Goal: Information Seeking & Learning: Learn about a topic

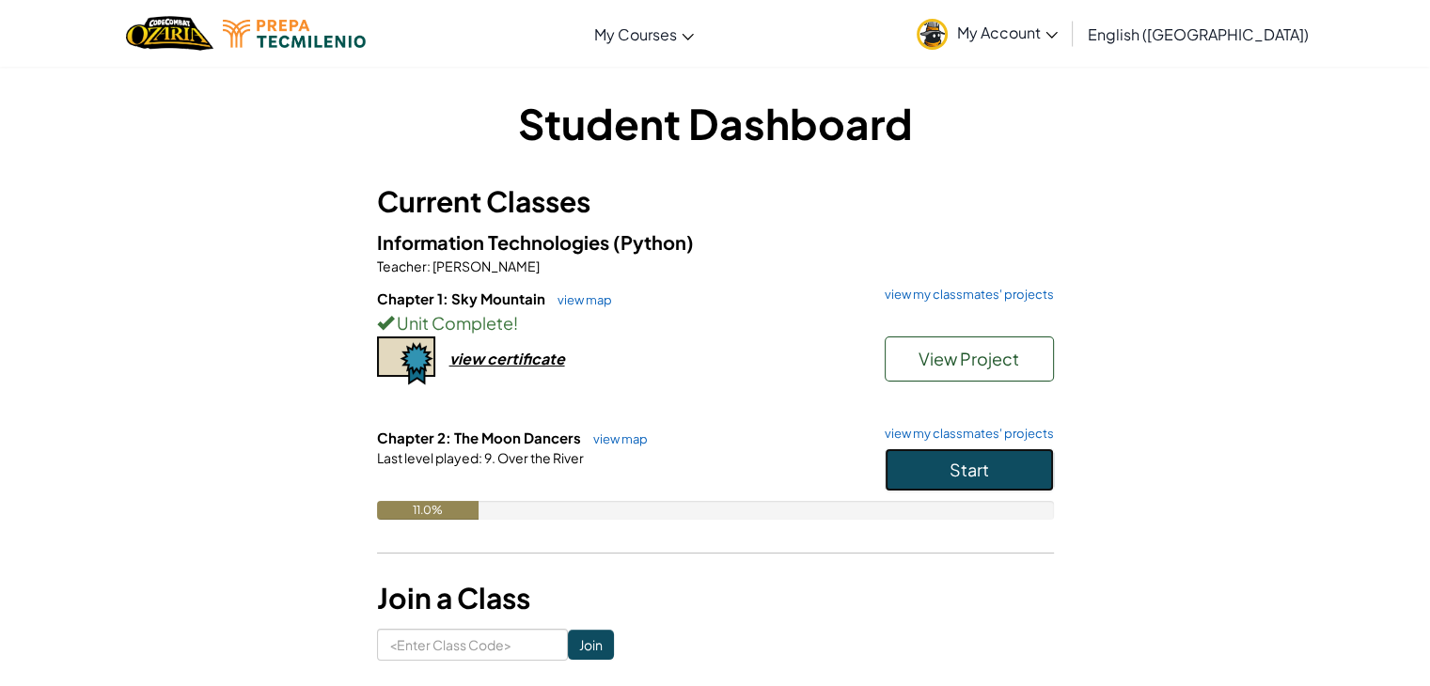
click at [1004, 487] on button "Start" at bounding box center [969, 469] width 169 height 43
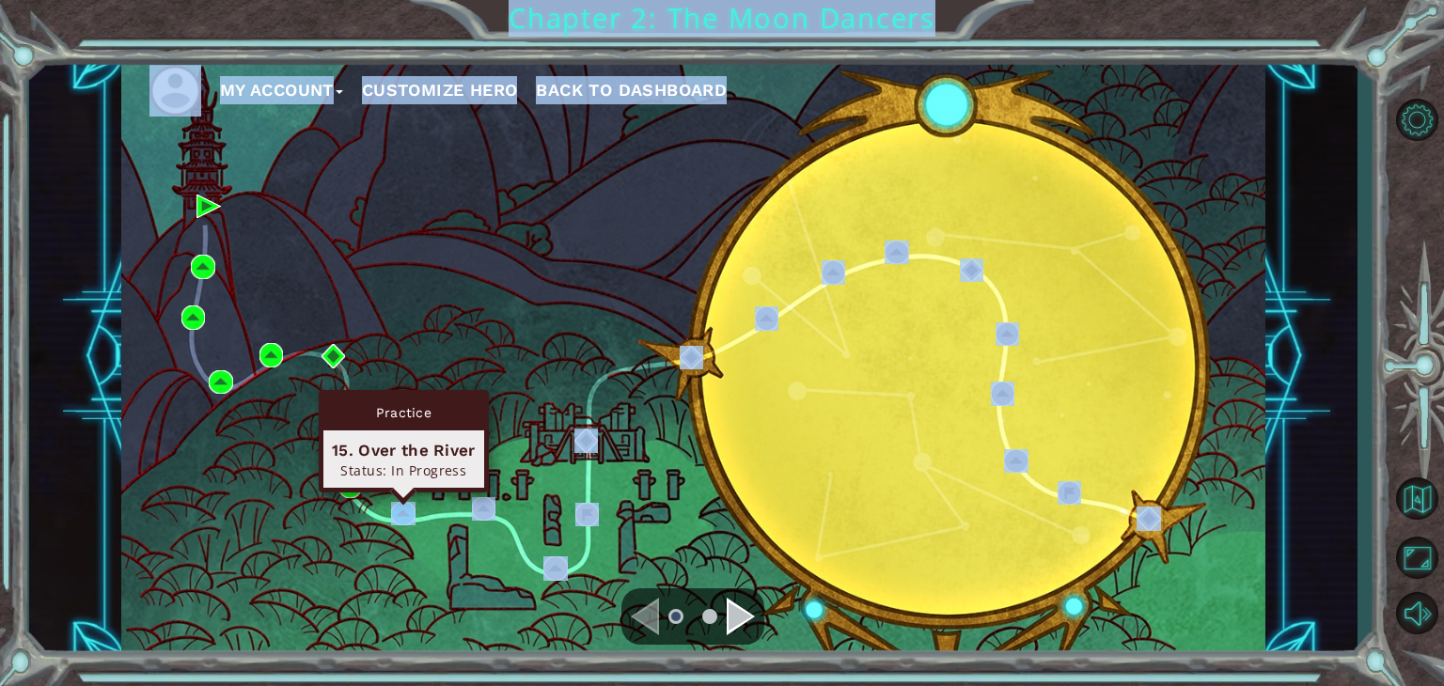
click at [410, 500] on body "My Account Customize Hero Back to Dashboard Chapter 2: The Moon Dancers Maximiz…" at bounding box center [722, 343] width 1444 height 686
click at [410, 512] on img at bounding box center [403, 514] width 24 height 24
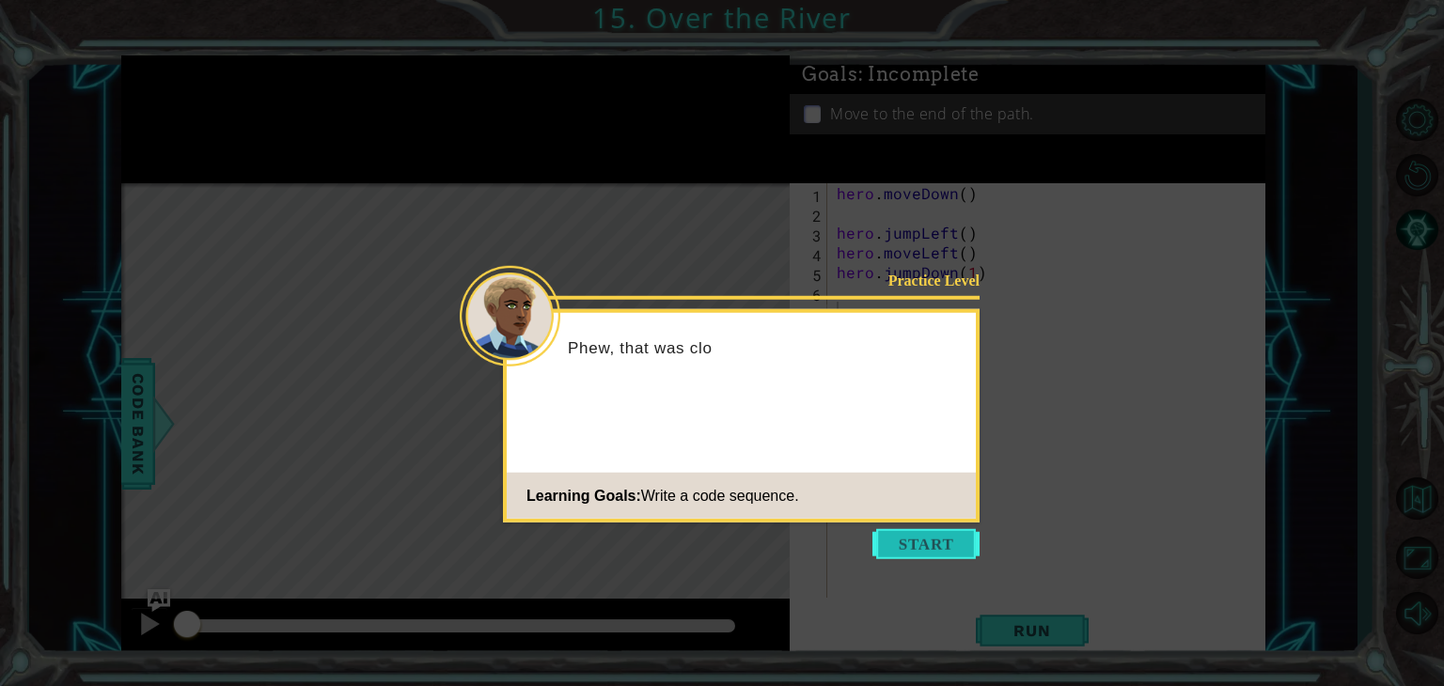
click at [913, 545] on button "Start" at bounding box center [925, 544] width 107 height 30
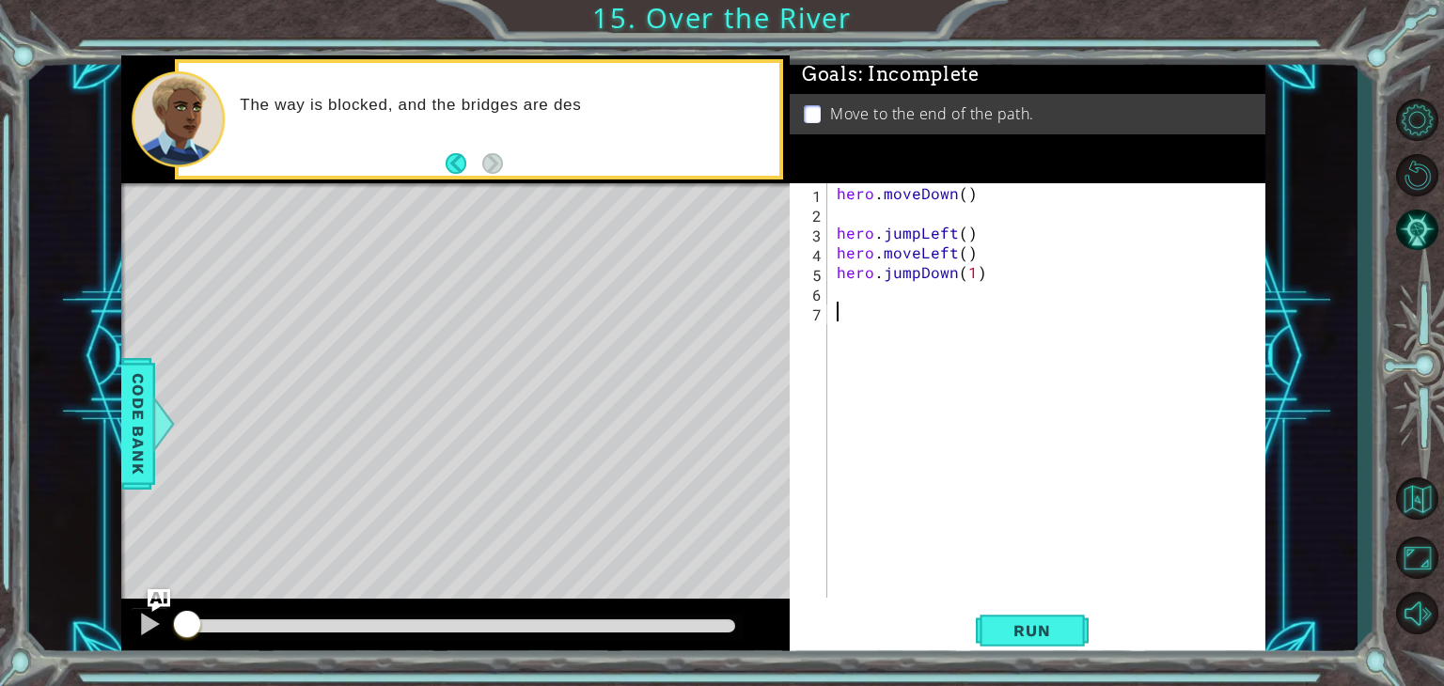
click at [866, 294] on div "hero . moveDown ( ) hero . jumpLeft ( ) hero . moveLeft ( ) hero . jumpDown ( 1…" at bounding box center [1051, 410] width 437 height 454
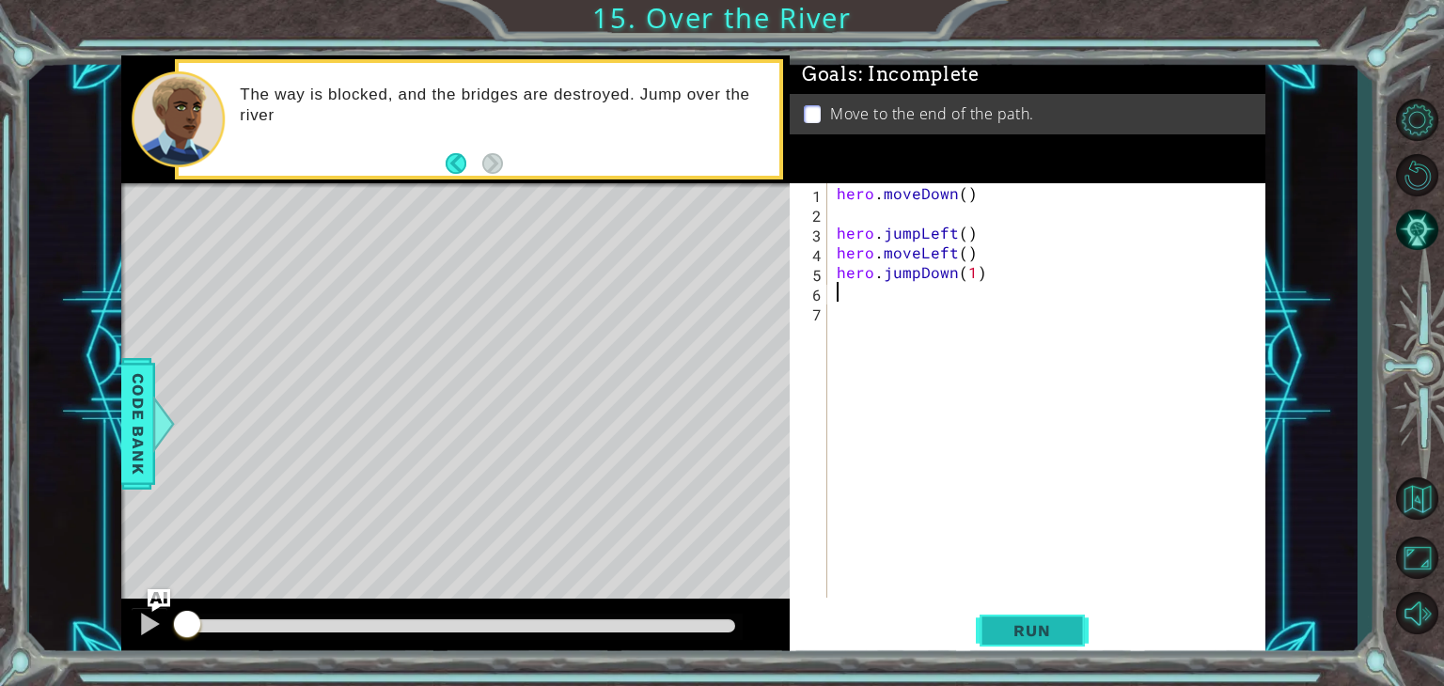
click at [1017, 642] on button "Run" at bounding box center [1032, 631] width 113 height 48
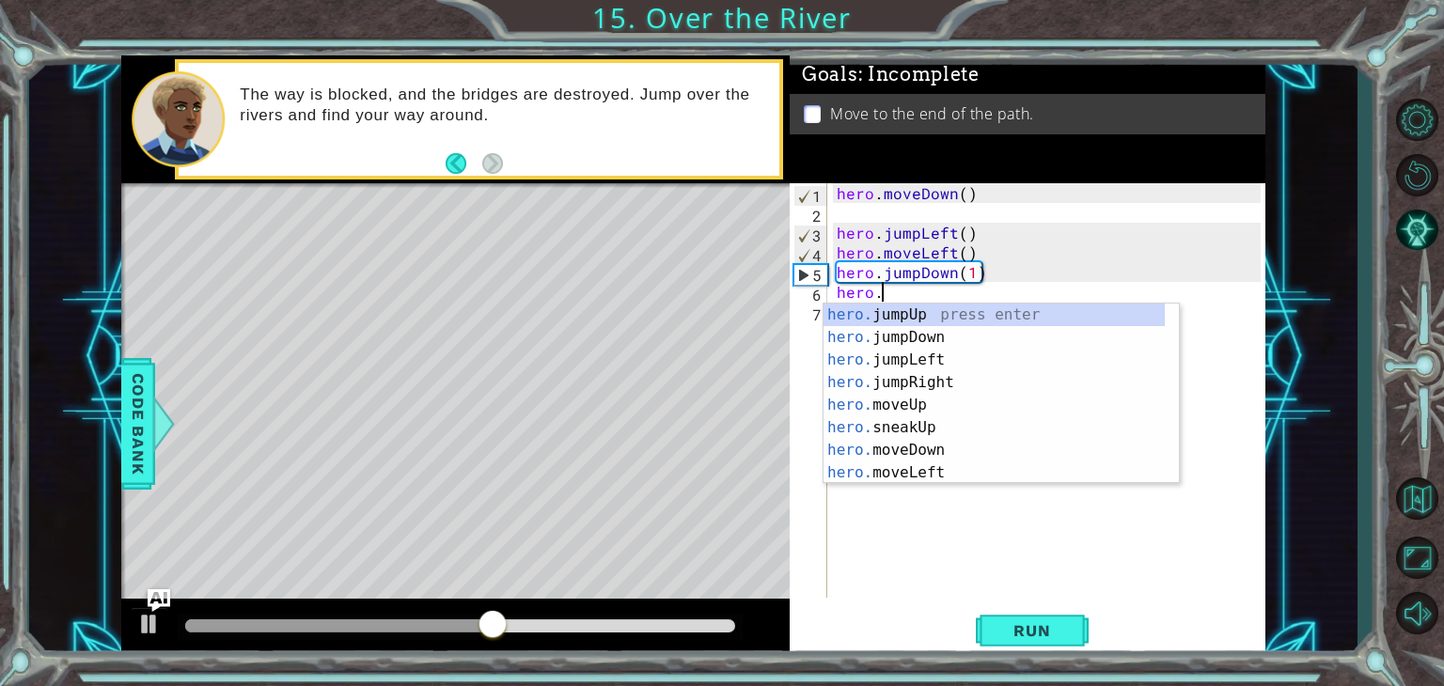
scroll to position [0, 2]
click at [946, 385] on div "hero.m oveUp press enter hero.m oveDown press enter hero.m oveLeft press enter …" at bounding box center [1001, 417] width 355 height 226
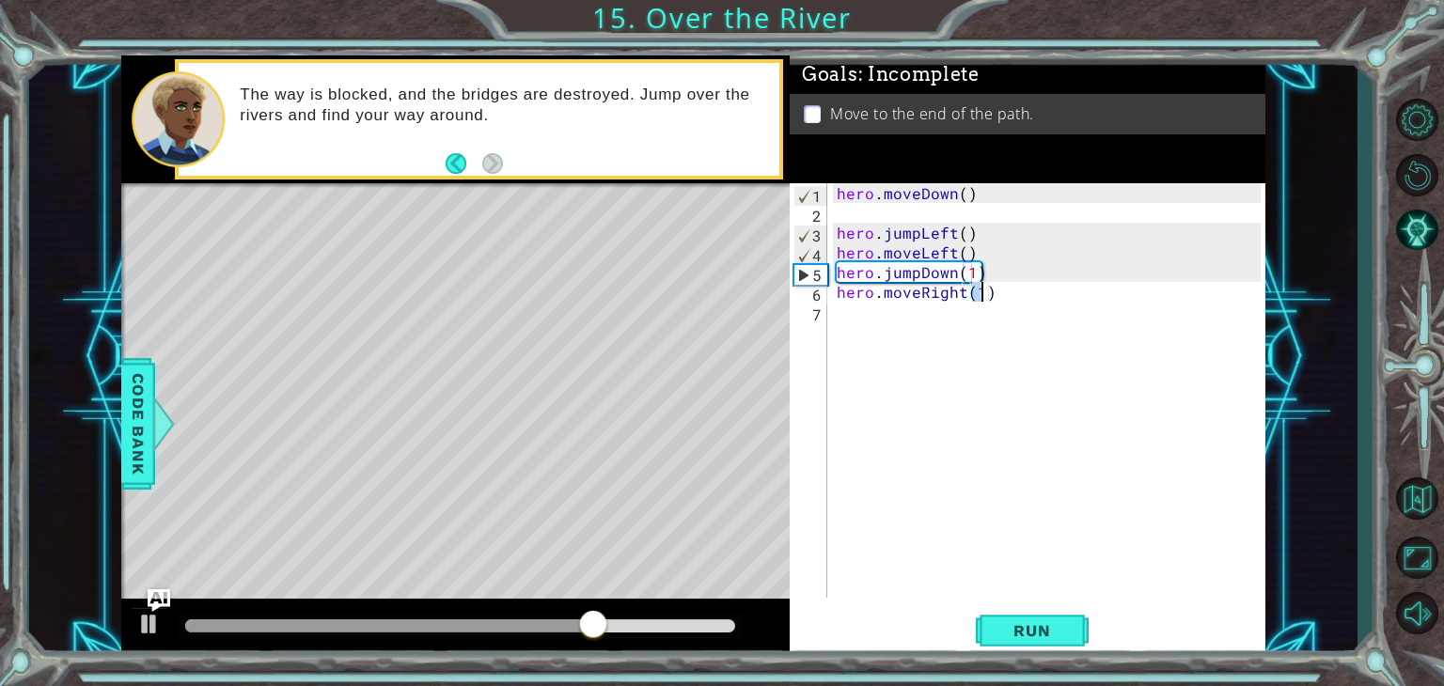
click at [921, 294] on div "hero . moveDown ( ) hero . jumpLeft ( ) hero . moveLeft ( ) hero . jumpDown ( 1…" at bounding box center [1051, 410] width 437 height 454
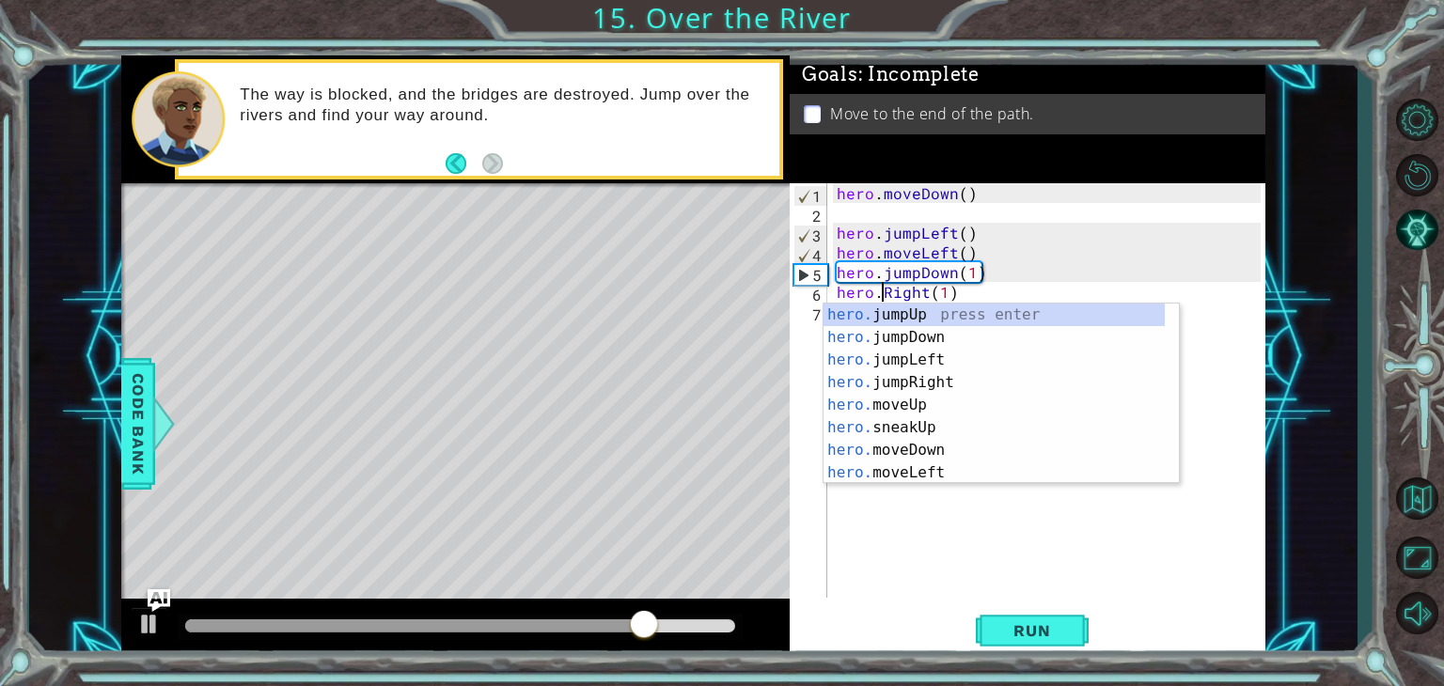
scroll to position [0, 4]
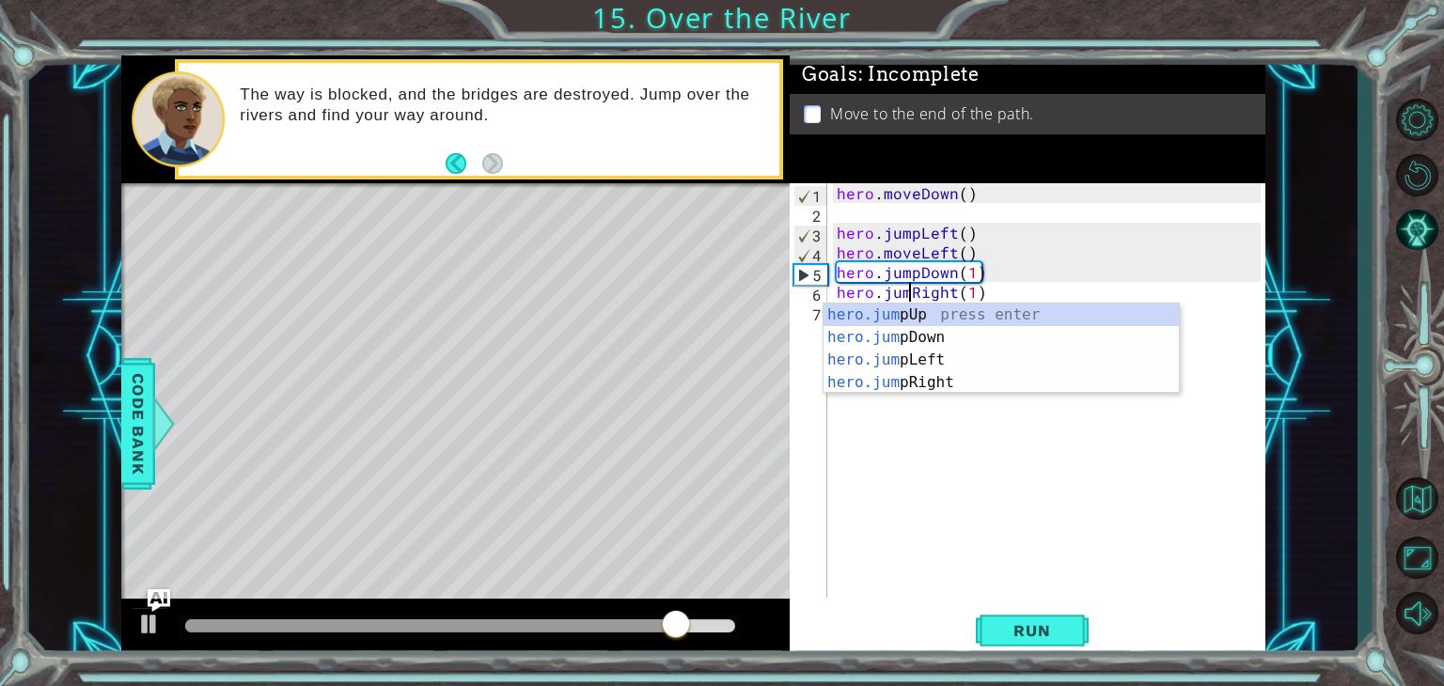
type textarea "hero.jumpRight(1)"
click at [1019, 295] on div "hero . moveDown ( ) hero . jumpLeft ( ) hero . moveLeft ( ) hero . jumpDown ( 1…" at bounding box center [1051, 410] width 437 height 454
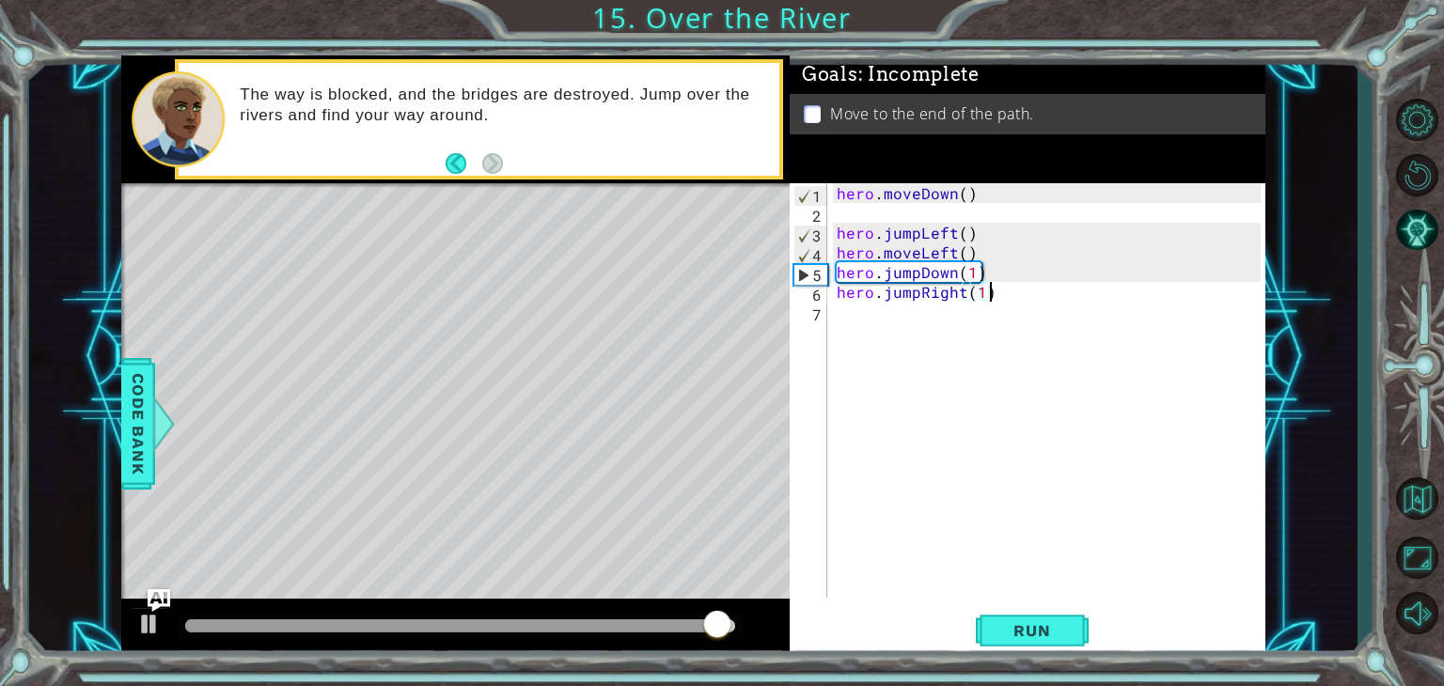
click at [868, 311] on div "hero . moveDown ( ) hero . jumpLeft ( ) hero . moveLeft ( ) hero . jumpDown ( 1…" at bounding box center [1051, 410] width 437 height 454
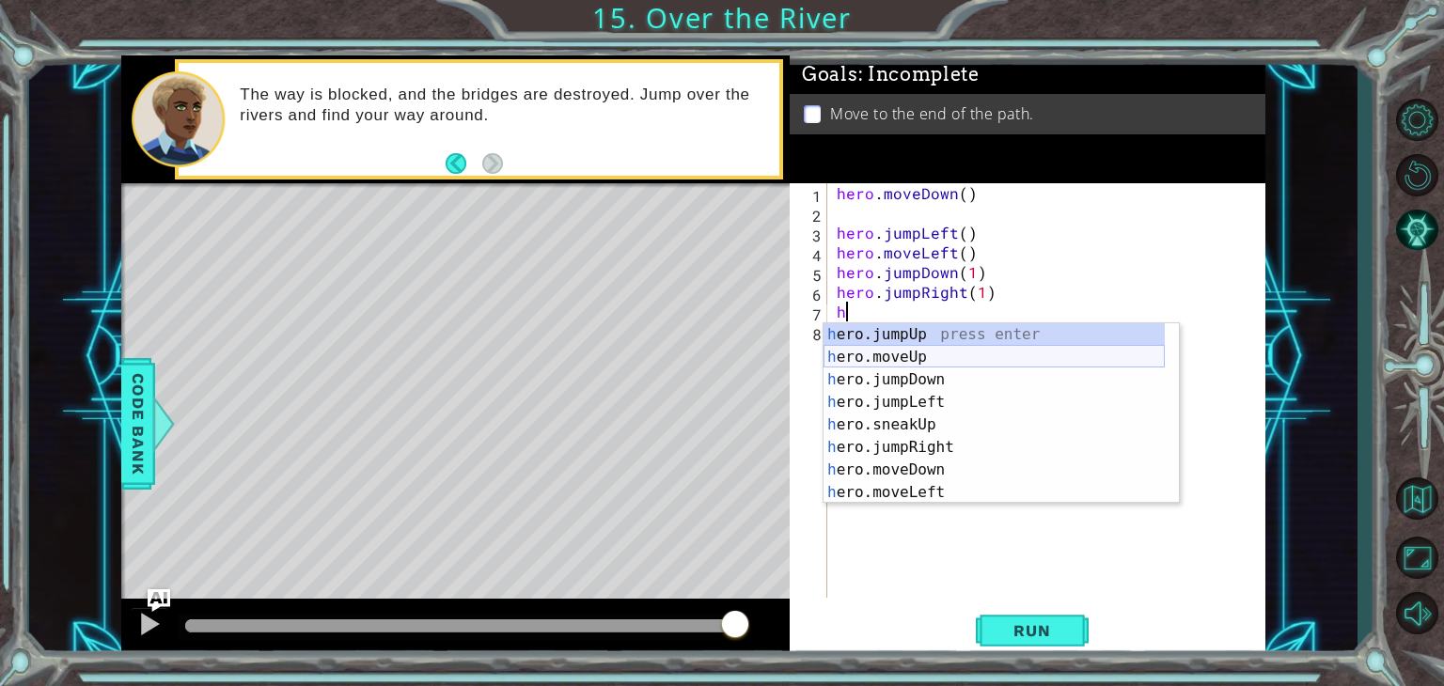
click at [900, 355] on div "h ero.jumpUp press enter h ero.moveUp press enter h ero.jumpDown press enter h …" at bounding box center [994, 436] width 341 height 226
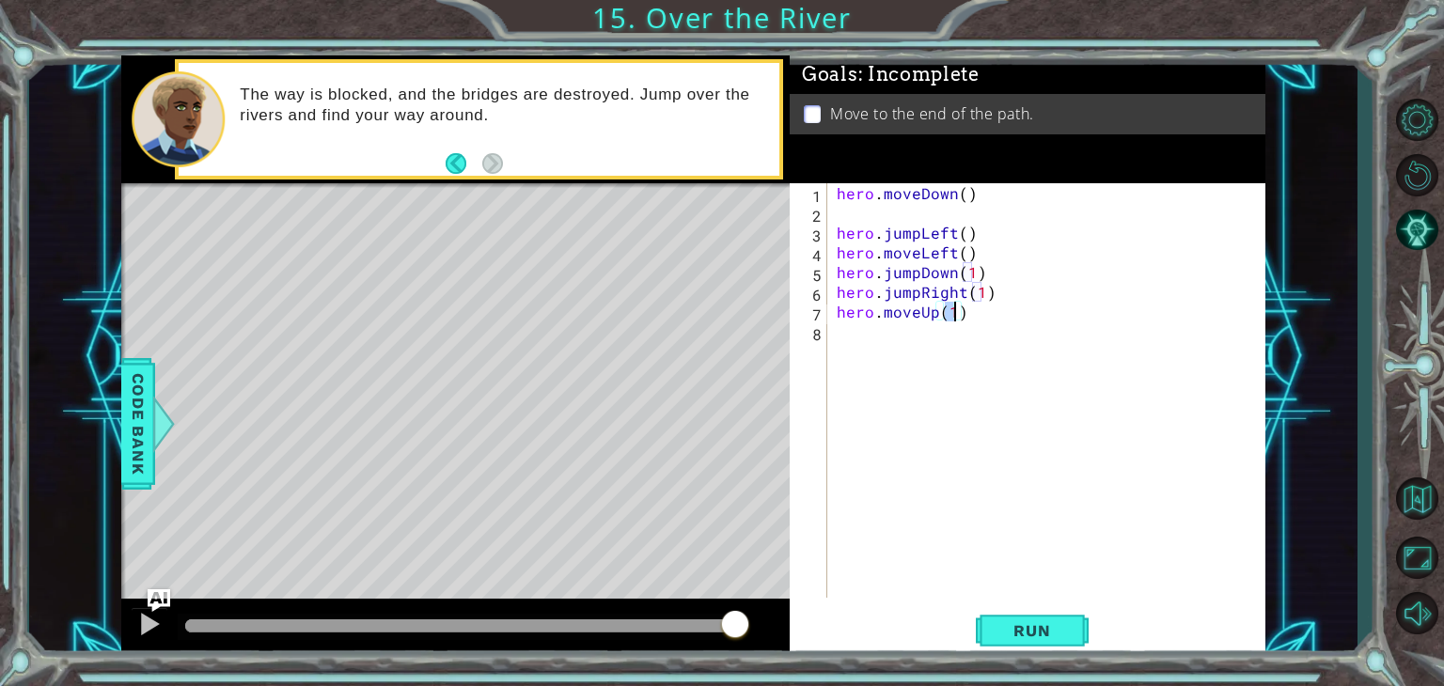
click at [926, 316] on div "hero . moveDown ( ) hero . jumpLeft ( ) hero . moveLeft ( ) hero . jumpDown ( 1…" at bounding box center [1051, 410] width 437 height 454
click at [935, 314] on div "hero . moveDown ( ) hero . jumpLeft ( ) hero . moveLeft ( ) hero . jumpDown ( 1…" at bounding box center [1051, 410] width 437 height 454
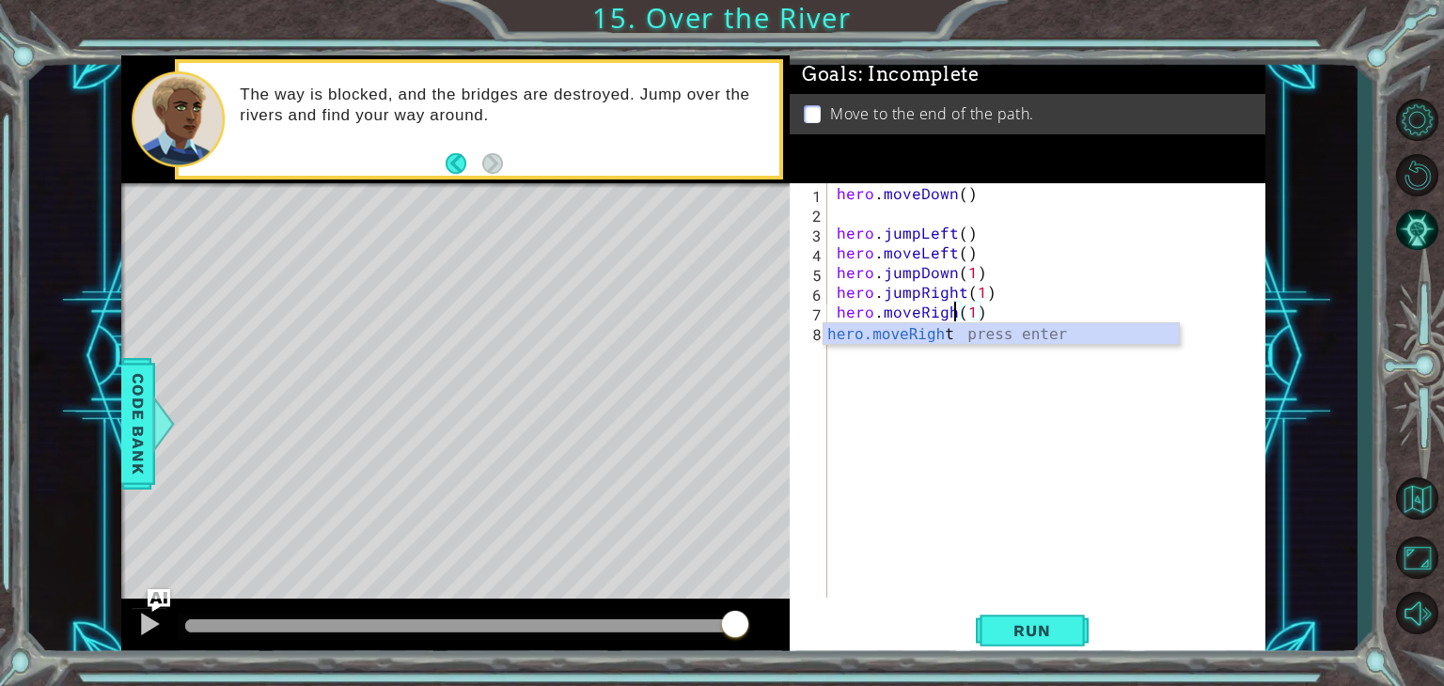
scroll to position [0, 8]
type textarea "hero.moveRight(1)"
click at [1007, 632] on span "Run" at bounding box center [1032, 630] width 74 height 19
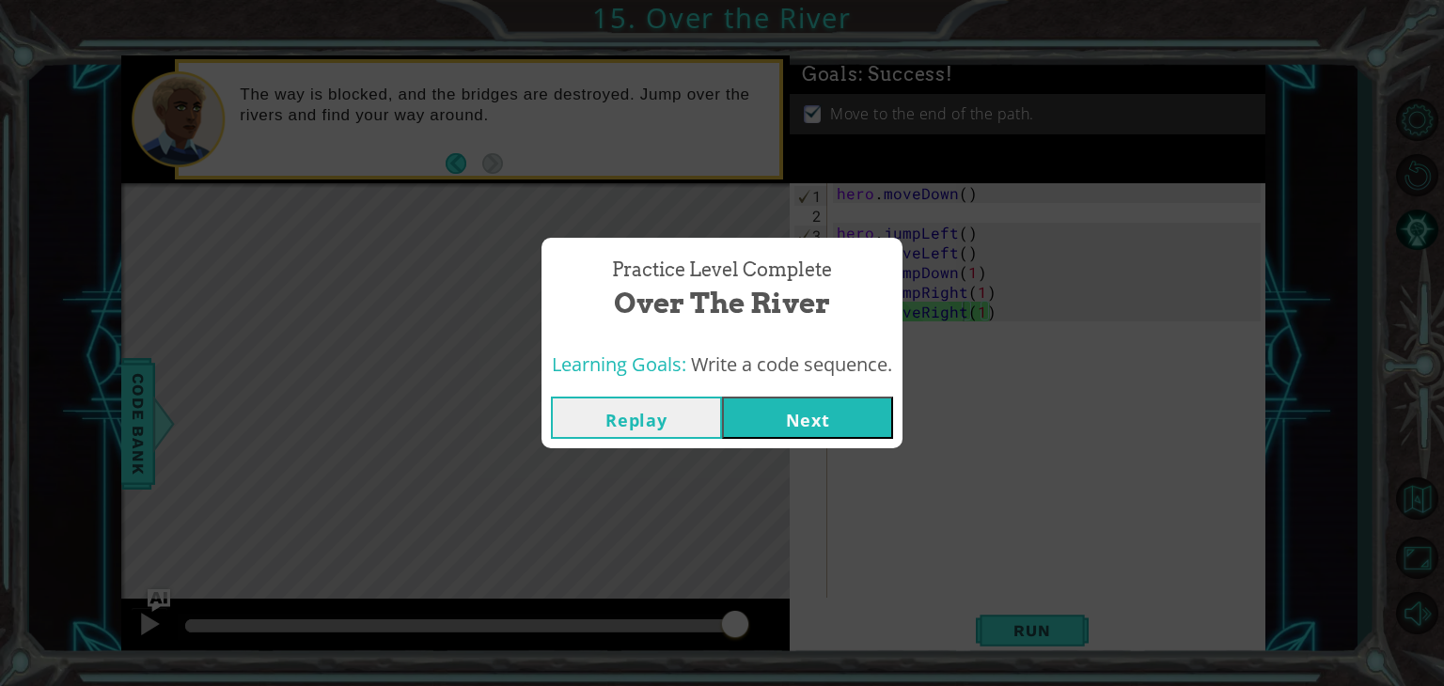
click at [874, 418] on button "Next" at bounding box center [807, 418] width 171 height 42
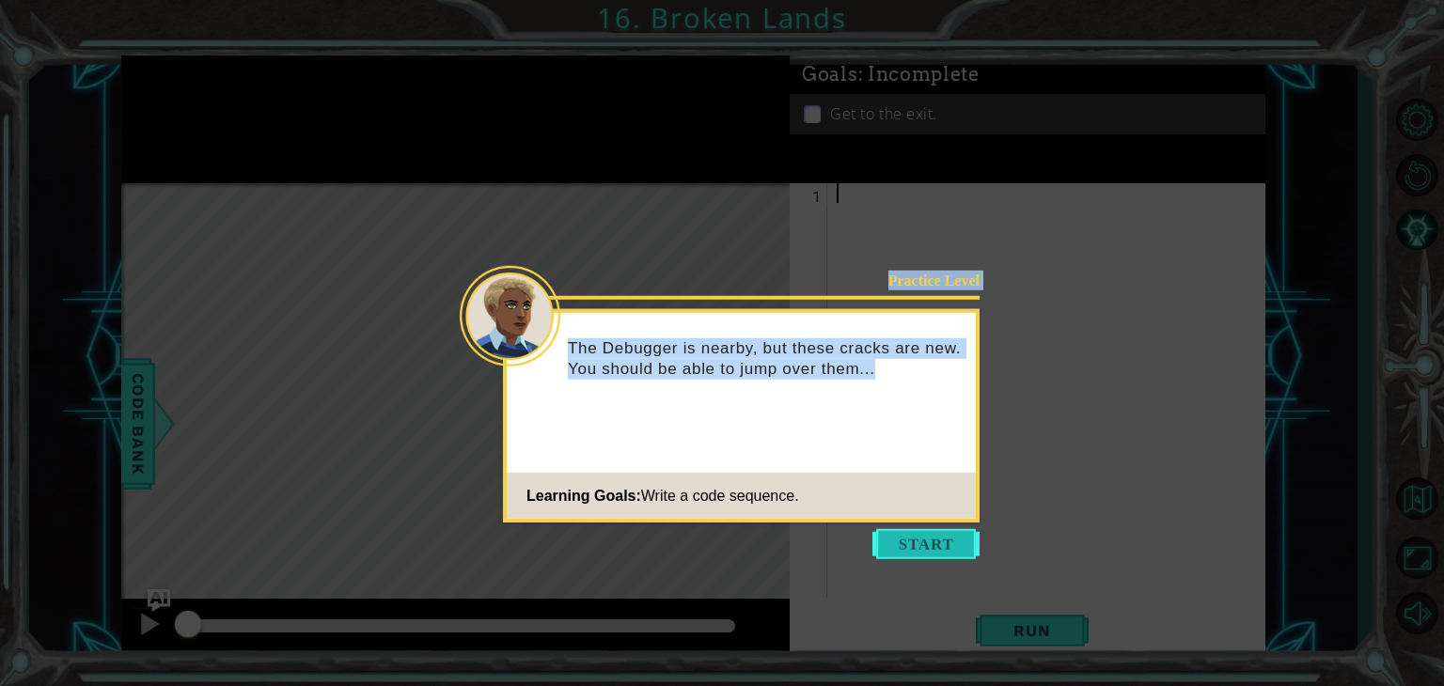
click at [876, 548] on body "1 ההההההההההההההההההההההההההההההההההההההההההההההההההההההההההההההההההההההההההההה…" at bounding box center [722, 343] width 1444 height 686
click at [878, 548] on button "Start" at bounding box center [925, 544] width 107 height 30
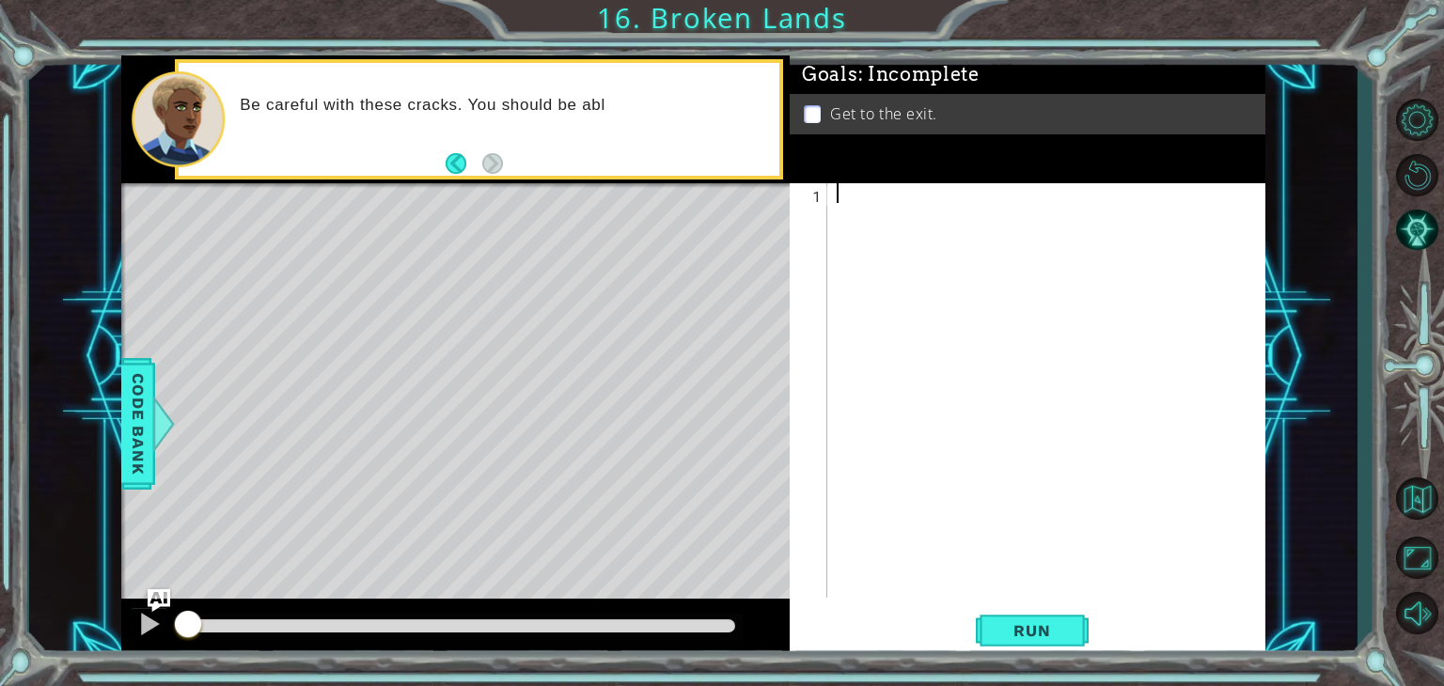
drag, startPoint x: 813, startPoint y: 438, endPoint x: 819, endPoint y: 452, distance: 15.2
click at [908, 212] on div at bounding box center [1051, 410] width 437 height 454
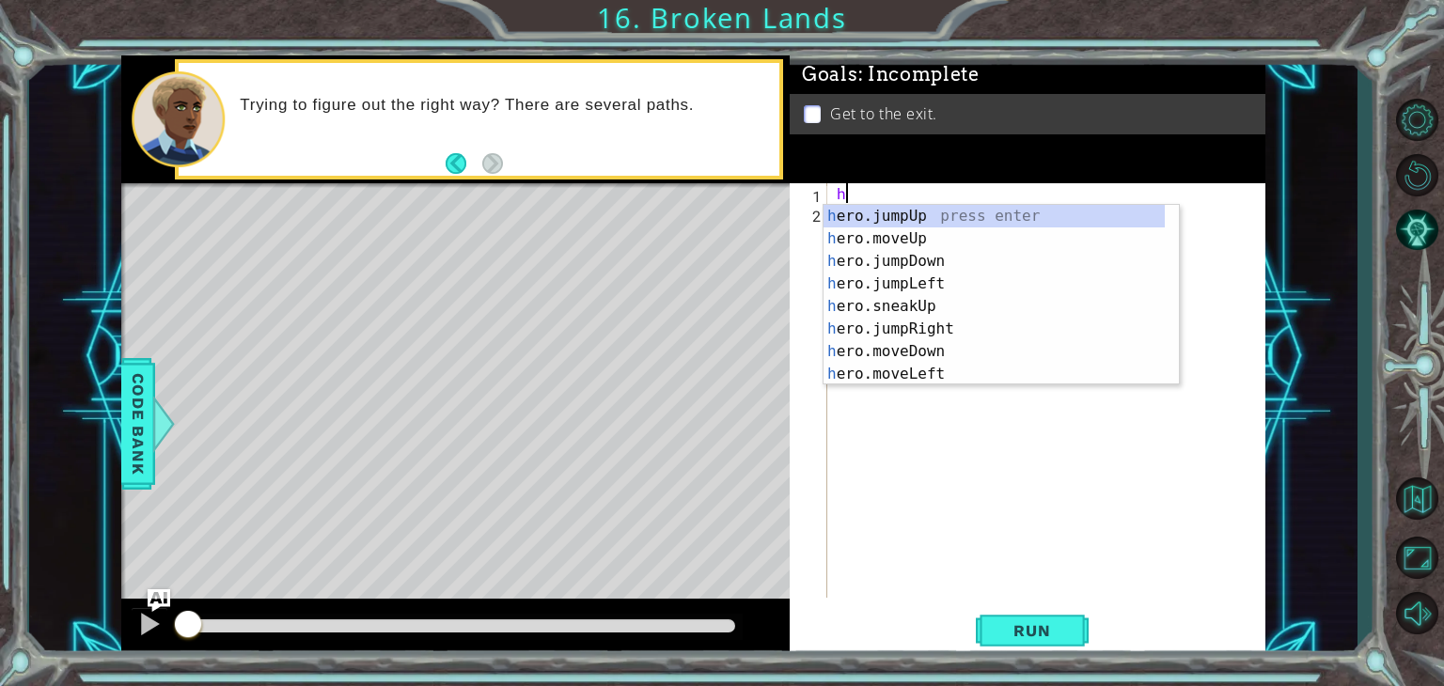
type textarea "he"
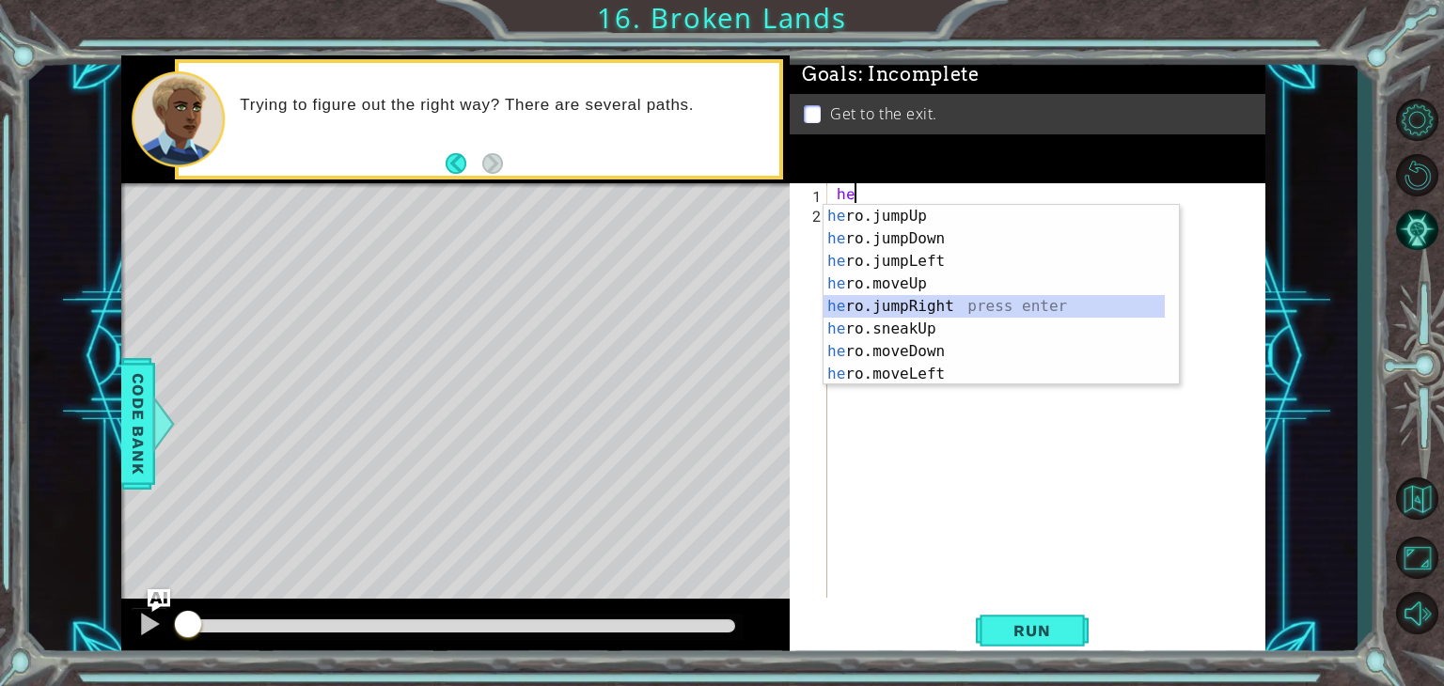
click at [944, 299] on div "he ro.jumpUp press enter he ro.jumpDown press enter he ro.jumpLeft press enter …" at bounding box center [994, 318] width 341 height 226
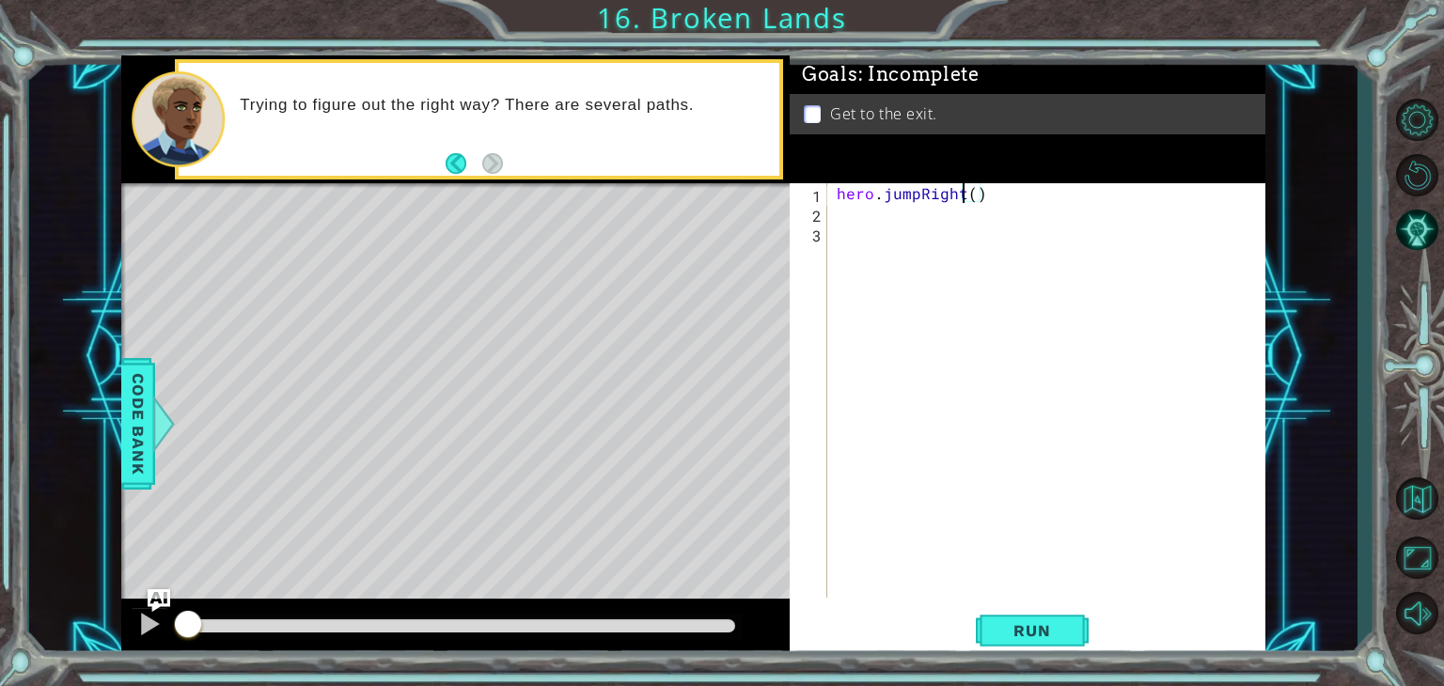
click at [964, 193] on div "hero . jumpRight ( )" at bounding box center [1051, 410] width 437 height 454
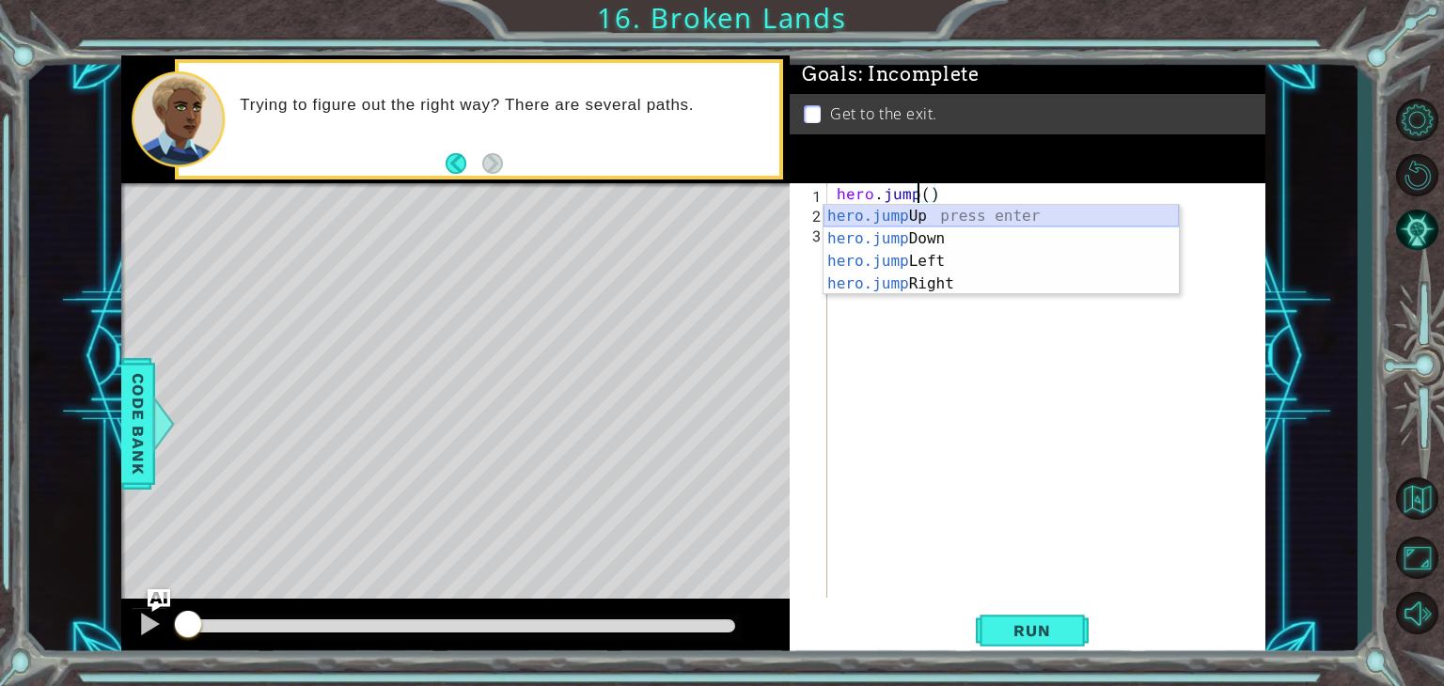
click at [969, 214] on div "hero.jump Up press enter hero.jump Down press enter hero.jump Left press enter …" at bounding box center [1001, 272] width 355 height 135
type textarea "hero.jumpUp"
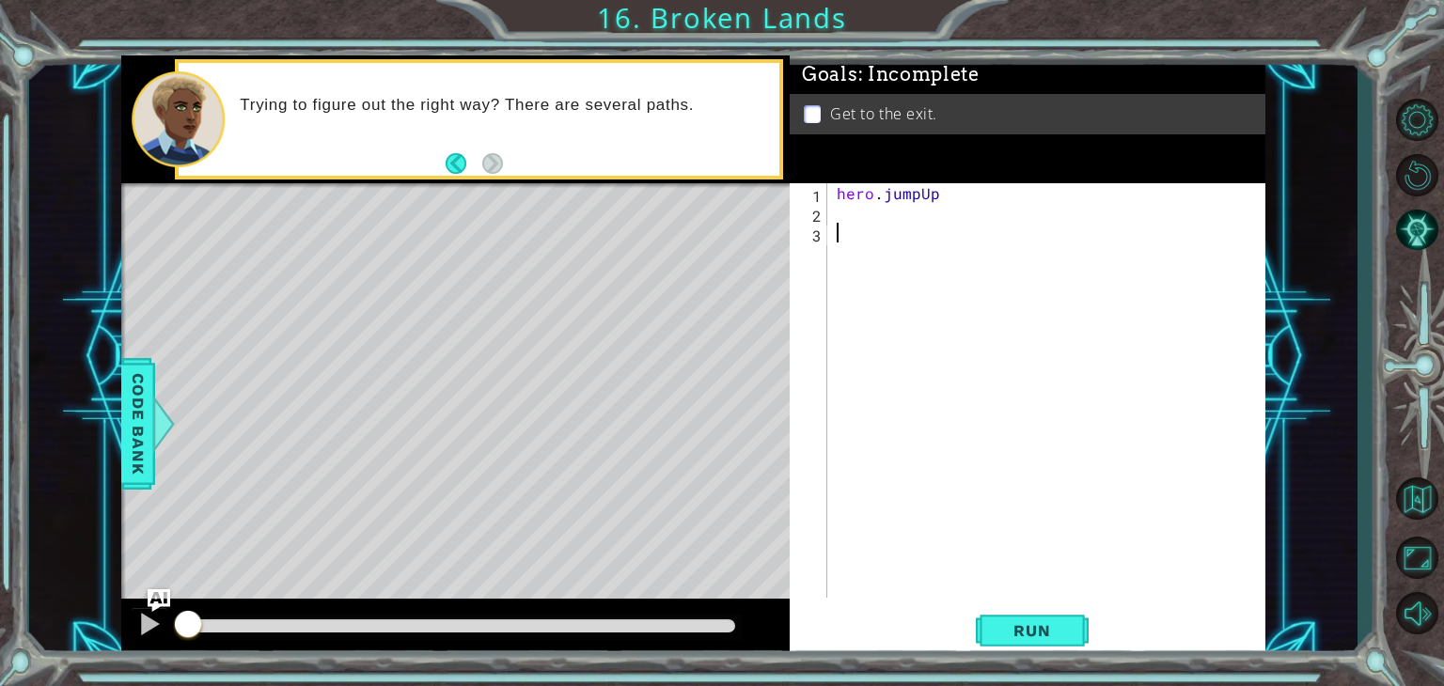
click at [877, 242] on div "hero . jumpUp" at bounding box center [1051, 410] width 437 height 454
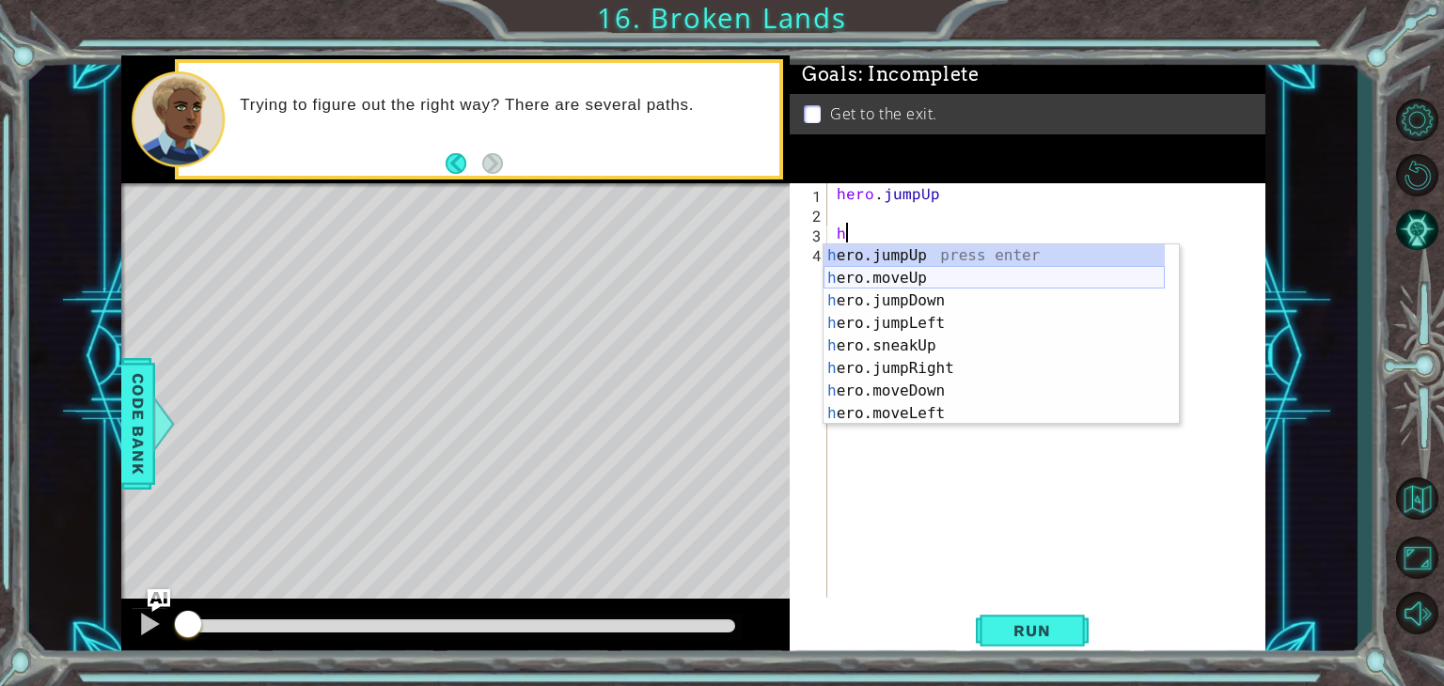
click at [892, 276] on div "h ero.jumpUp press enter h ero.moveUp press enter h ero.jumpDown press enter h …" at bounding box center [994, 357] width 341 height 226
type textarea "hero.moveUp(1)"
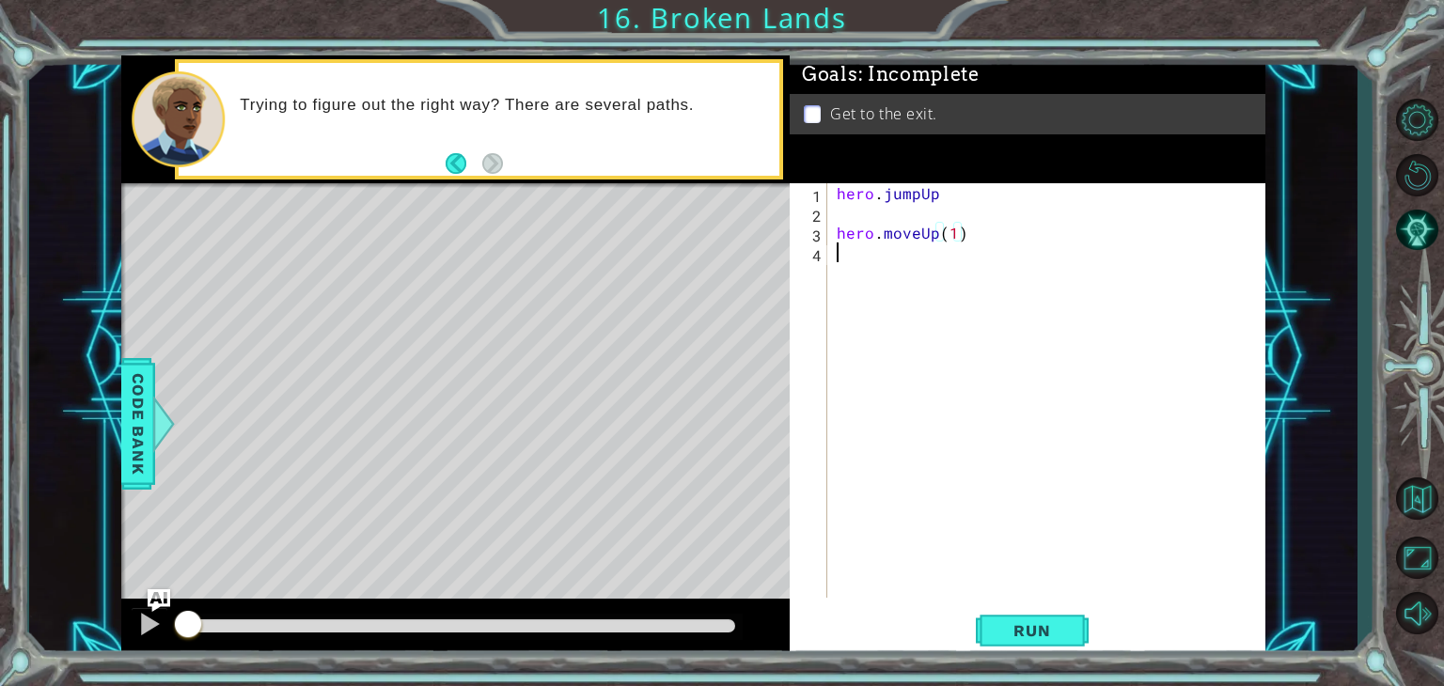
click at [884, 272] on div "hero . jumpUp hero . moveUp ( 1 )" at bounding box center [1051, 410] width 437 height 454
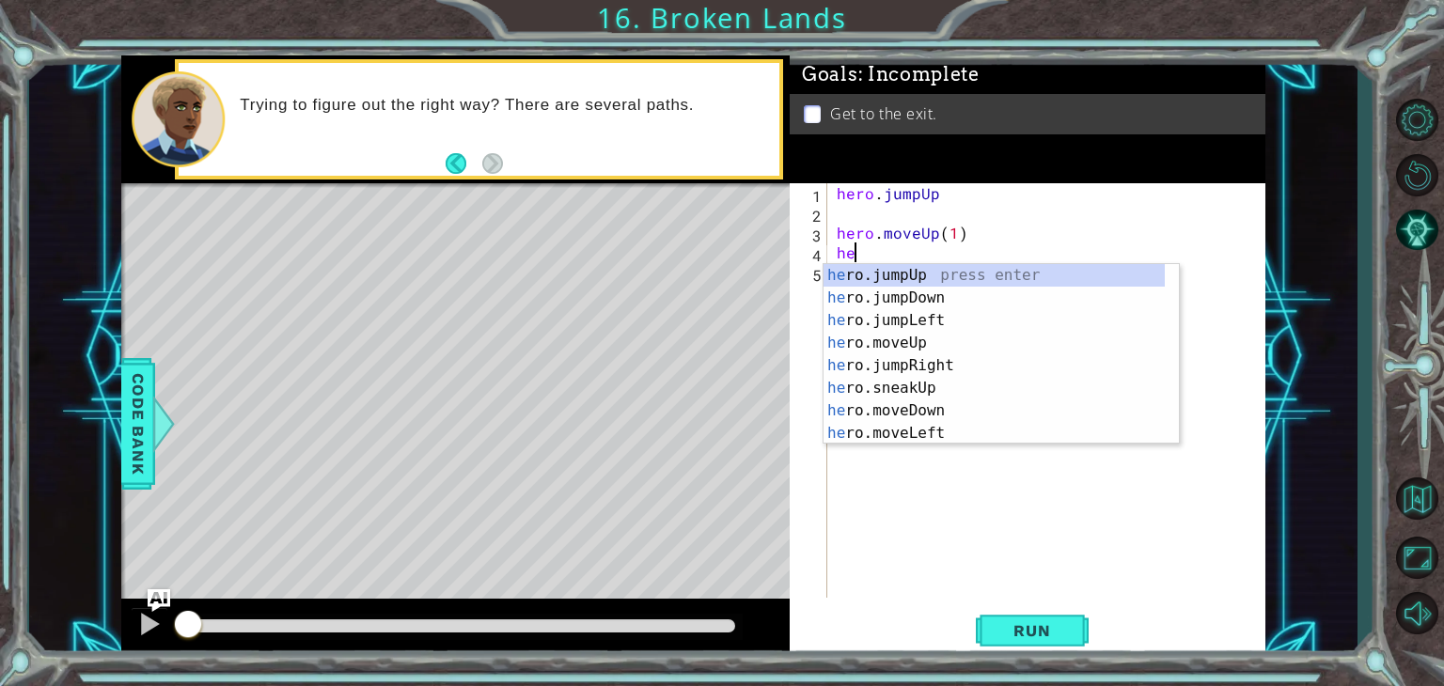
type textarea "her"
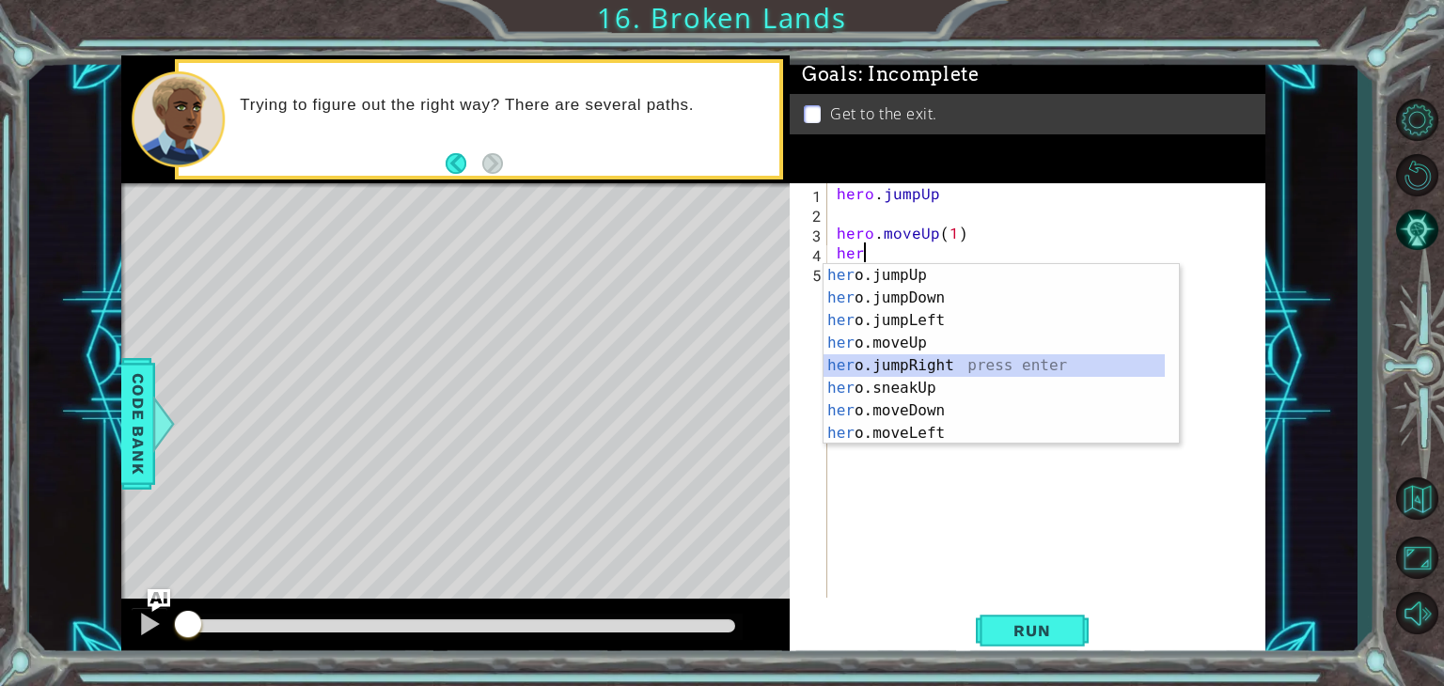
click at [929, 365] on div "her o.jumpUp press enter her o.jumpDown press enter her o.jumpLeft press enter …" at bounding box center [994, 377] width 341 height 226
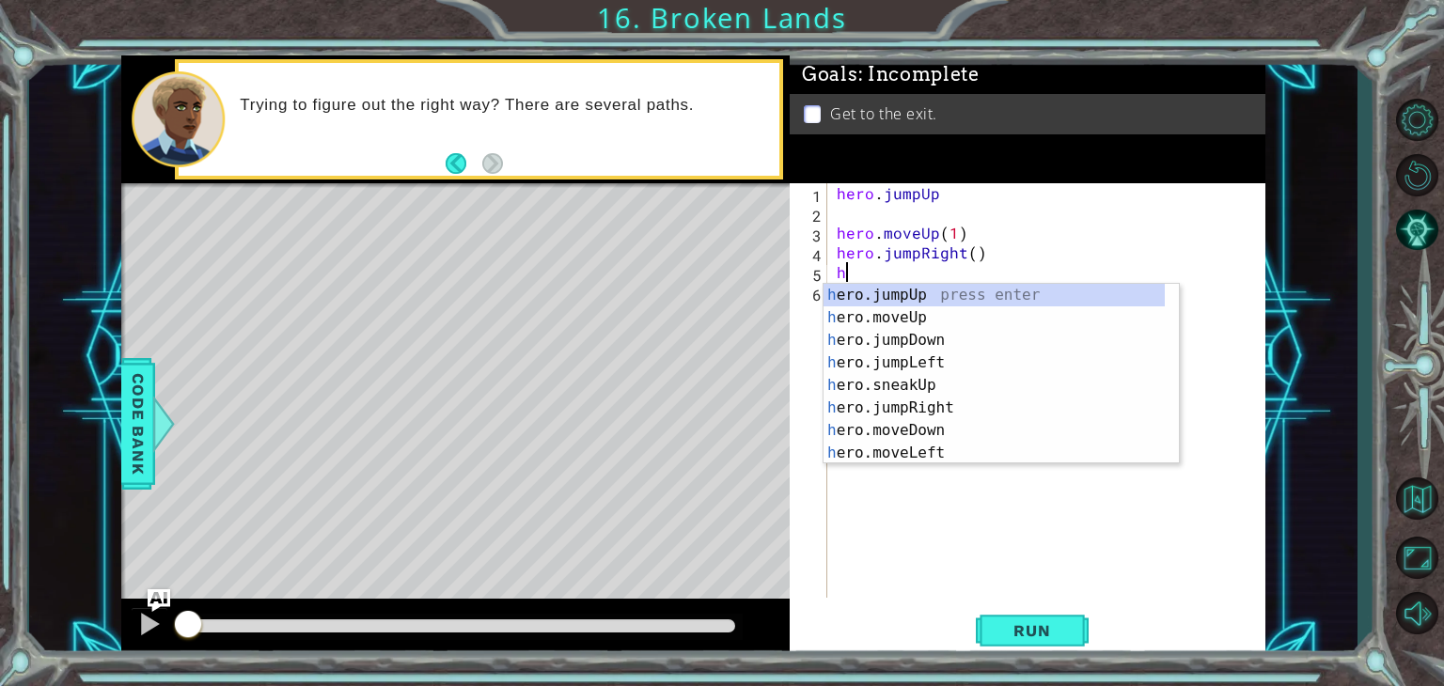
type textarea "he"
click at [906, 396] on div "he ro.jumpUp press enter he ro.jumpDown press enter he ro.jumpLeft press enter …" at bounding box center [994, 397] width 341 height 226
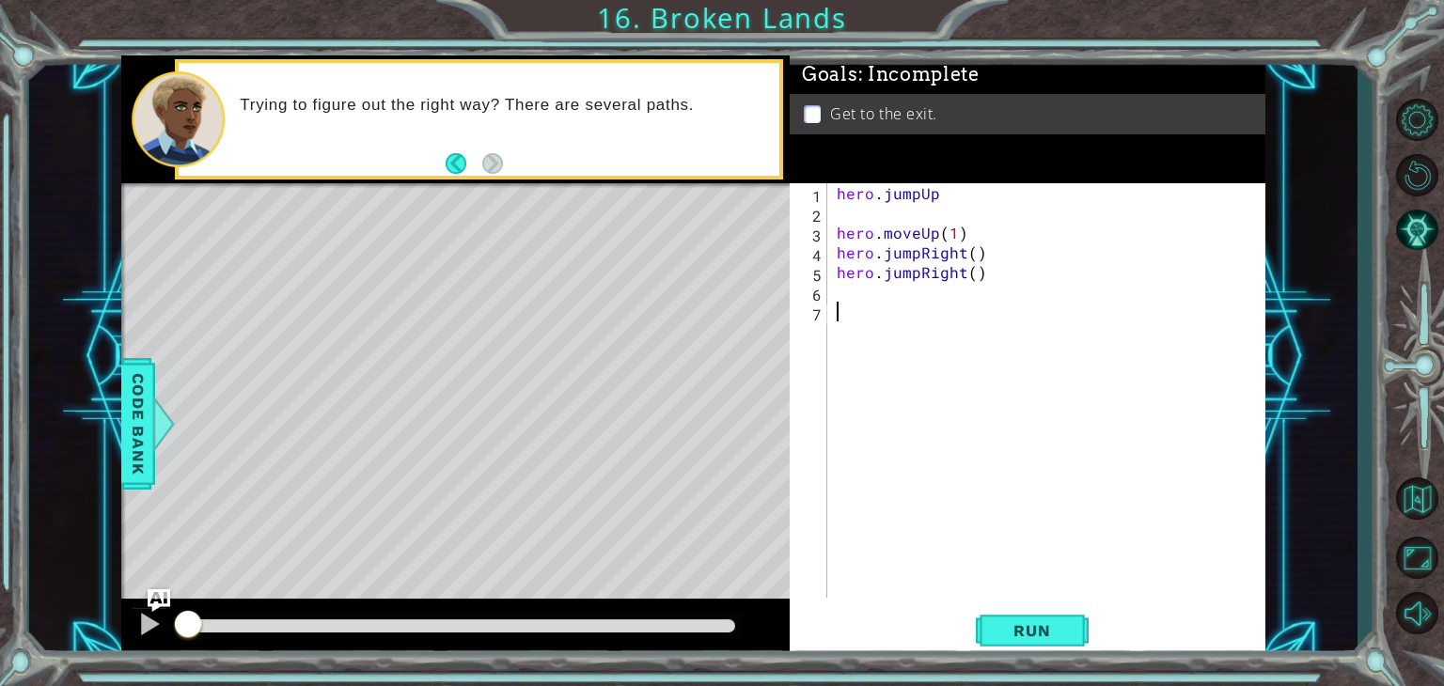
click at [854, 316] on div "hero . jumpUp hero . moveUp ( 1 ) hero . jumpRight ( ) hero . jumpRight ( )" at bounding box center [1051, 410] width 437 height 454
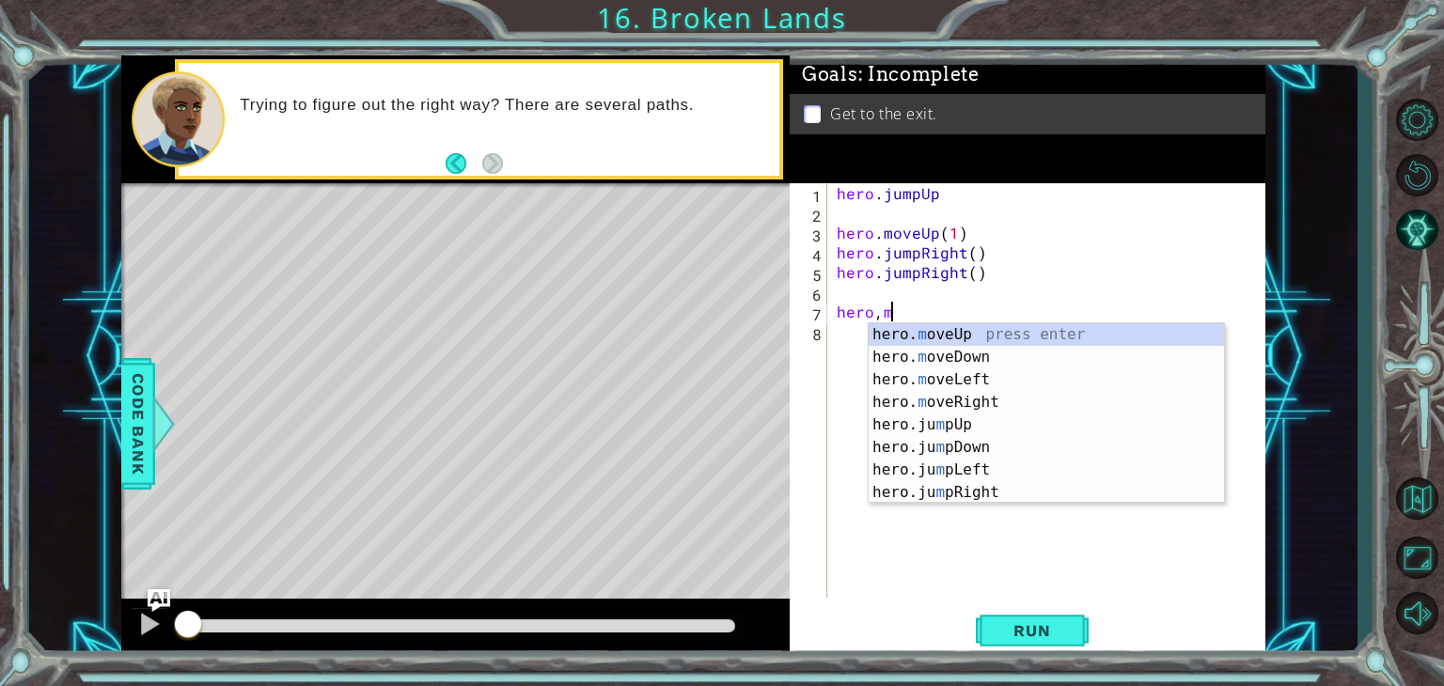
scroll to position [0, 3]
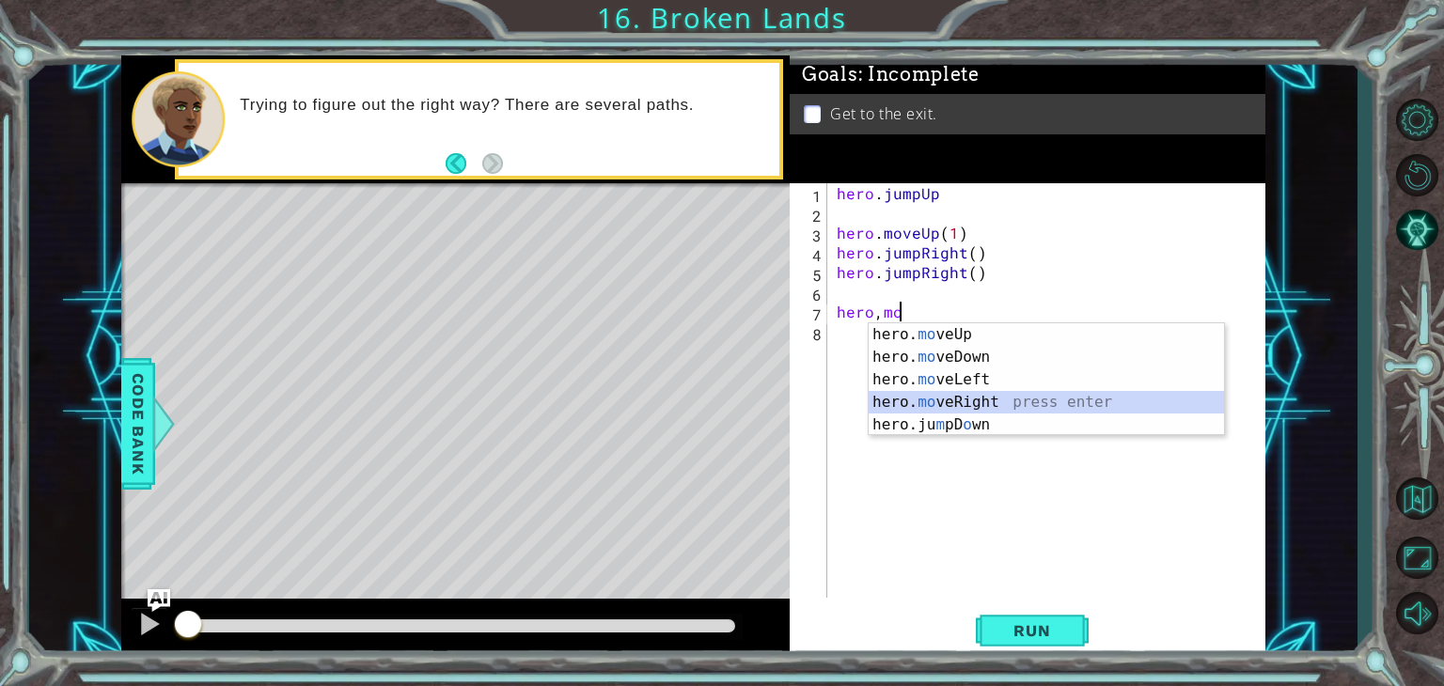
click at [996, 396] on div "hero. mo veUp press enter hero. mo veDown press enter hero. mo veLeft press ent…" at bounding box center [1046, 402] width 355 height 158
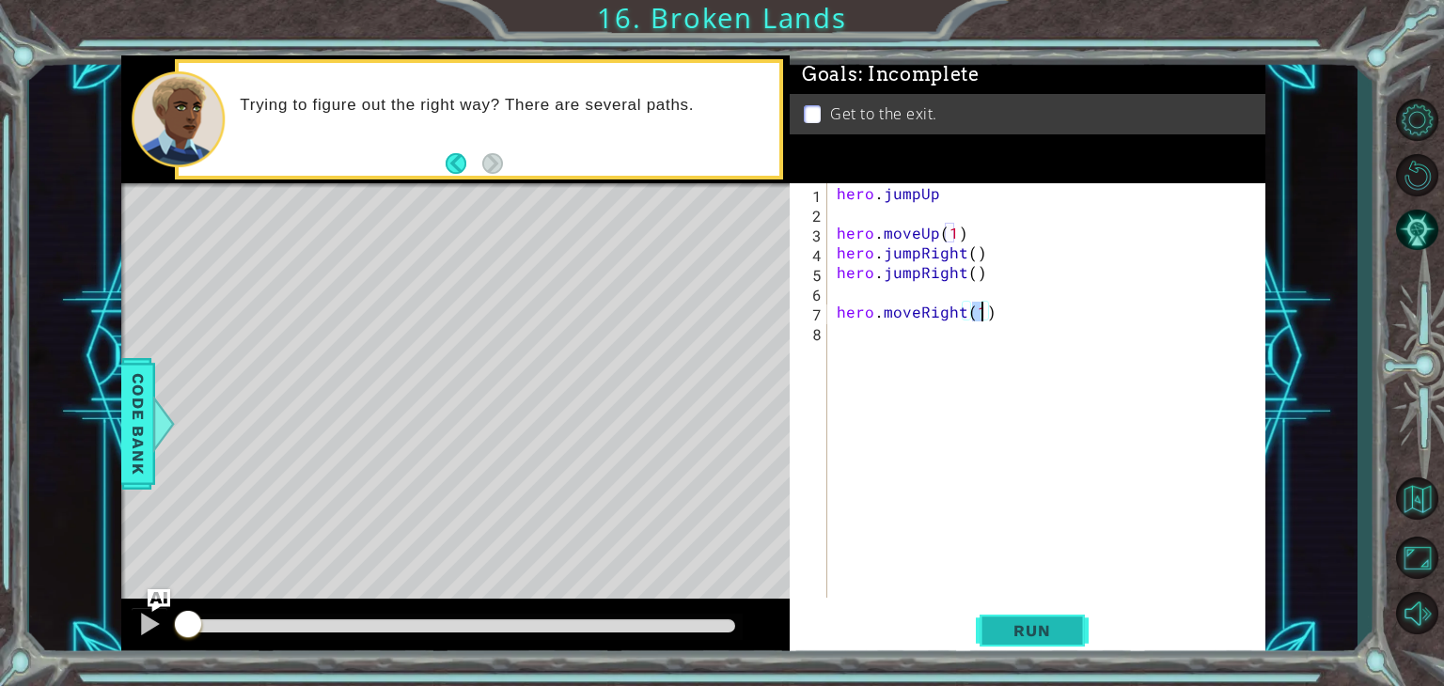
click at [1028, 615] on button "Run" at bounding box center [1032, 631] width 113 height 48
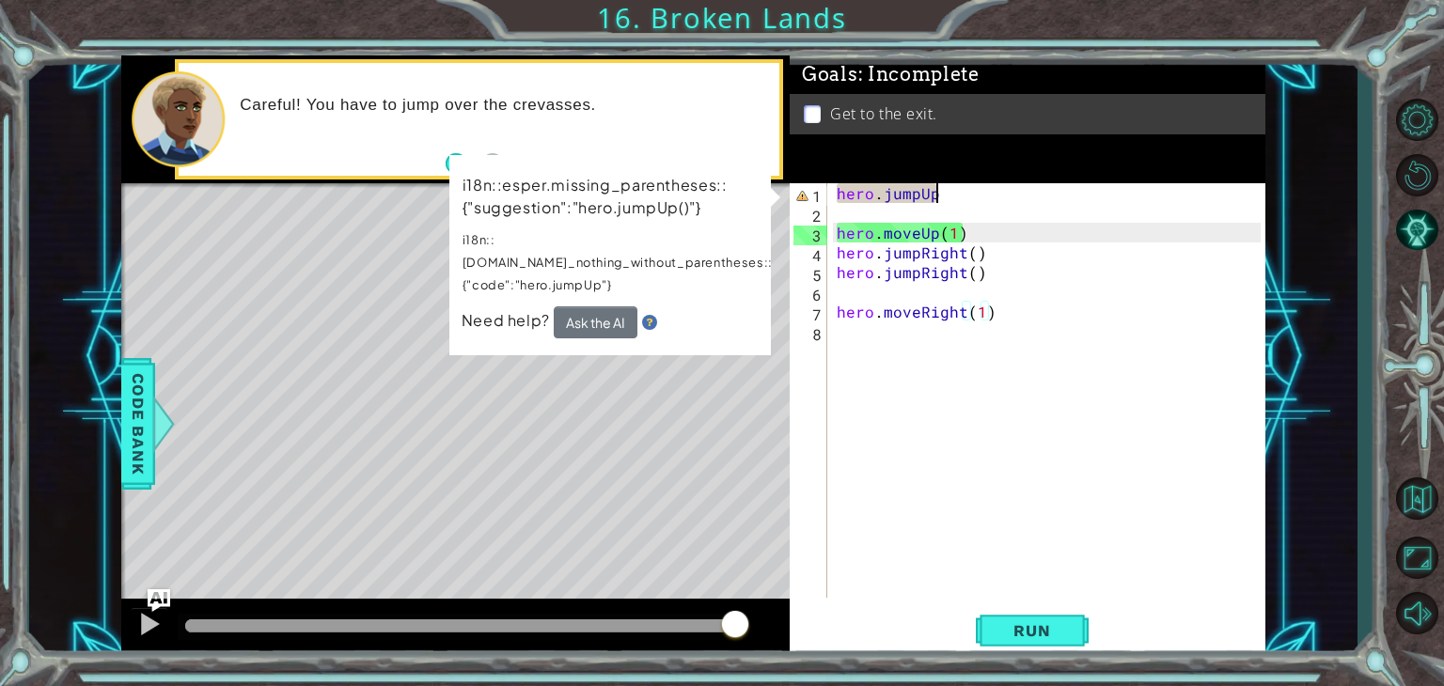
click at [948, 196] on div "hero . jumpUp hero . moveUp ( 1 ) hero . jumpRight ( ) hero . jumpRight ( ) her…" at bounding box center [1051, 410] width 437 height 454
click at [951, 185] on div "hero . jumpUp hero . moveUp ( 1 ) hero . jumpRight ( ) hero . jumpRight ( ) her…" at bounding box center [1051, 410] width 437 height 454
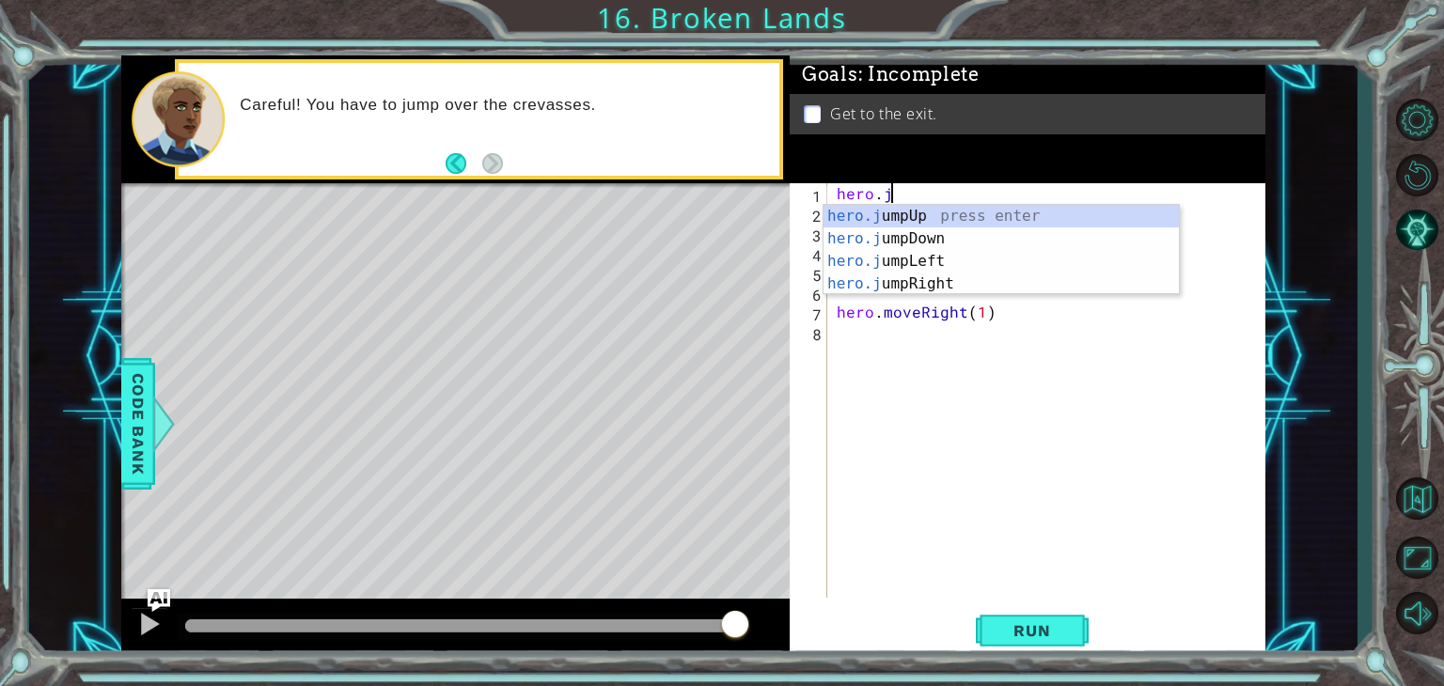
scroll to position [0, 0]
type textarea "h"
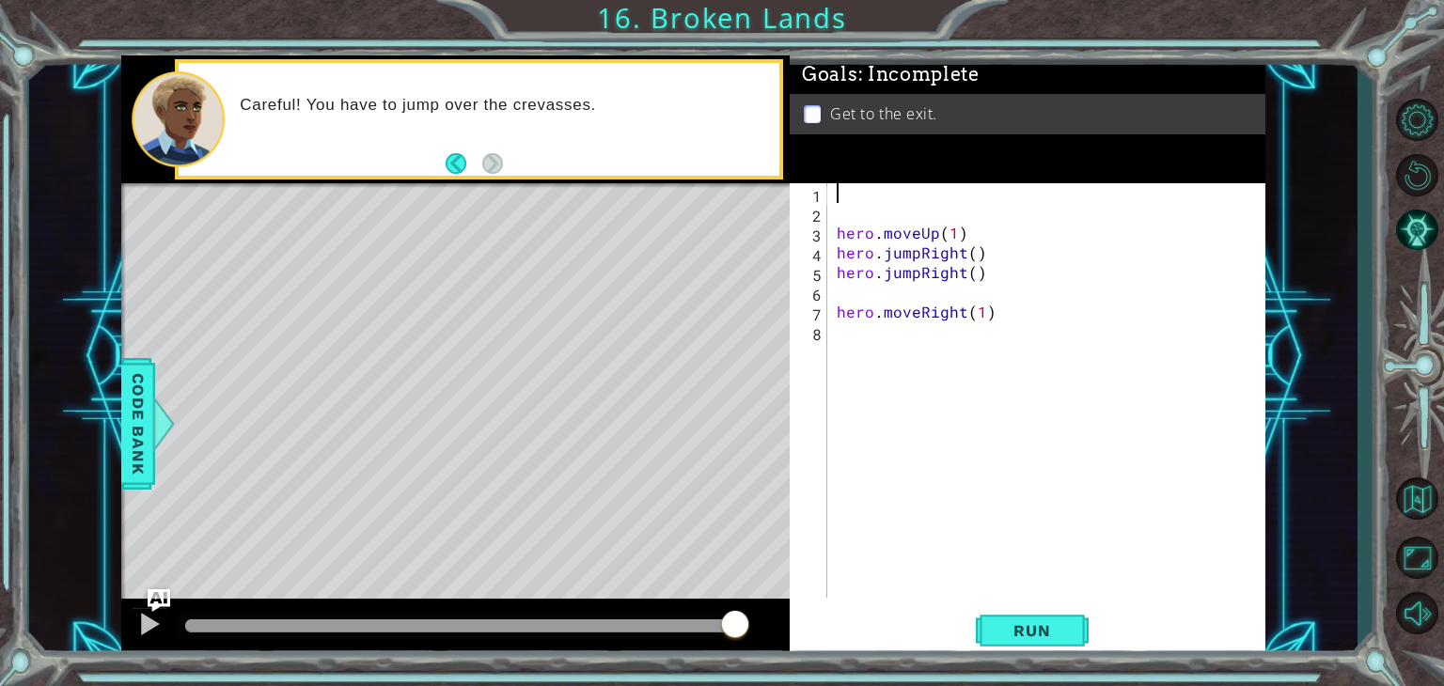
type textarea "h"
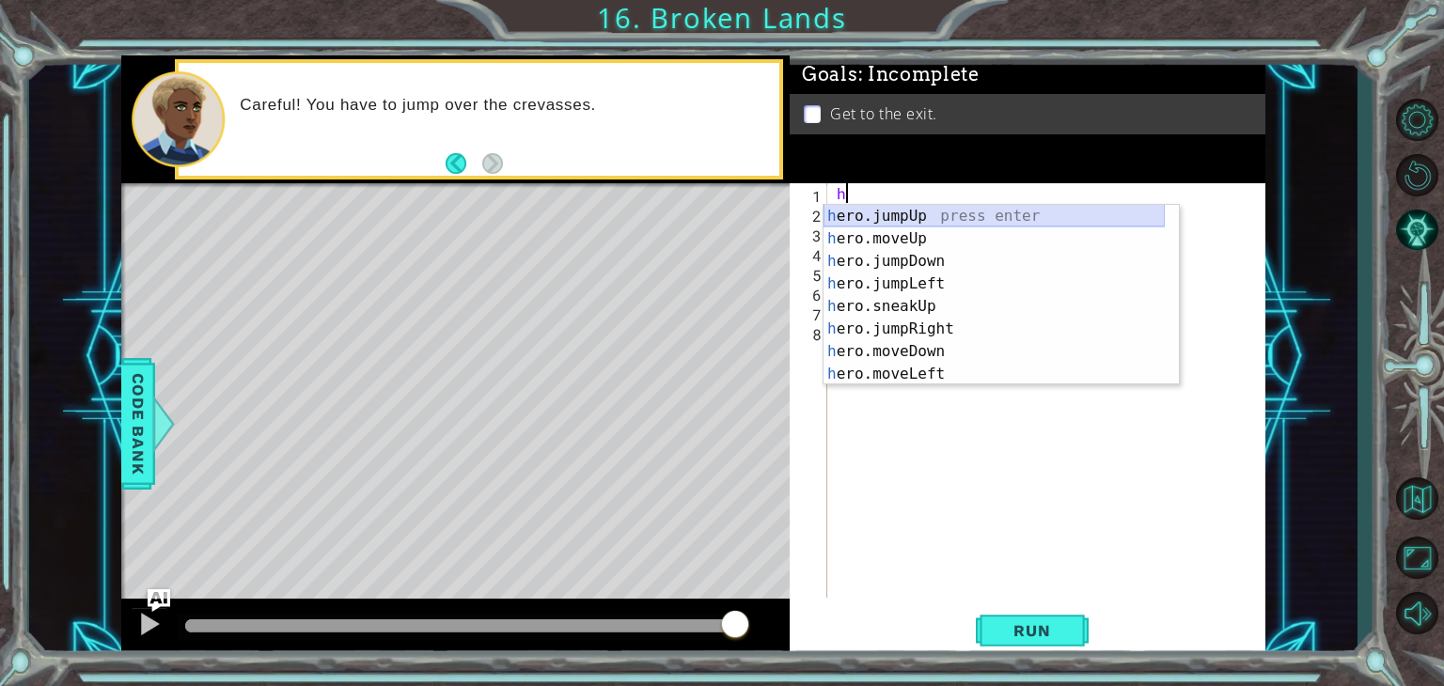
click at [948, 212] on div "h ero.jumpUp press enter h ero.moveUp press enter h ero.jumpDown press enter h …" at bounding box center [994, 318] width 341 height 226
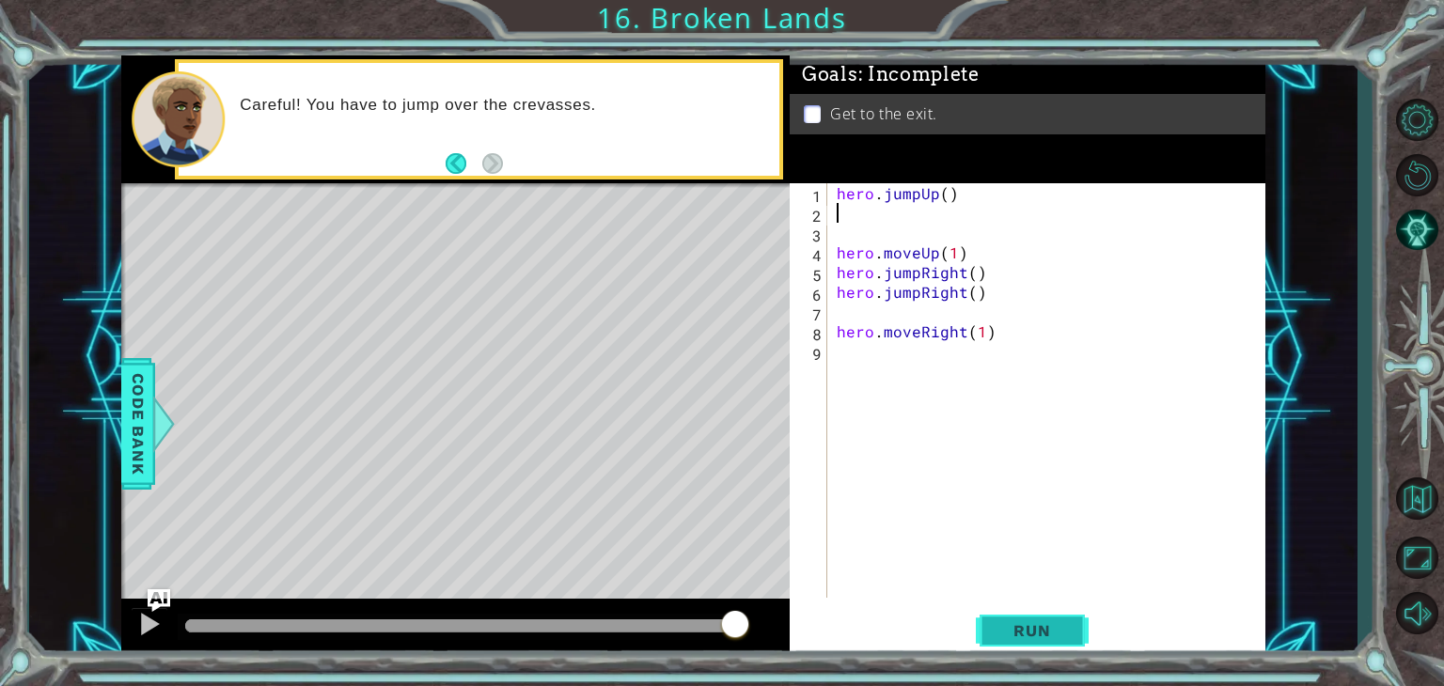
click at [1026, 639] on span "Run" at bounding box center [1032, 630] width 74 height 19
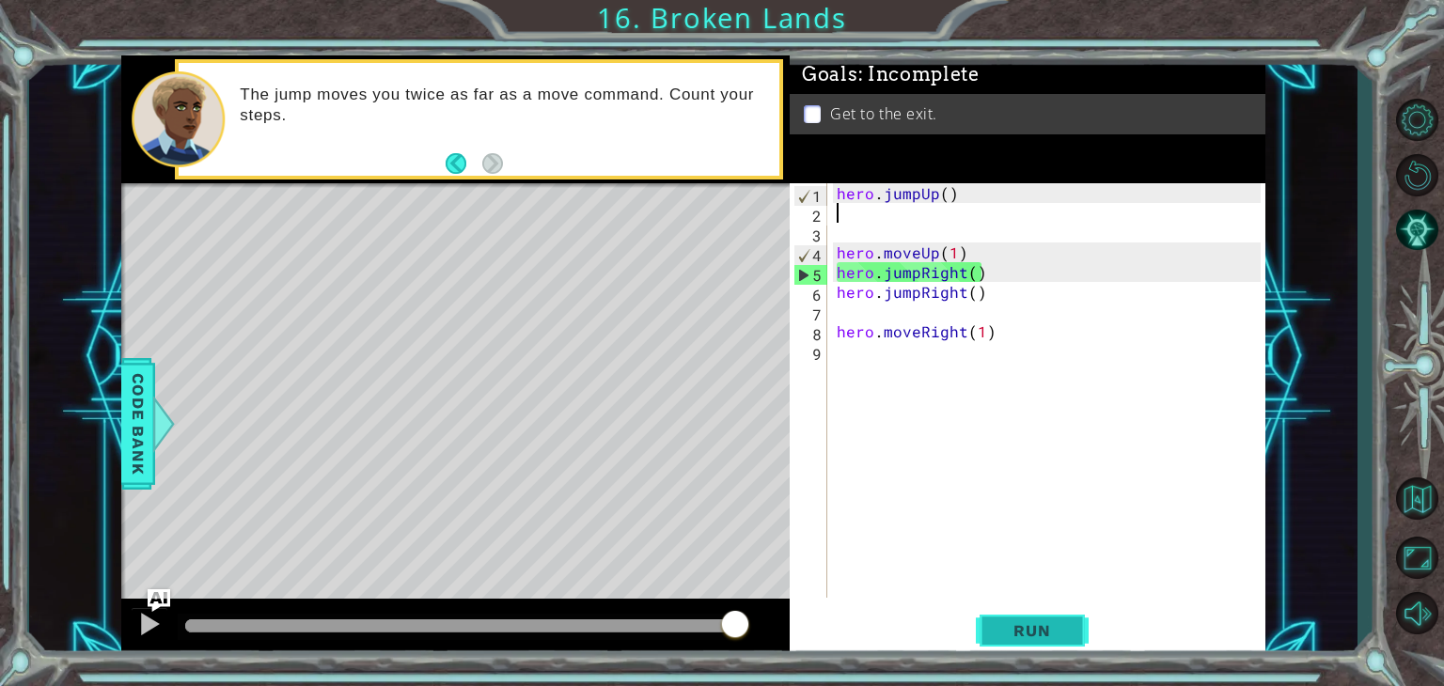
click at [1061, 636] on span "Run" at bounding box center [1032, 630] width 74 height 19
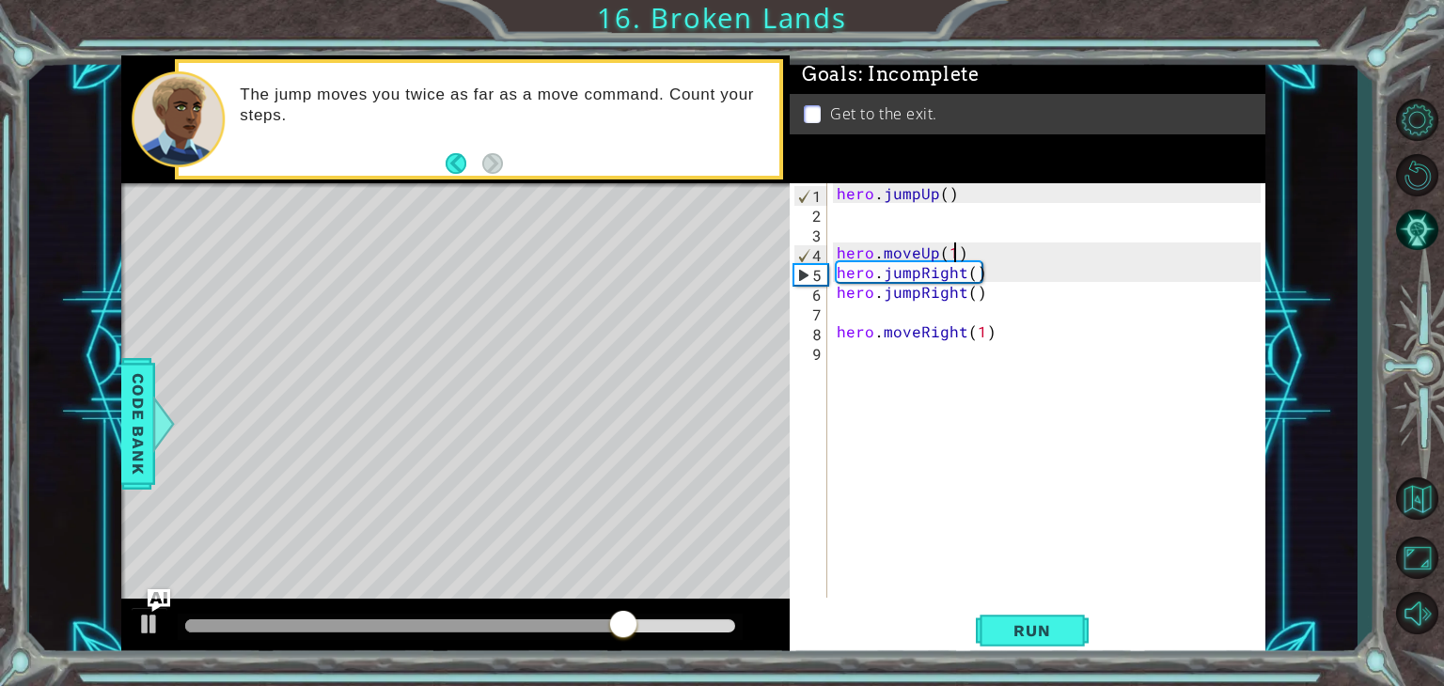
click at [951, 257] on div "hero . jumpUp ( ) hero . moveUp ( 1 ) hero . jumpRight ( ) hero . jumpRight ( )…" at bounding box center [1051, 410] width 437 height 454
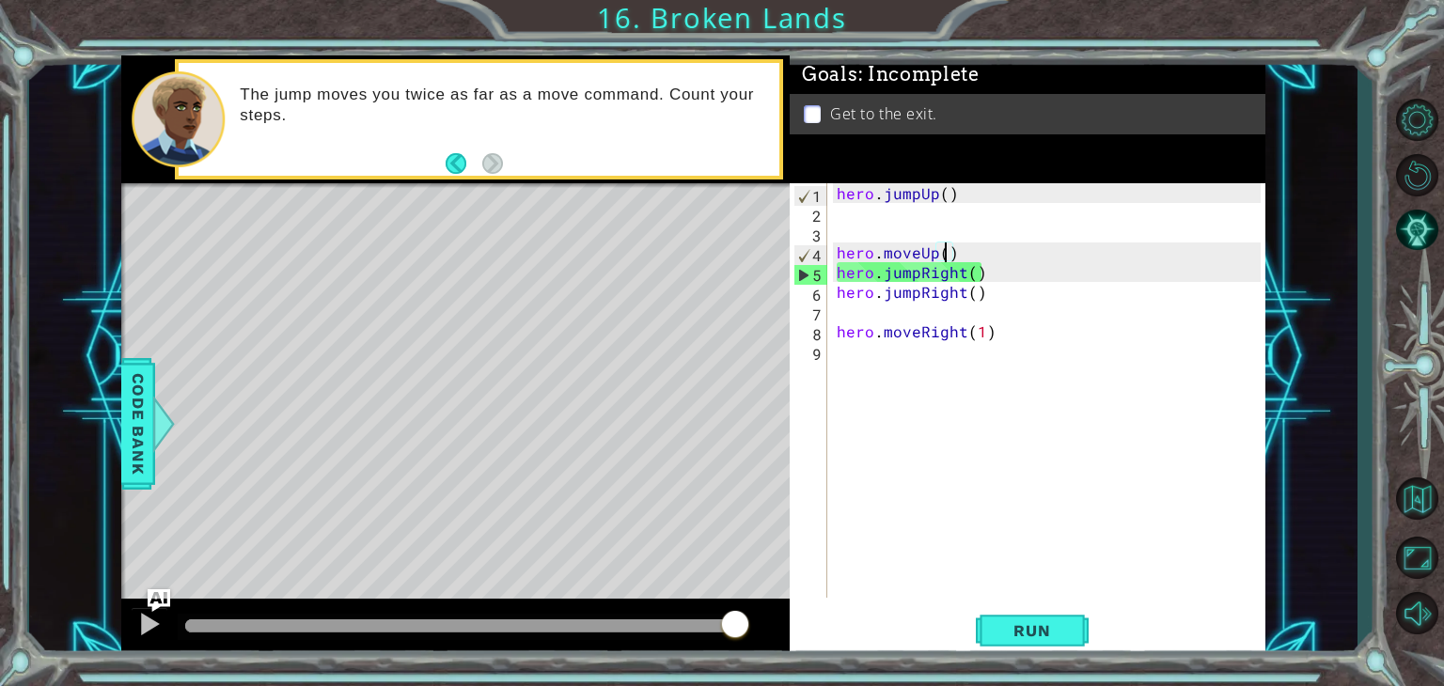
scroll to position [0, 7]
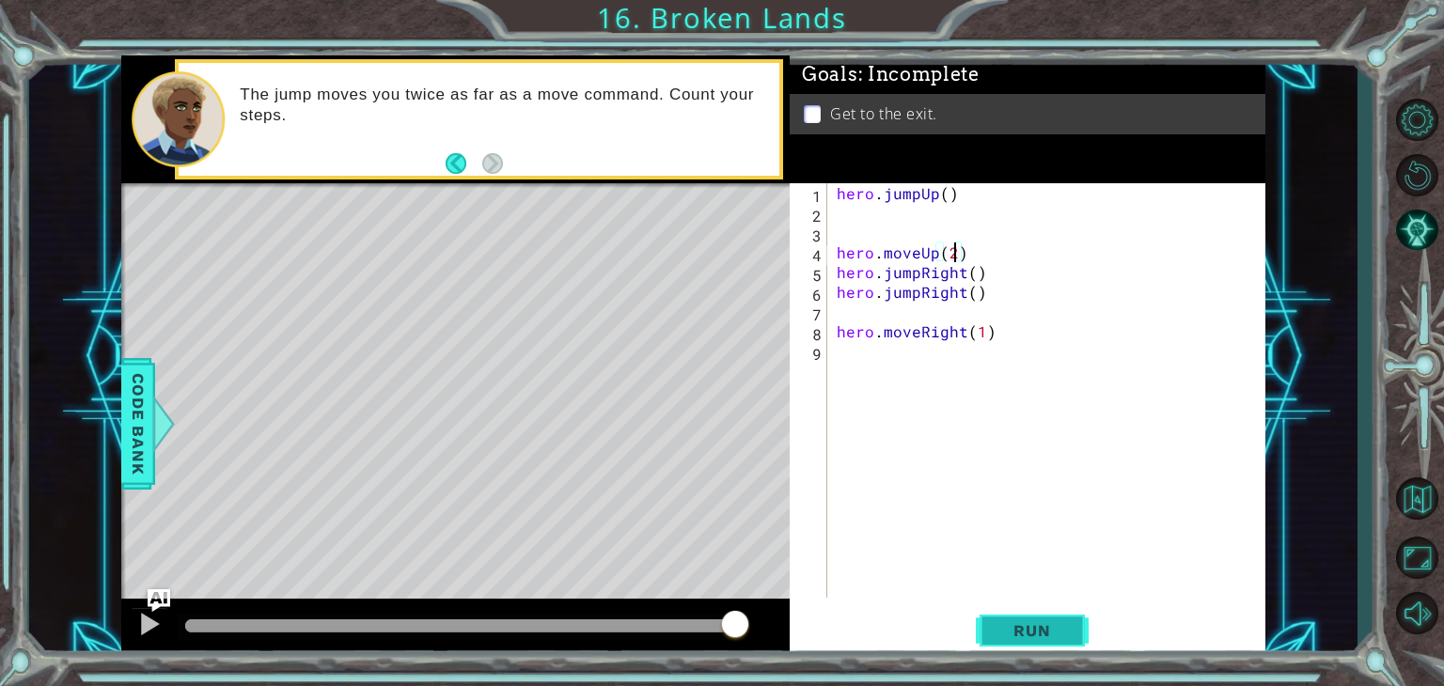
type textarea "hero.moveUp(2)"
click at [1013, 620] on button "Run" at bounding box center [1032, 631] width 113 height 48
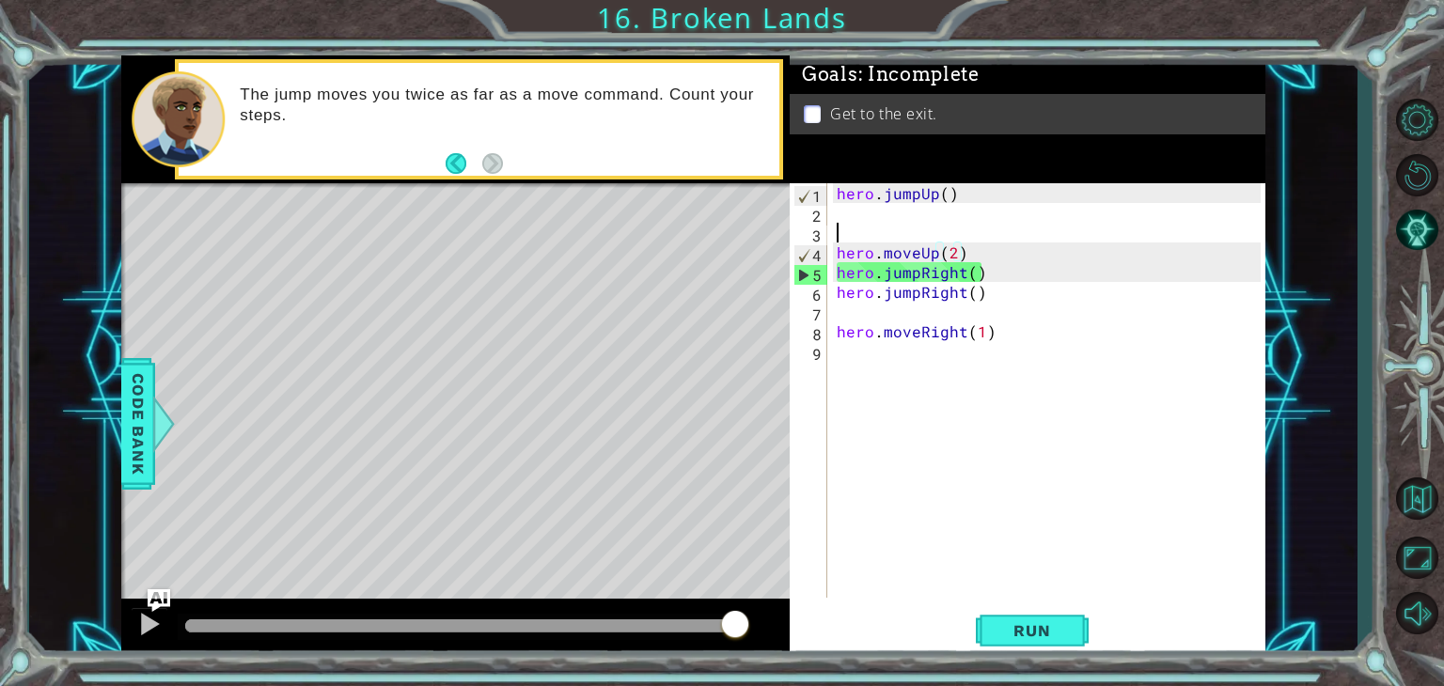
click at [885, 238] on div "hero . jumpUp ( ) hero . moveUp ( 2 ) hero . jumpRight ( ) hero . jumpRight ( )…" at bounding box center [1051, 410] width 437 height 454
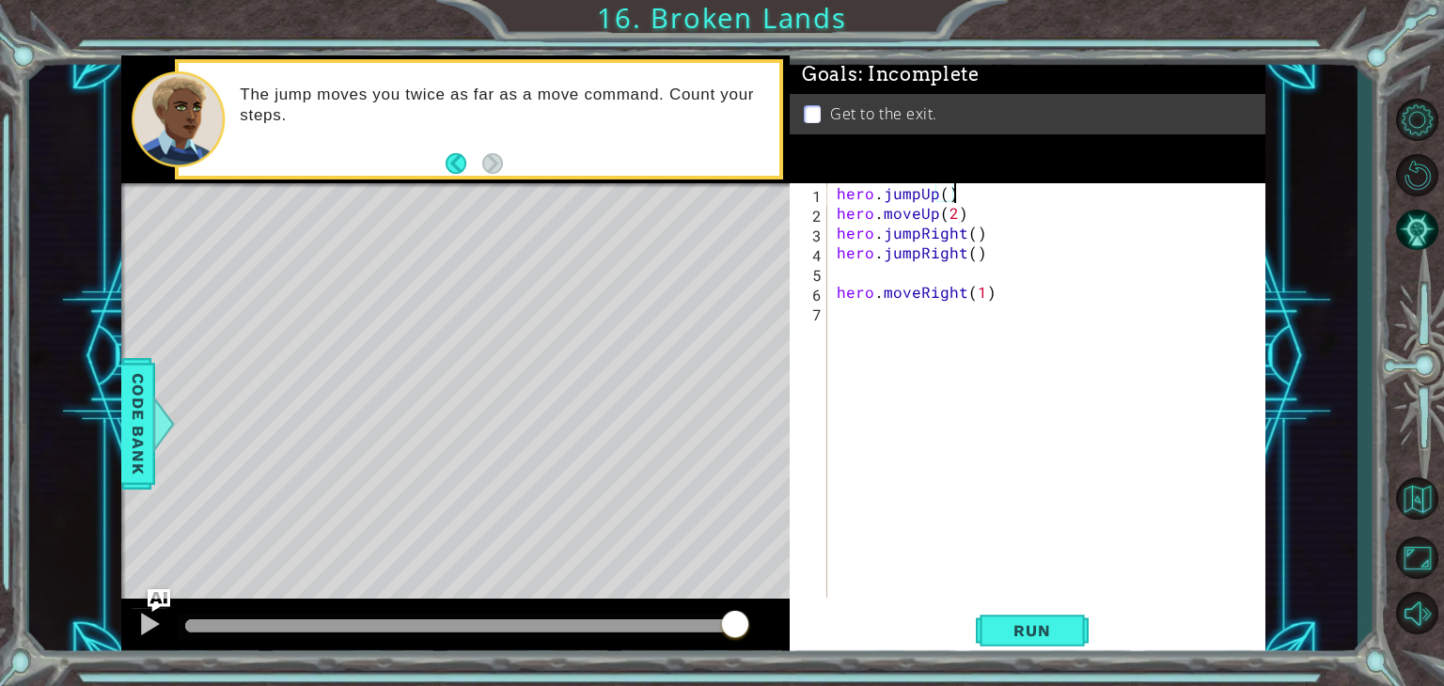
click at [954, 212] on div "hero . jumpUp ( ) hero . moveUp ( 2 ) hero . jumpRight ( ) hero . jumpRight ( )…" at bounding box center [1051, 410] width 437 height 454
click at [917, 239] on div "hero . jumpUp ( ) hero . moveUp ( 1 ) hero . jumpRight ( ) hero . jumpRight ( )…" at bounding box center [1051, 410] width 437 height 454
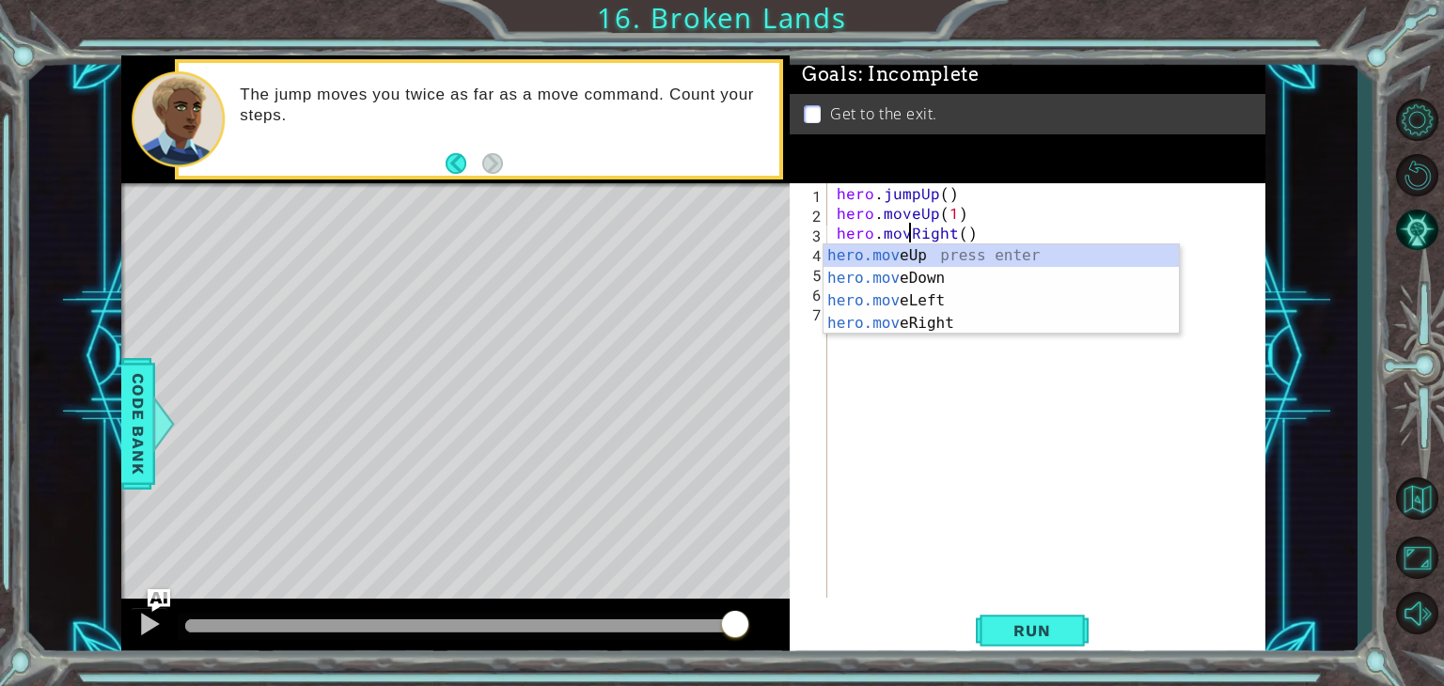
scroll to position [0, 4]
type textarea "hero.moveRight()"
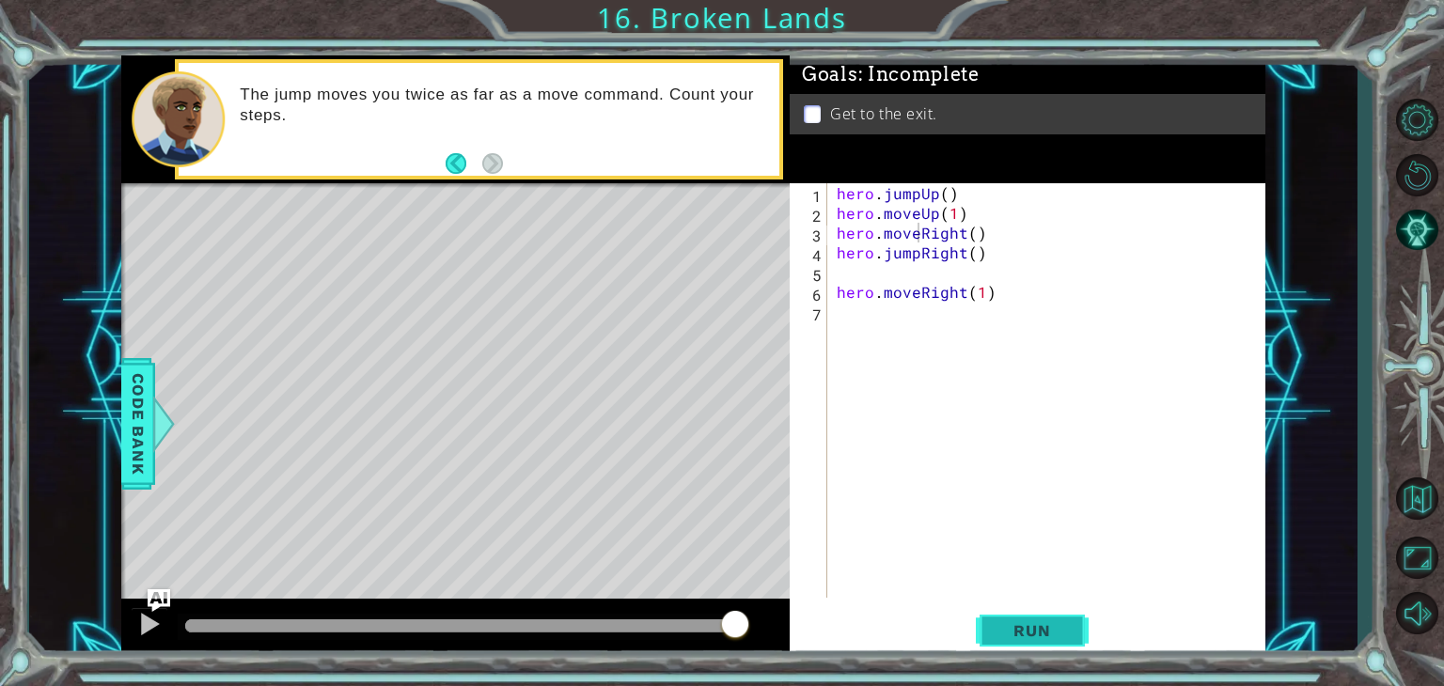
click at [1037, 628] on span "Run" at bounding box center [1032, 630] width 74 height 19
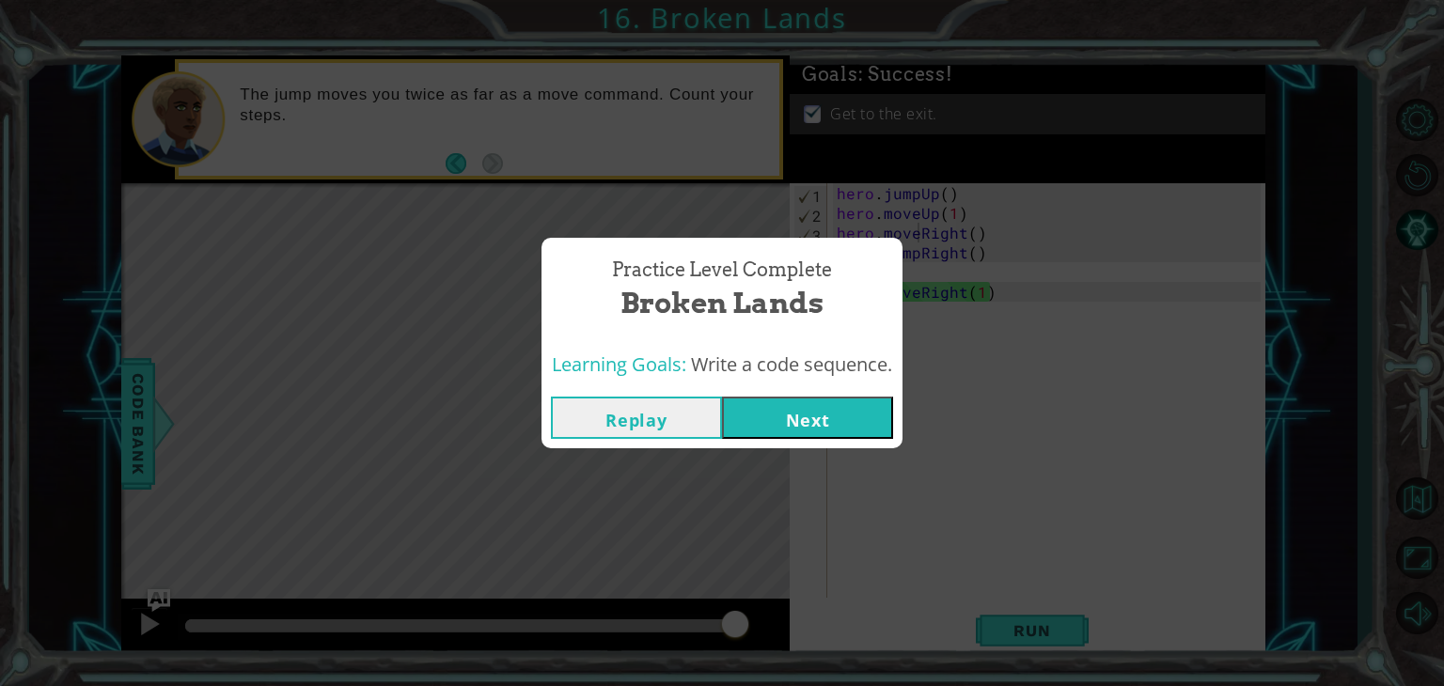
click at [769, 426] on button "Next" at bounding box center [807, 418] width 171 height 42
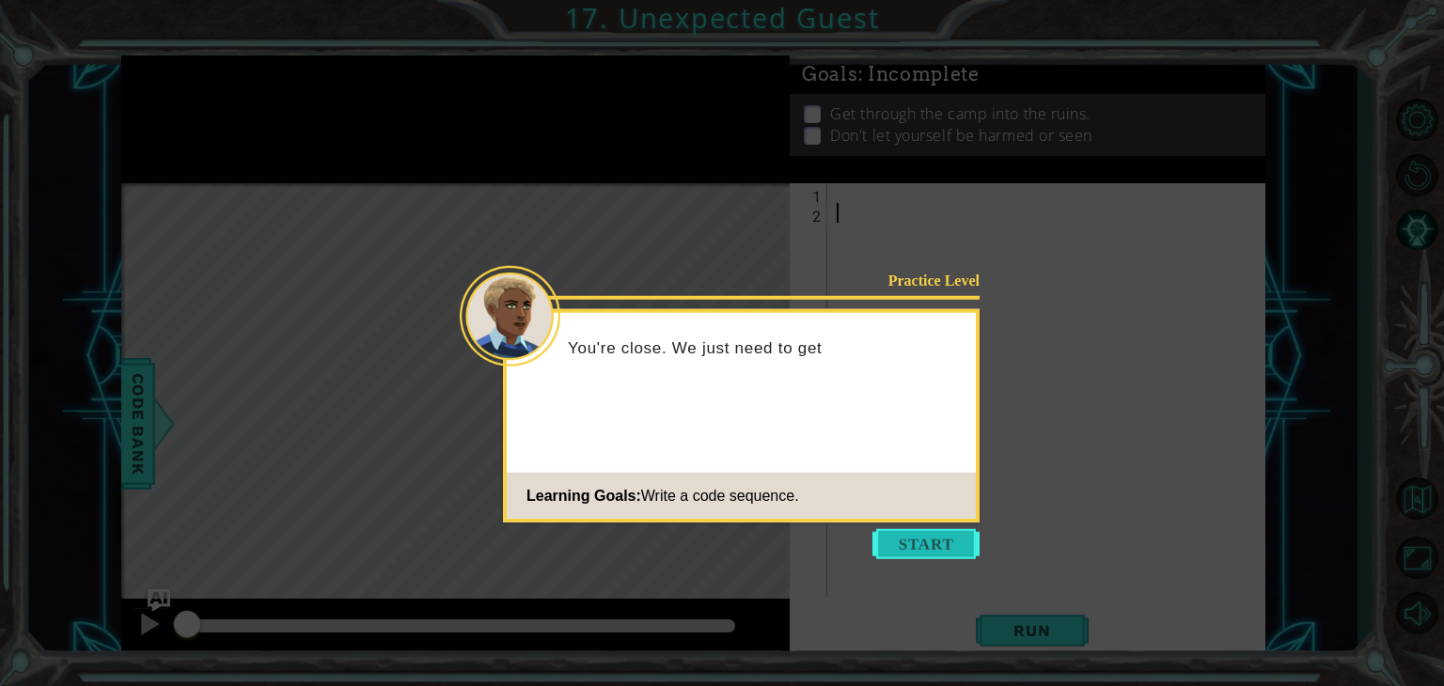
click at [913, 542] on button "Start" at bounding box center [925, 544] width 107 height 30
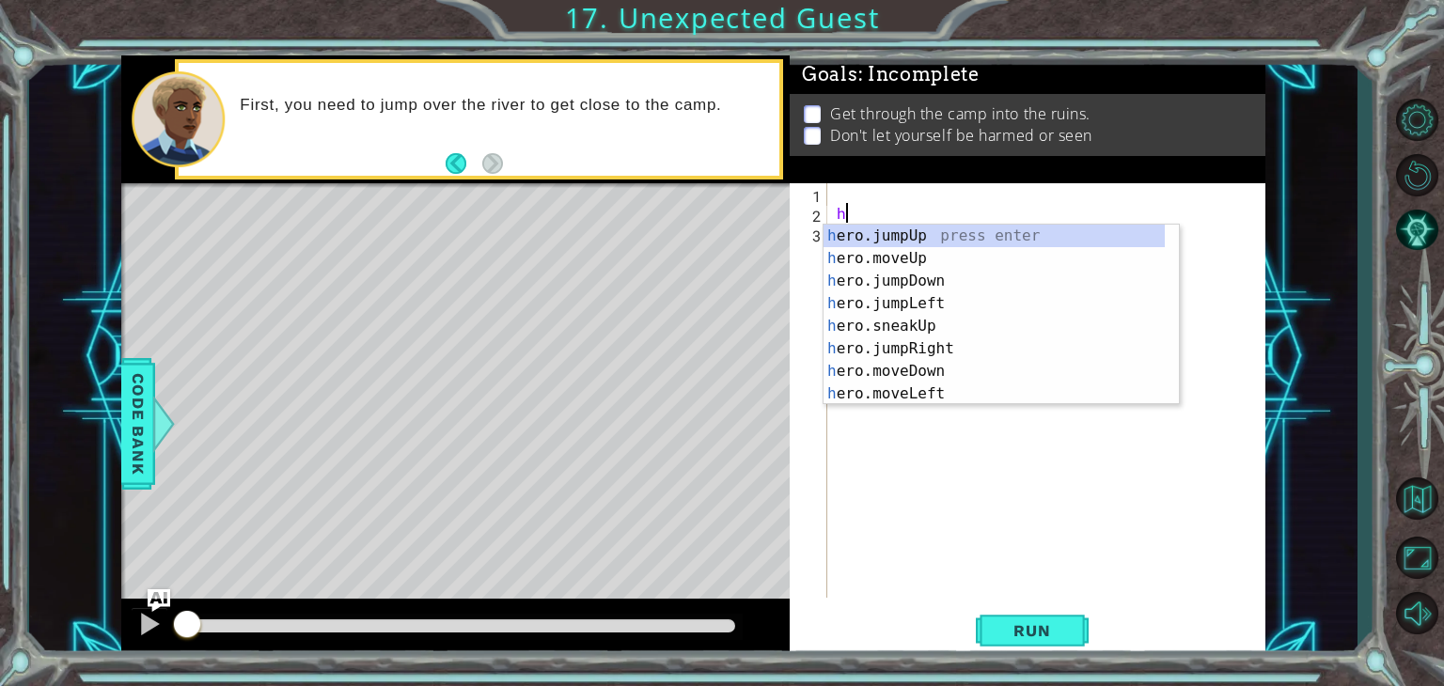
type textarea "he"
click at [872, 189] on div "he" at bounding box center [1051, 410] width 437 height 454
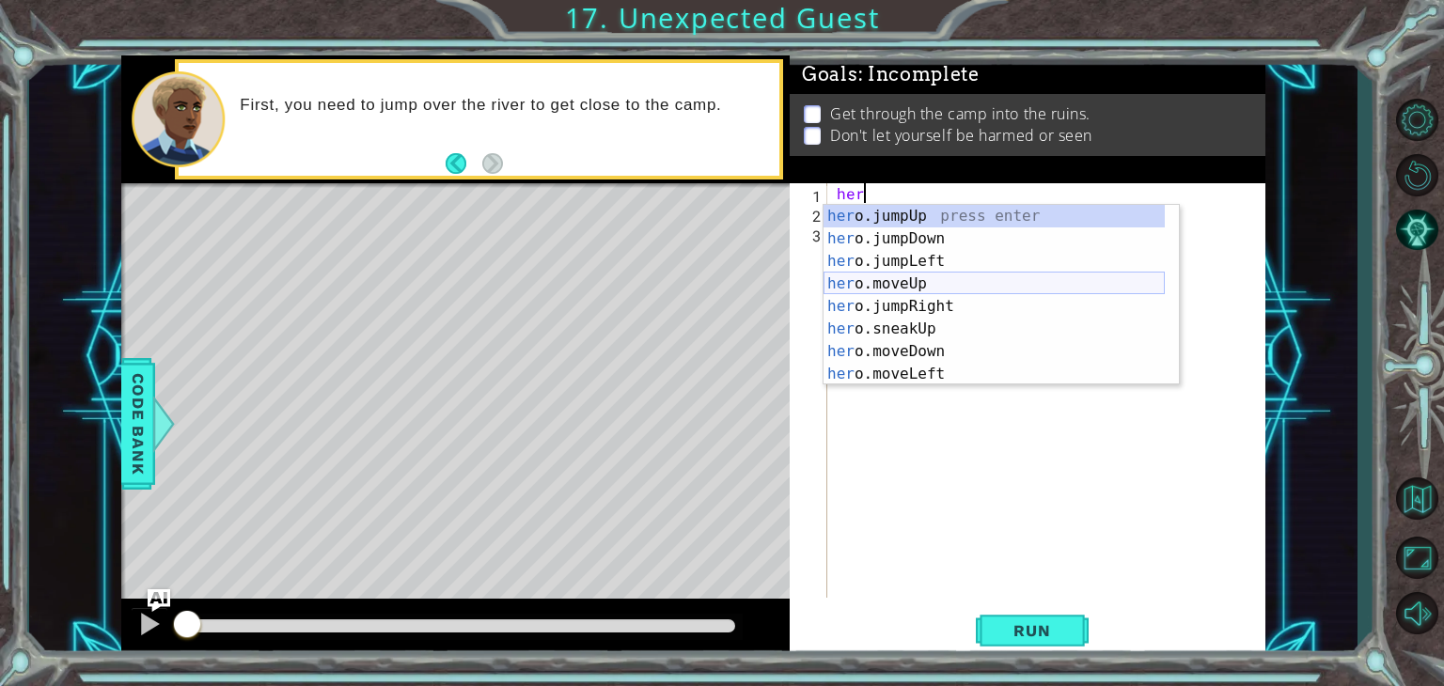
click at [889, 275] on div "her o.jumpUp press enter her o.jumpDown press enter her o.jumpLeft press enter …" at bounding box center [994, 318] width 341 height 226
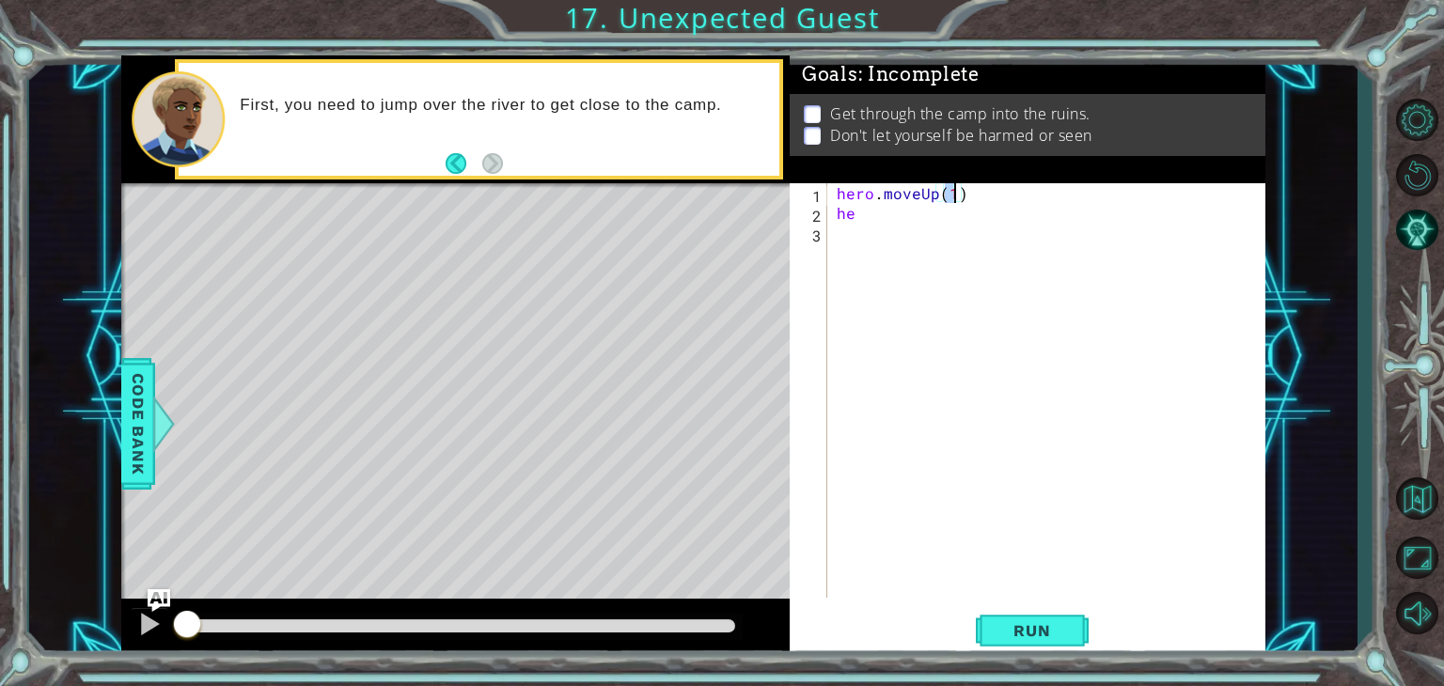
click at [882, 212] on div "hero . moveUp ( 1 ) he" at bounding box center [1051, 410] width 437 height 454
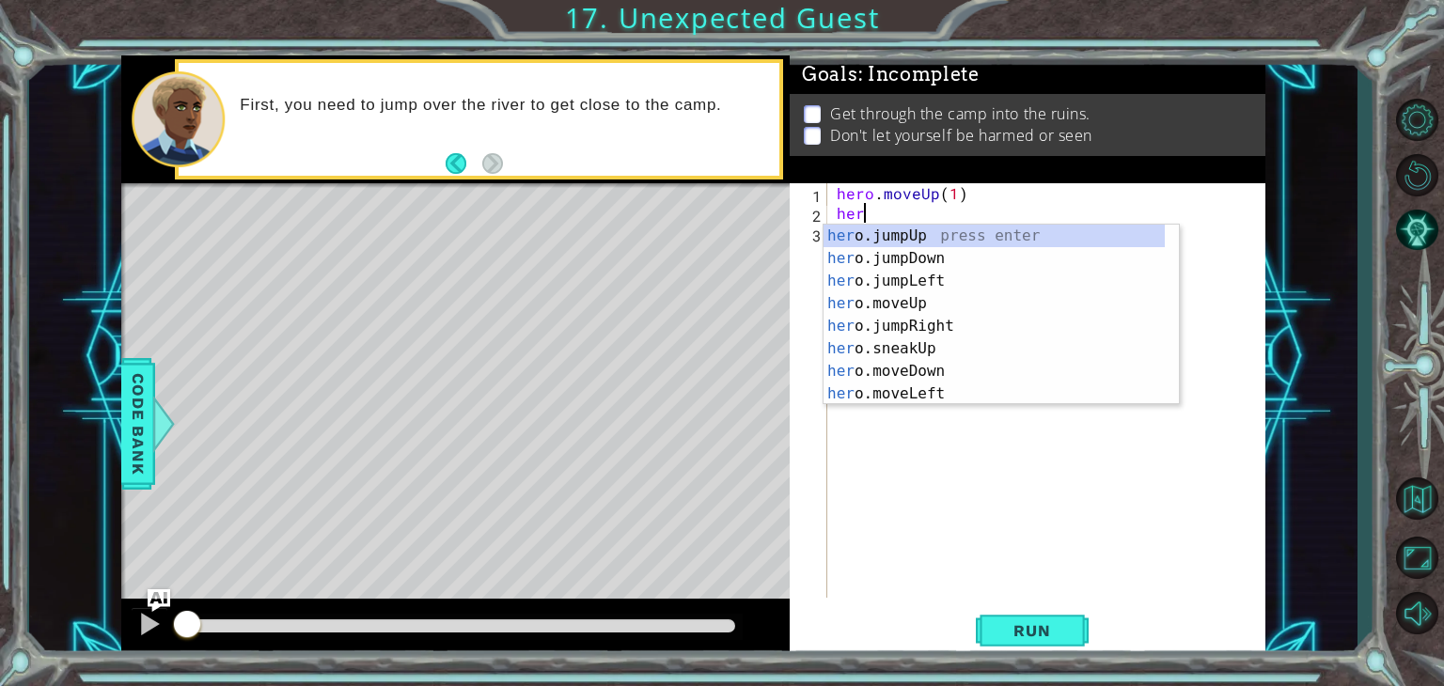
type textarea "hero"
click at [911, 294] on div "hero .jumpUp press enter hero .jumpDown press enter hero .jumpLeft press enter …" at bounding box center [994, 338] width 341 height 226
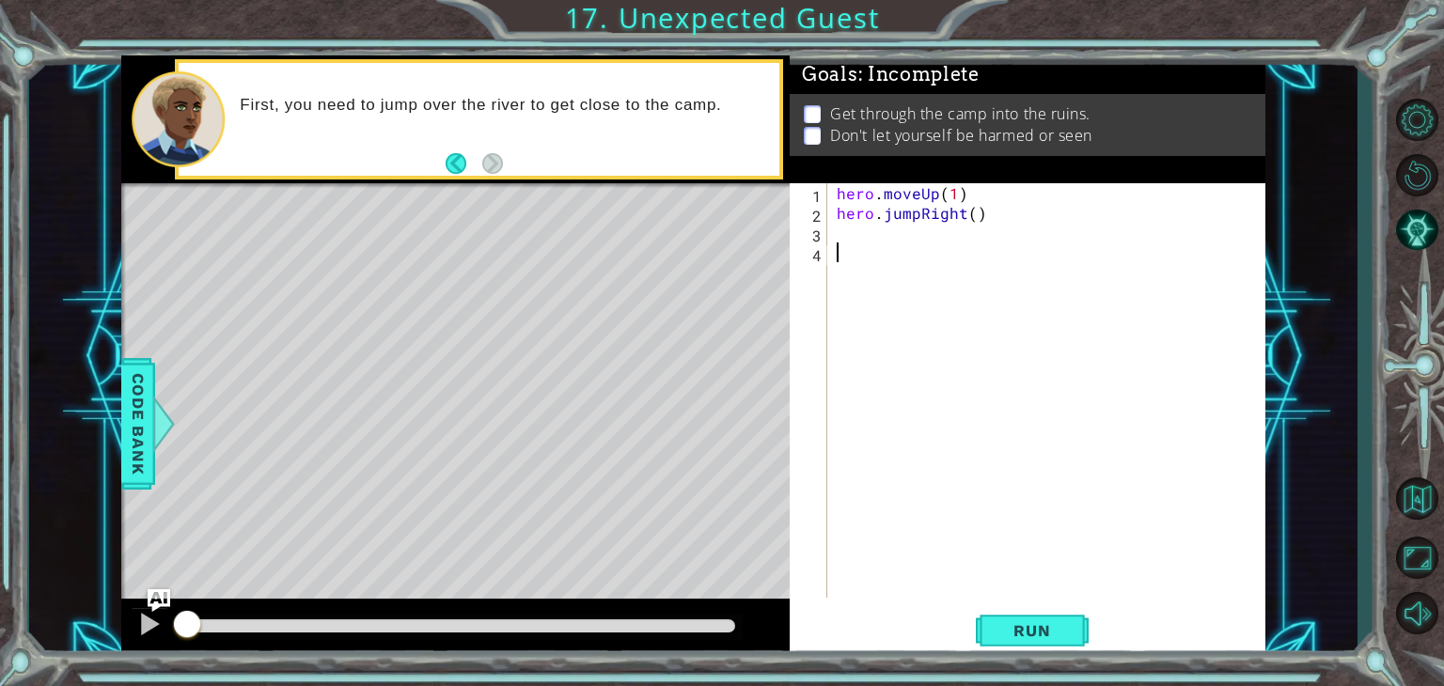
click at [899, 263] on div "hero . moveUp ( 1 ) hero . jumpRight ( )" at bounding box center [1051, 410] width 437 height 454
type textarea "he"
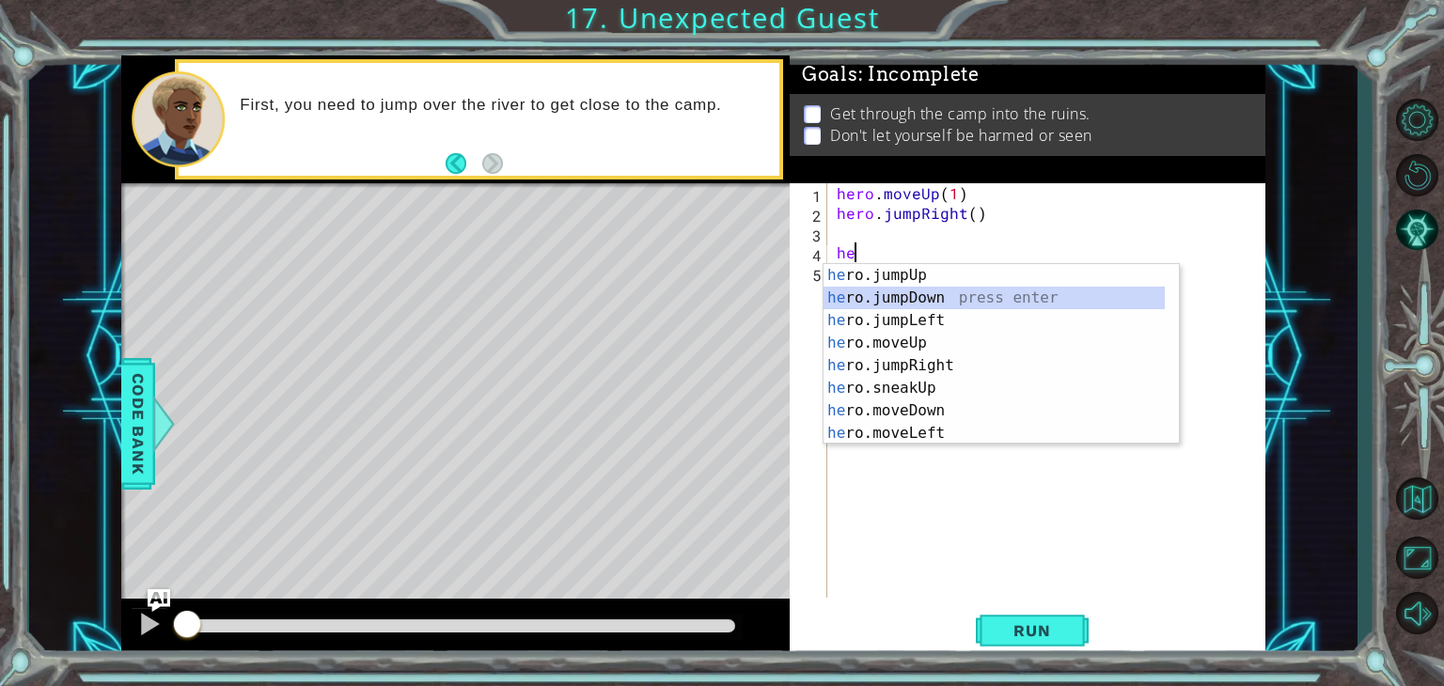
click at [898, 291] on div "he ro.jumpUp press enter he ro.jumpDown press enter he ro.jumpLeft press enter …" at bounding box center [994, 377] width 341 height 226
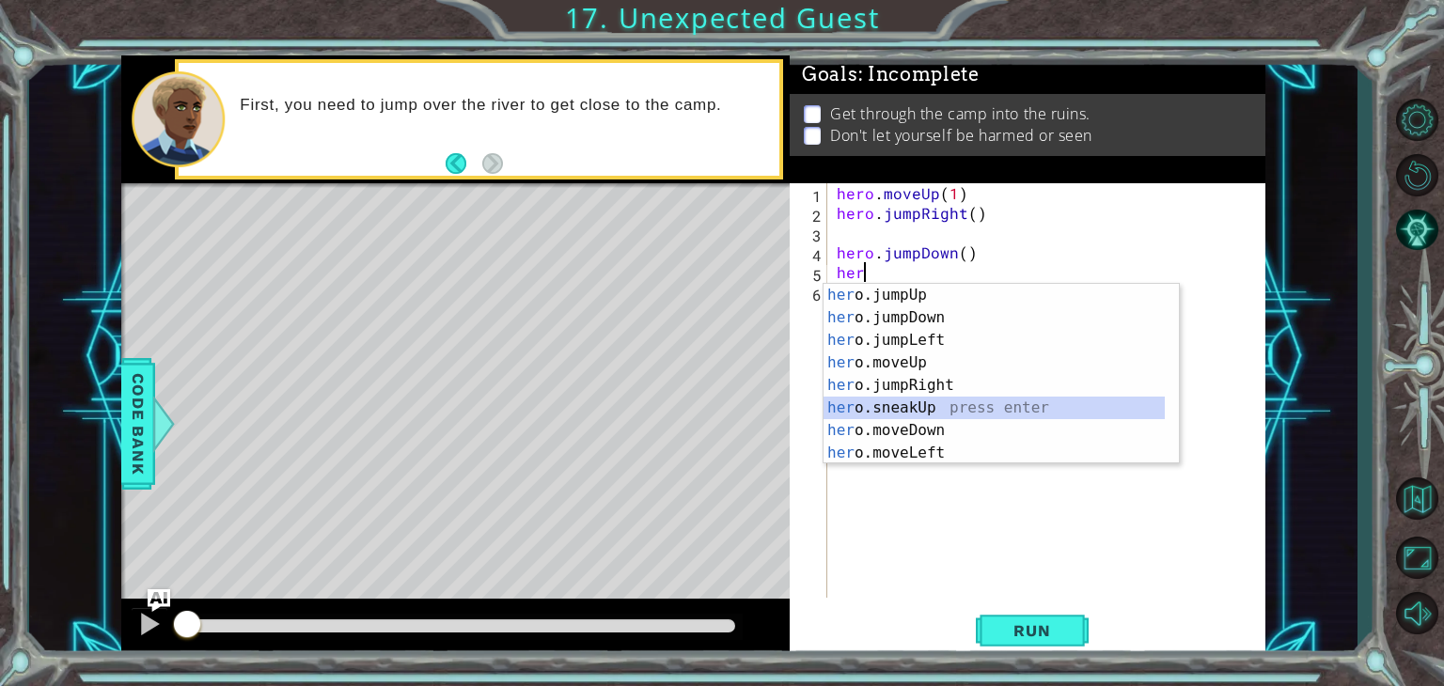
click at [910, 402] on div "her o.jumpUp press enter her o.jumpDown press enter her o.jumpLeft press enter …" at bounding box center [994, 397] width 341 height 226
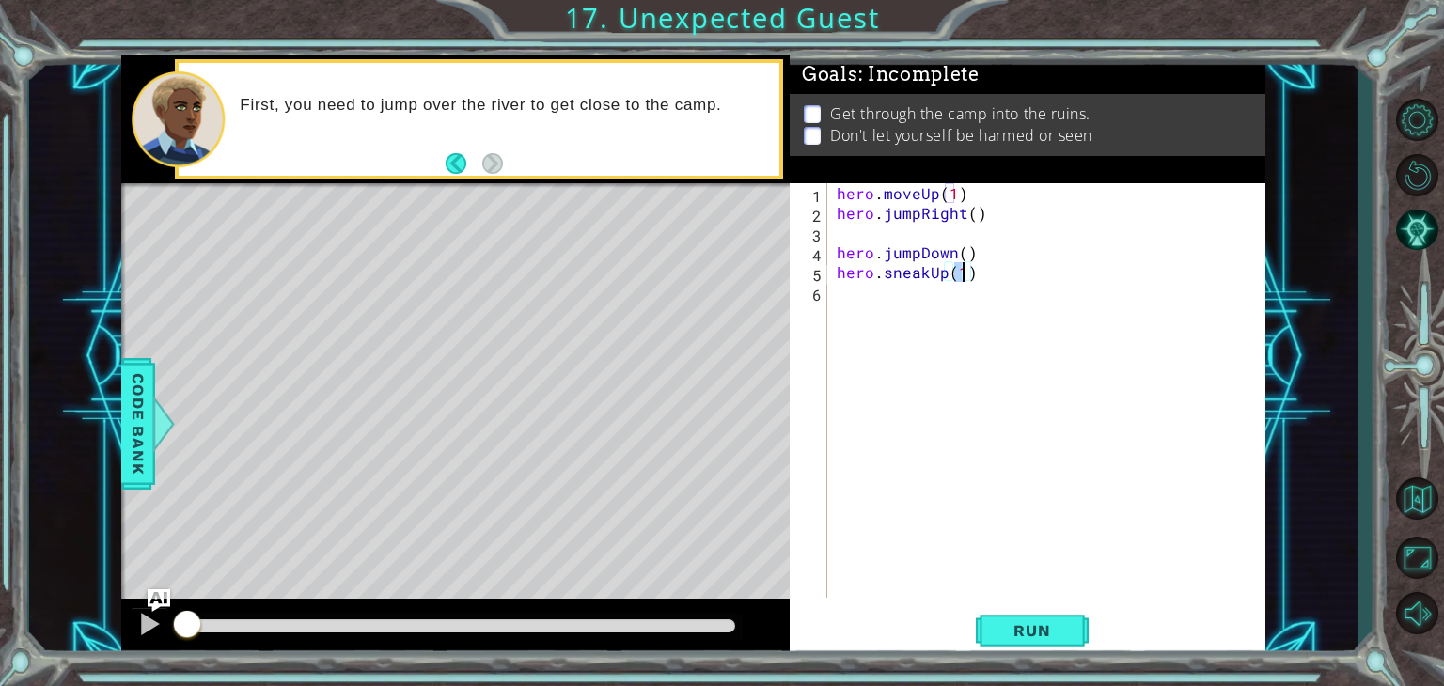
click at [942, 278] on div "hero . moveUp ( 1 ) hero . jumpRight ( ) hero . jumpDown ( ) hero . sneakUp ( 1…" at bounding box center [1051, 410] width 437 height 454
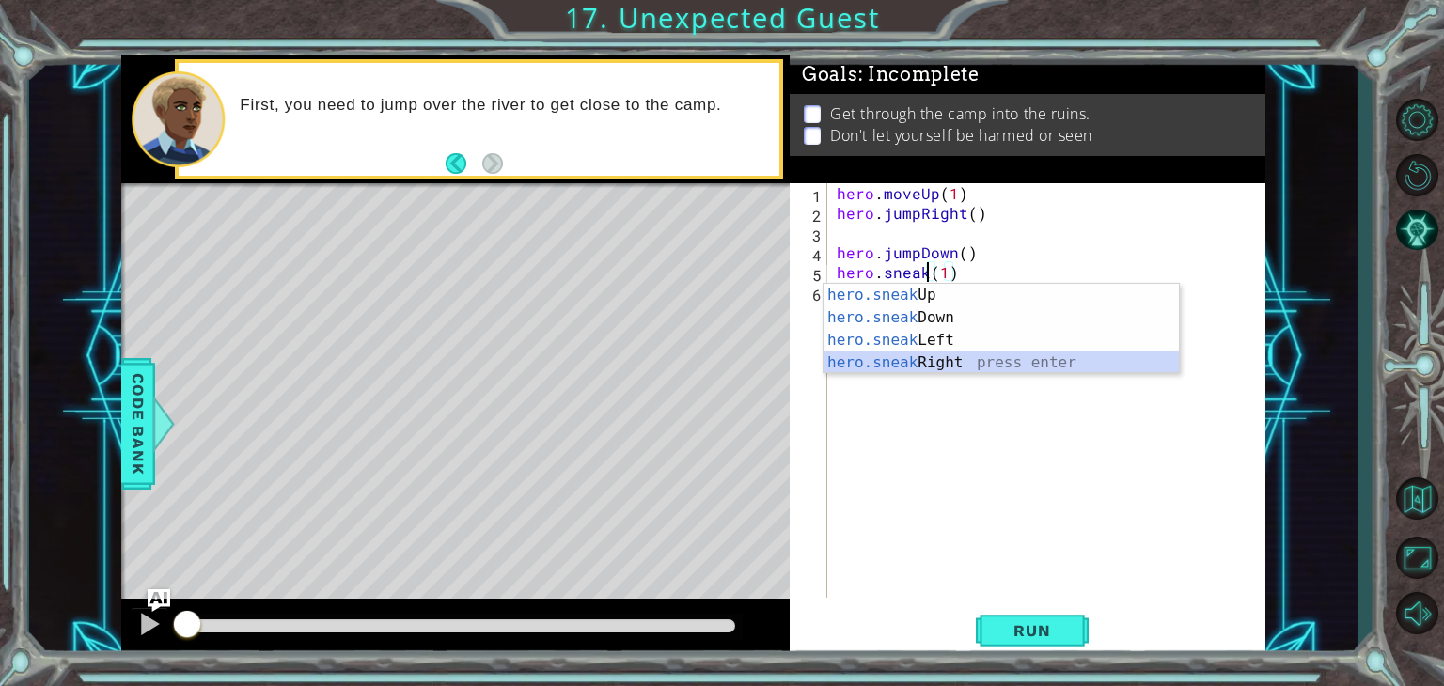
click at [952, 370] on div "hero.sneak Up press enter hero.sneak Down press enter hero.sneak Left press ent…" at bounding box center [1001, 351] width 355 height 135
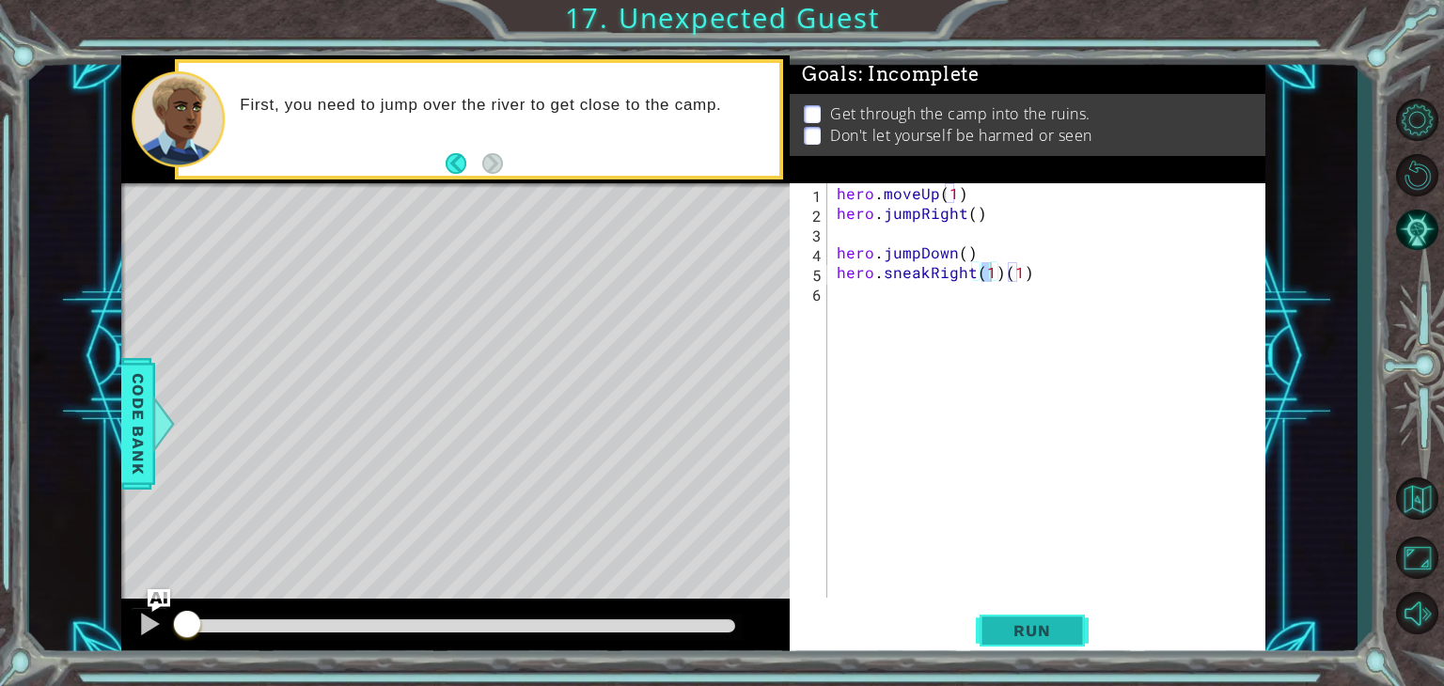
click at [997, 625] on span "Run" at bounding box center [1032, 630] width 74 height 19
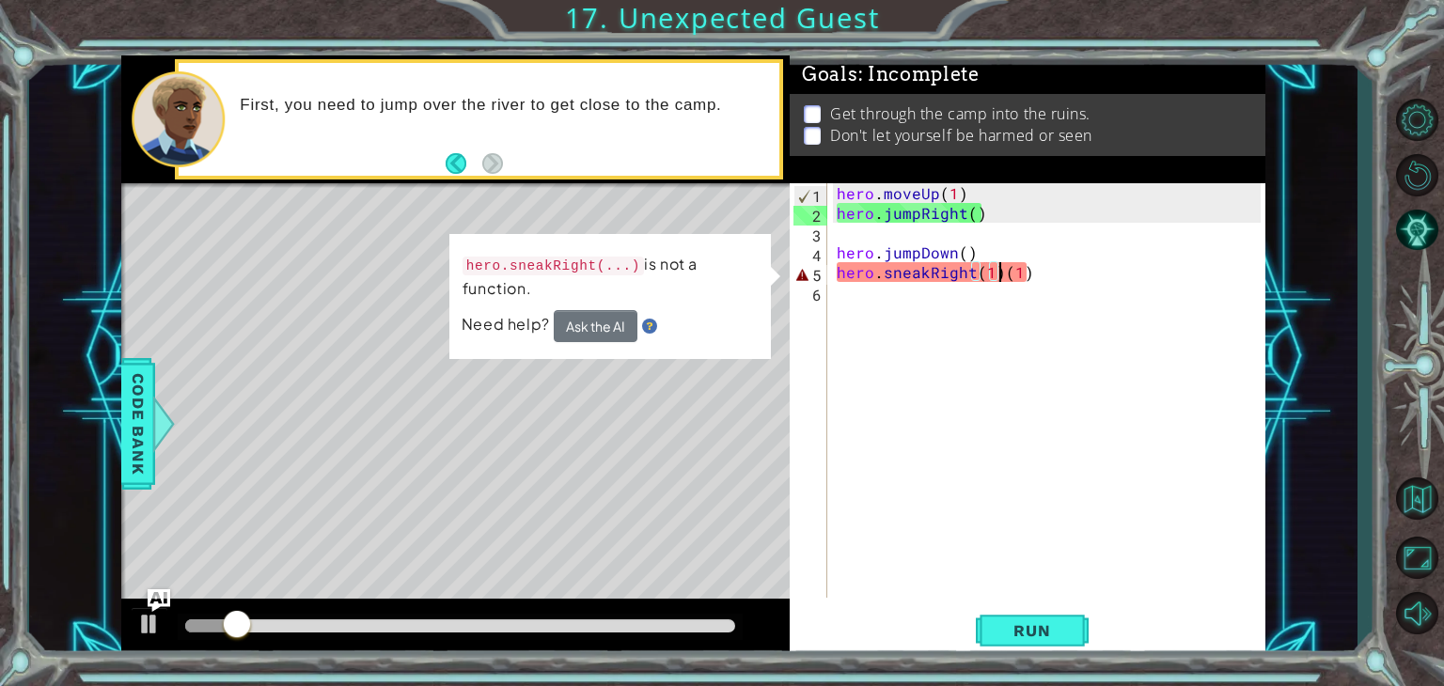
click at [998, 281] on div "hero . moveUp ( 1 ) hero . jumpRight ( ) hero . jumpDown ( ) hero . sneakRight …" at bounding box center [1051, 410] width 437 height 454
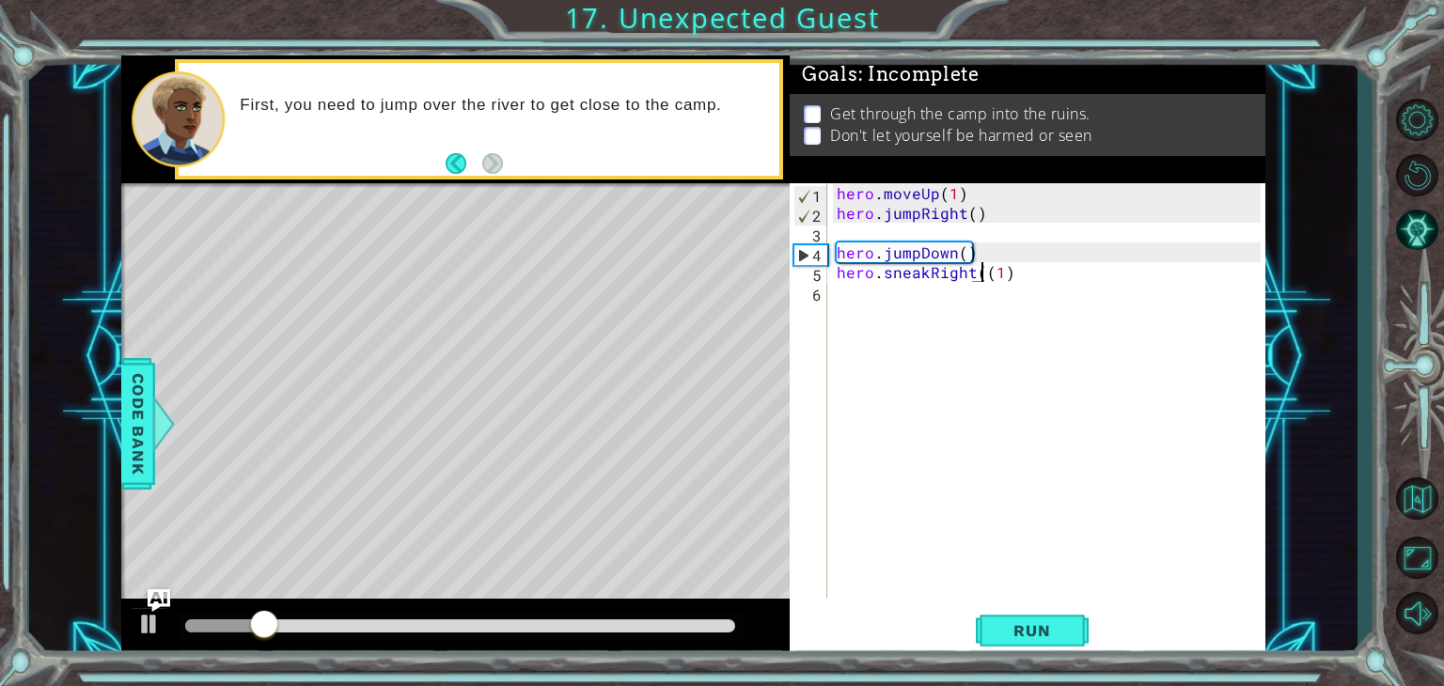
type textarea "hero.sneakRight(1)"
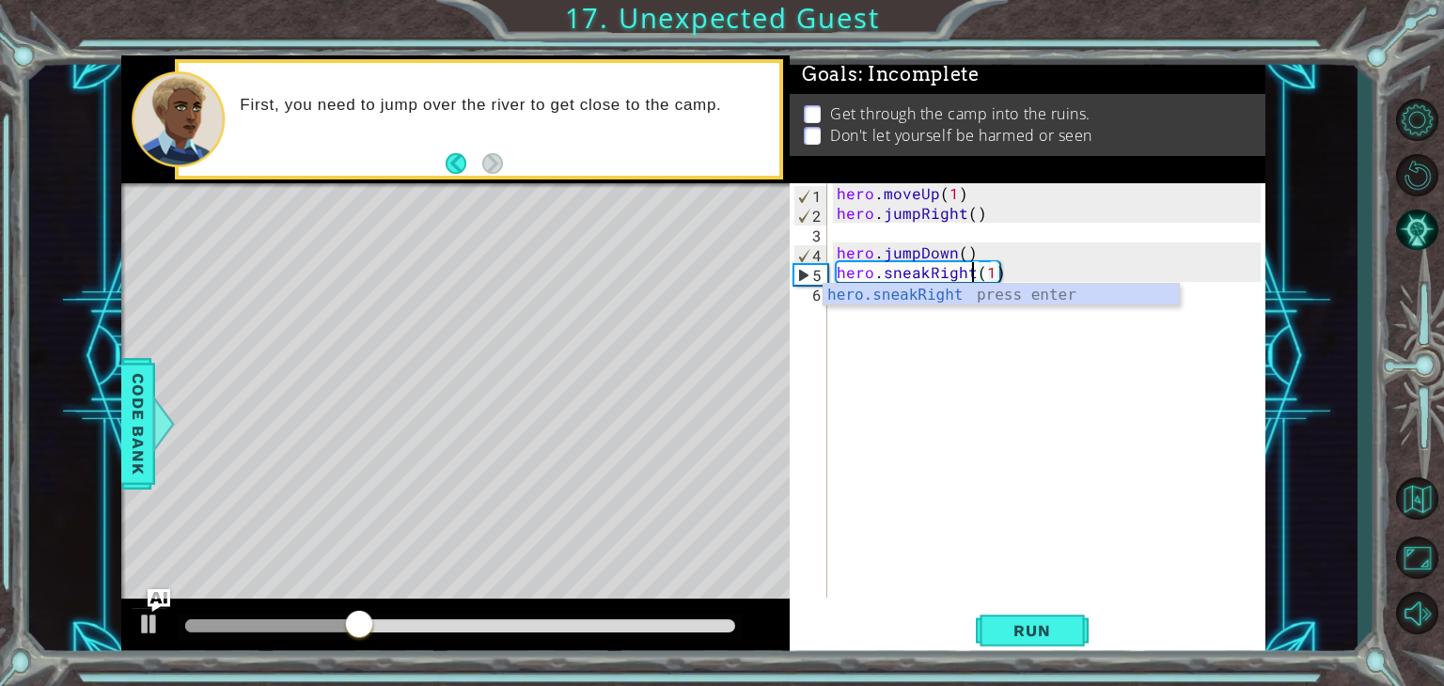
click at [959, 347] on div "hero . moveUp ( 1 ) hero . jumpRight ( ) hero . jumpDown ( ) hero . sneakRight …" at bounding box center [1051, 410] width 437 height 454
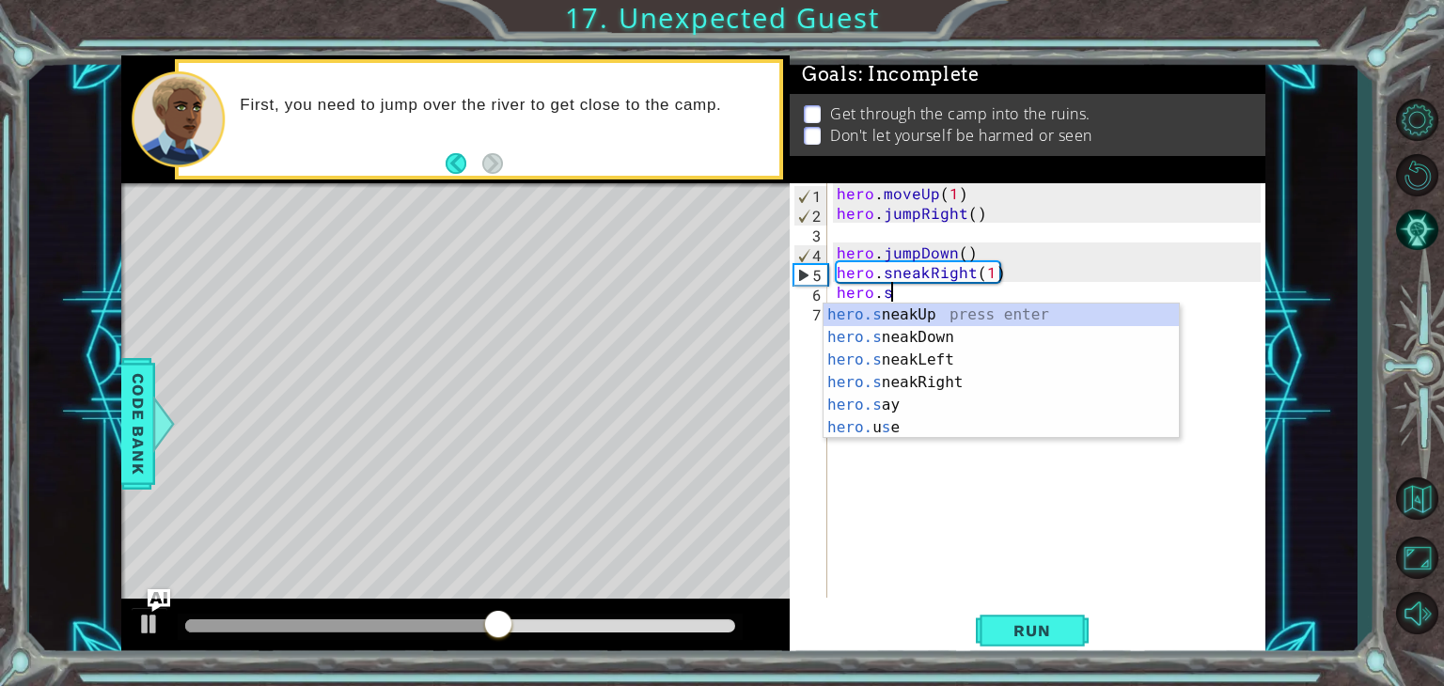
scroll to position [0, 3]
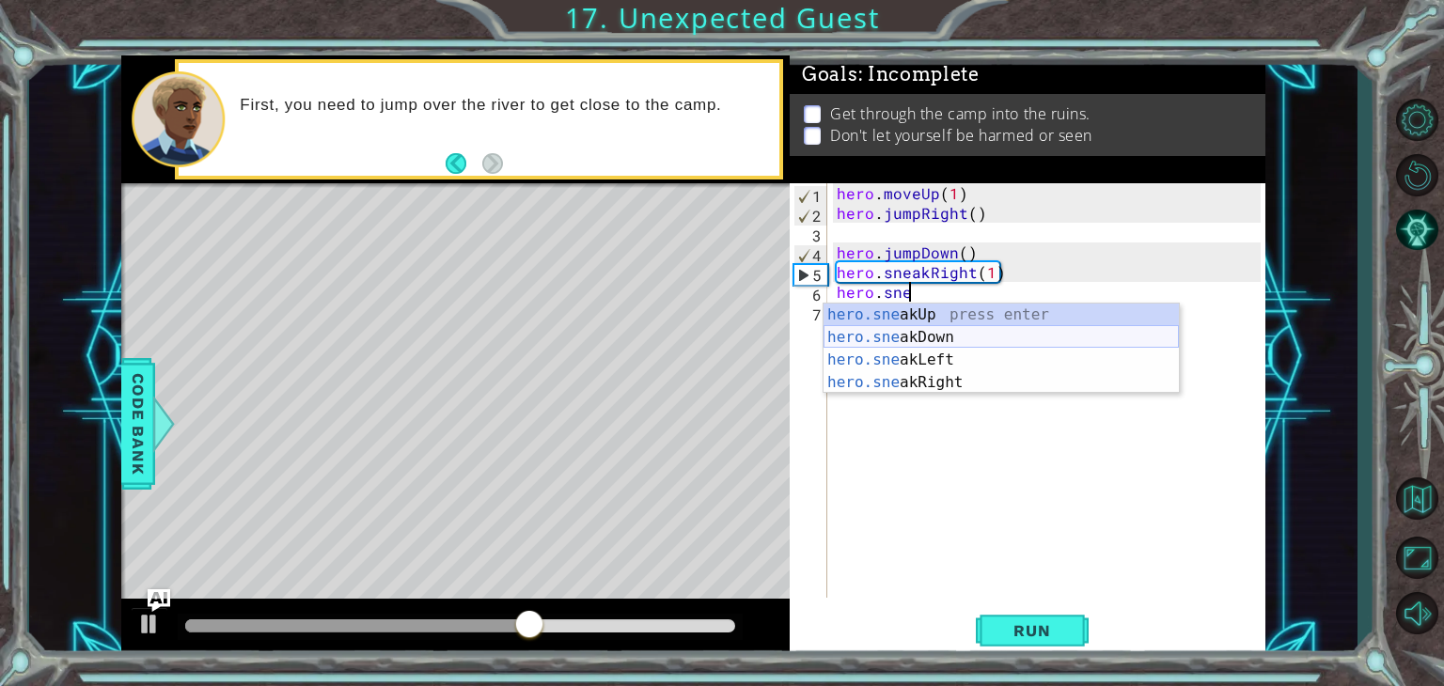
click at [915, 341] on div "hero.sne akUp press enter hero.sne akDown press enter hero.sne akLeft press ent…" at bounding box center [1001, 371] width 355 height 135
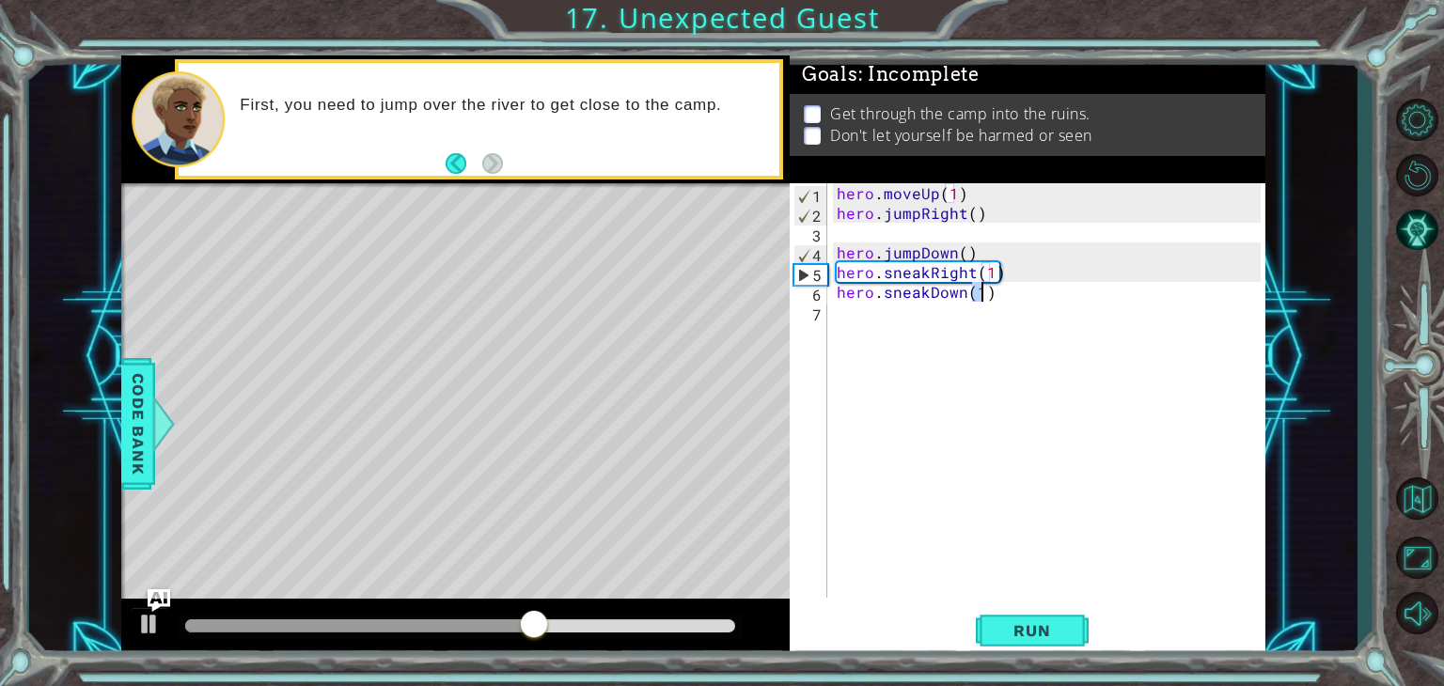
type textarea "hero.sneakDown(1)"
click at [883, 326] on div "hero . moveUp ( 1 ) hero . jumpRight ( ) hero . jumpDown ( ) hero . sneakRight …" at bounding box center [1051, 410] width 437 height 454
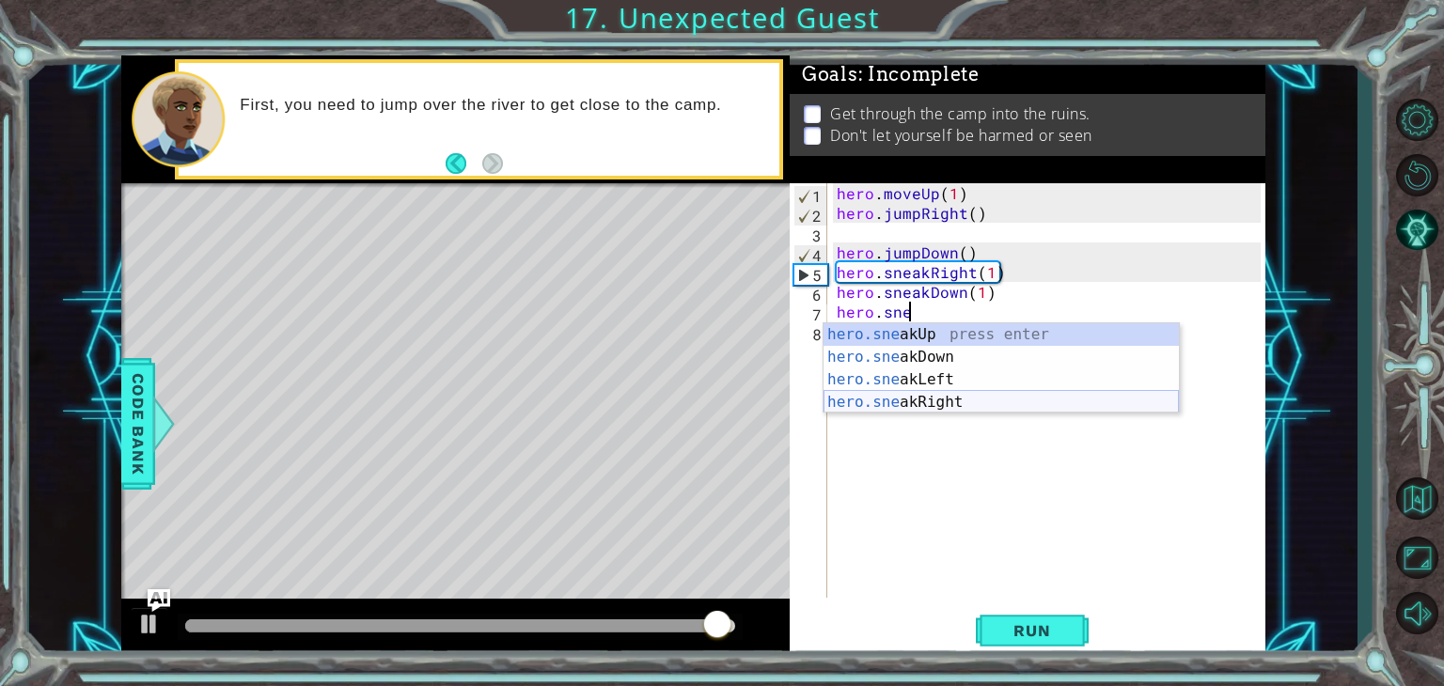
click at [950, 392] on div "hero.sne akUp press enter hero.sne akDown press enter hero.sne akLeft press ent…" at bounding box center [1001, 390] width 355 height 135
type textarea "hero.sneakRight(1)"
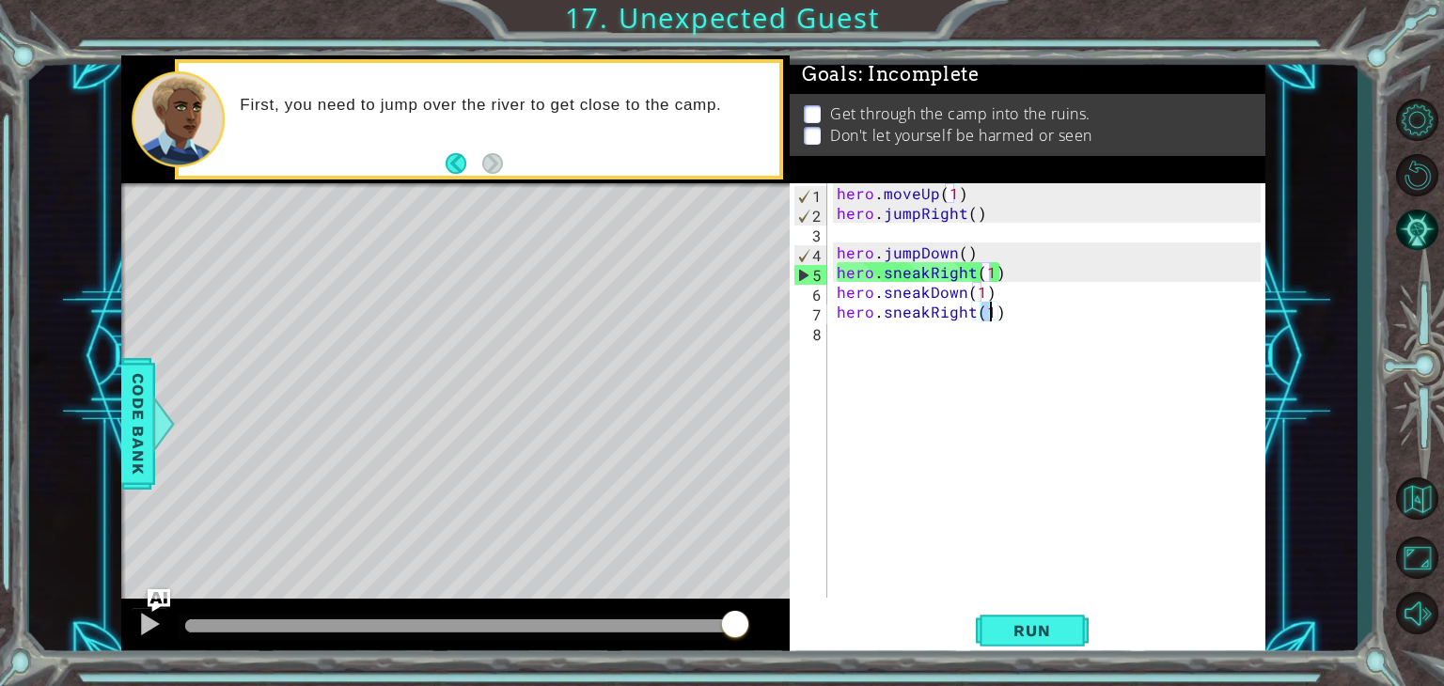
click at [910, 351] on div "hero . moveUp ( 1 ) hero . jumpRight ( ) hero . jumpDown ( ) hero . sneakRight …" at bounding box center [1051, 410] width 437 height 454
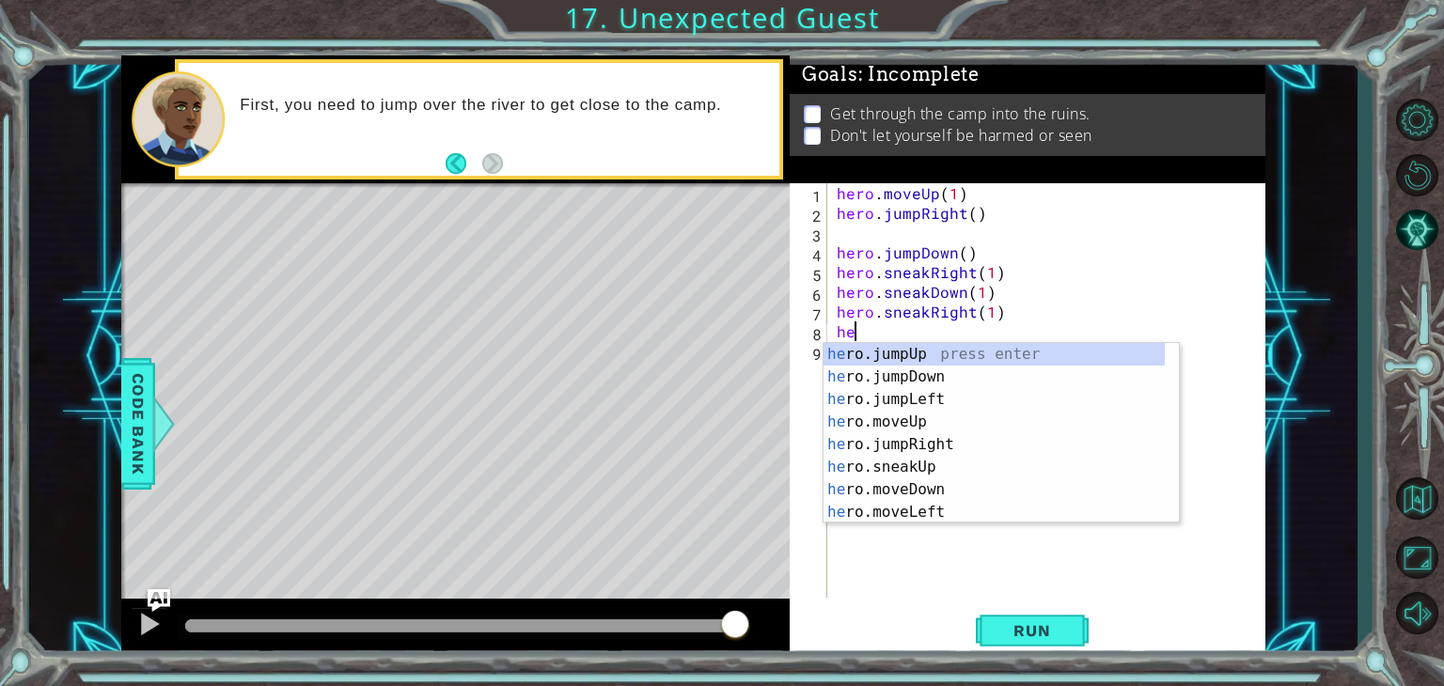
scroll to position [0, 0]
click at [980, 309] on div "hero . moveUp ( 1 ) hero . jumpRight ( ) hero . jumpDown ( ) hero . sneakRight …" at bounding box center [1051, 410] width 437 height 454
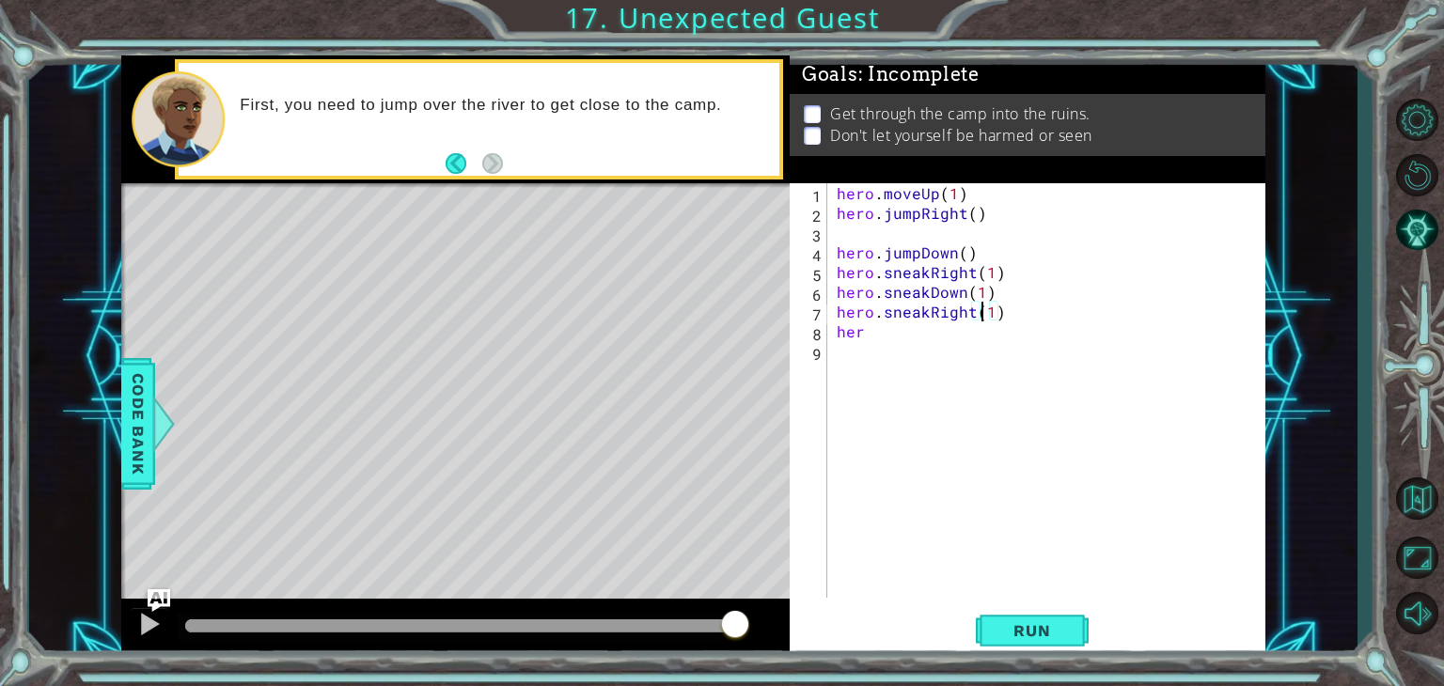
click at [985, 309] on div "hero . moveUp ( 1 ) hero . jumpRight ( ) hero . jumpDown ( ) hero . sneakRight …" at bounding box center [1051, 410] width 437 height 454
click at [993, 321] on div "hero . moveUp ( 1 ) hero . jumpRight ( ) hero . jumpDown ( ) hero . sneakRight …" at bounding box center [1051, 410] width 437 height 454
click at [881, 335] on div "hero . moveUp ( 1 ) hero . jumpRight ( ) hero . jumpDown ( ) hero . sneakRight …" at bounding box center [1051, 410] width 437 height 454
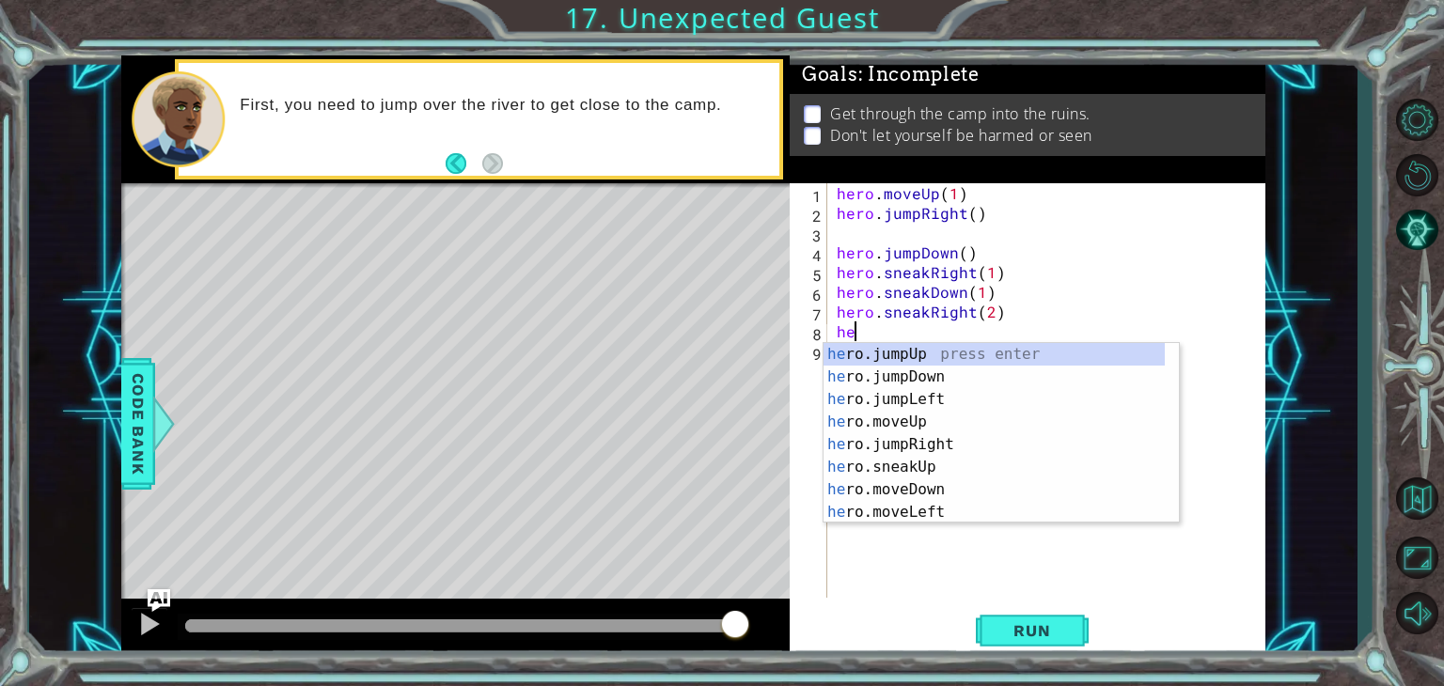
type textarea "h"
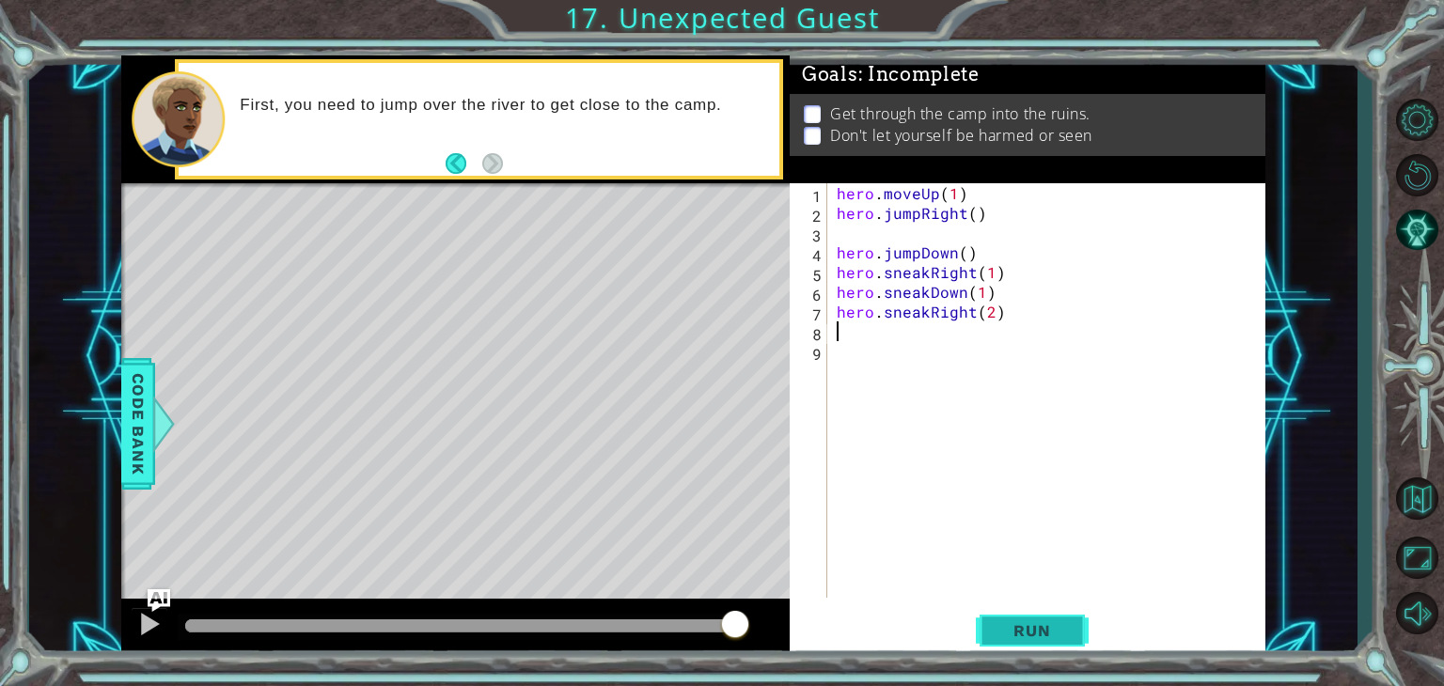
click at [1015, 636] on span "Run" at bounding box center [1032, 630] width 74 height 19
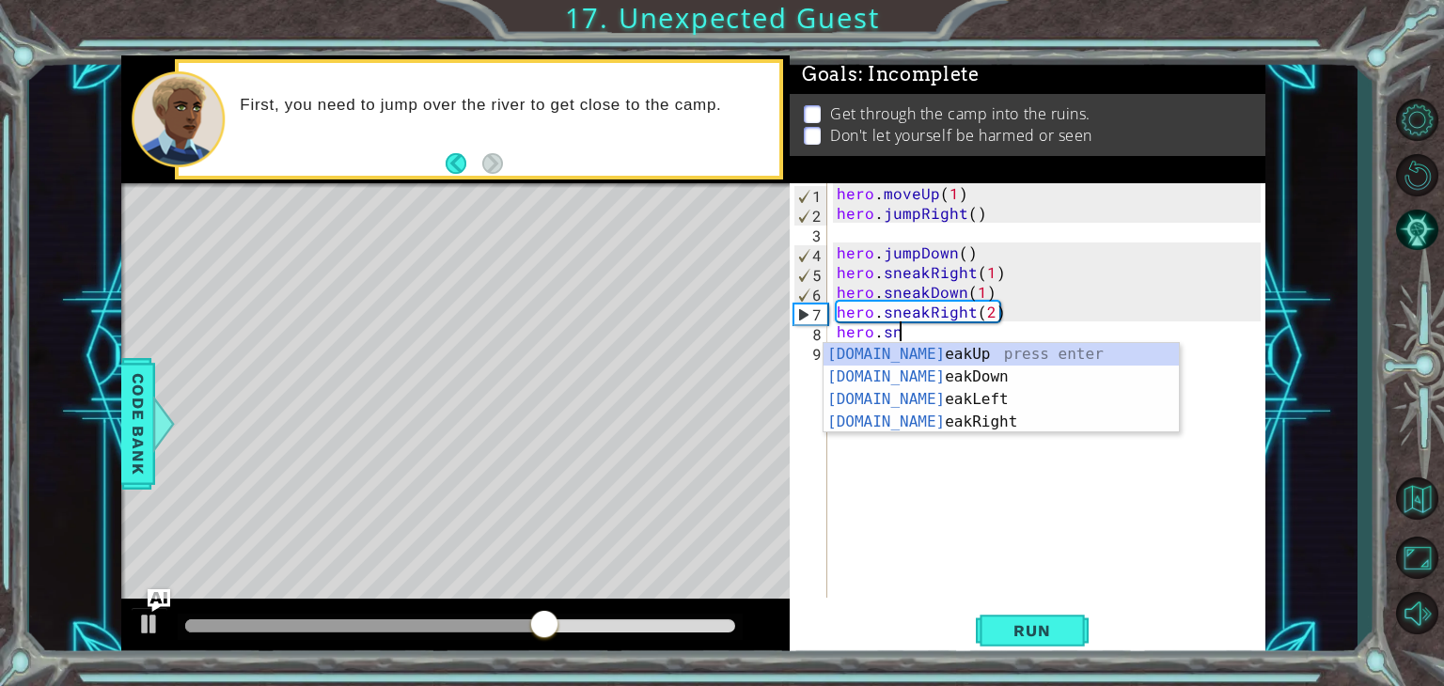
scroll to position [0, 3]
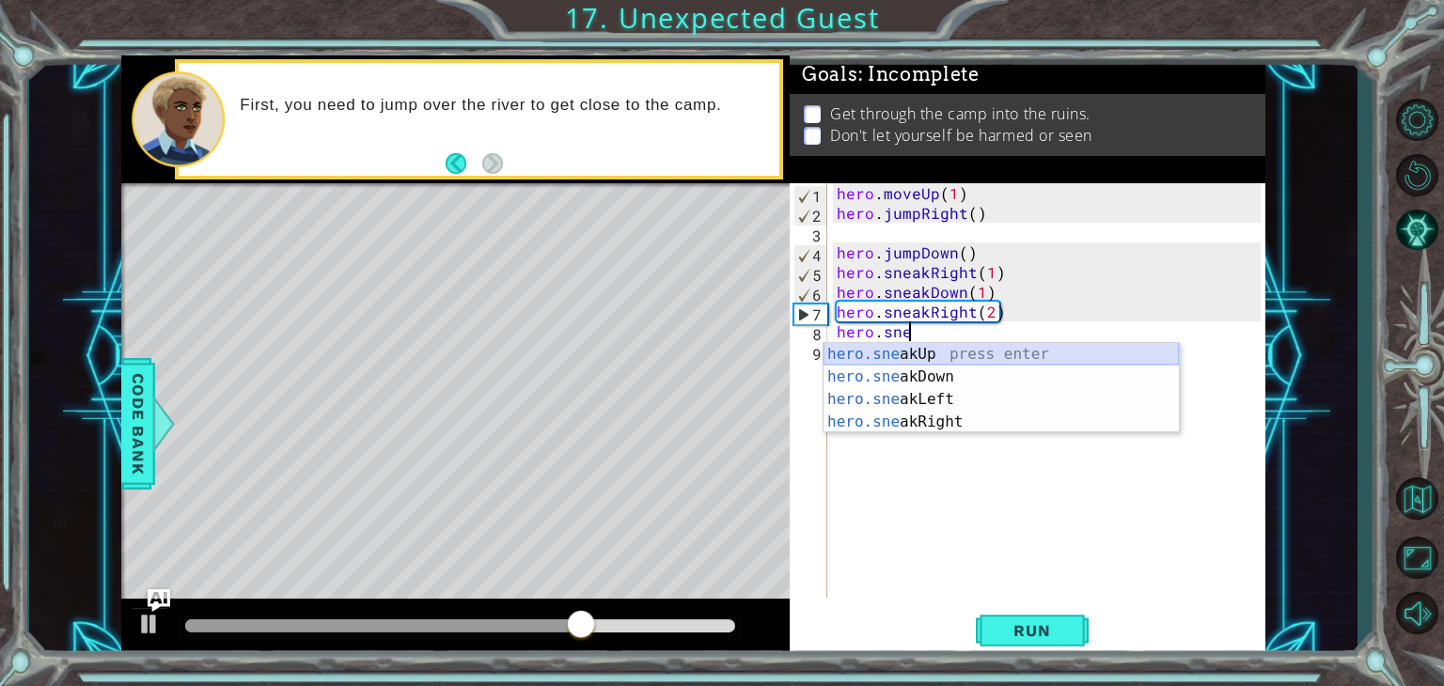
click at [949, 354] on div "hero.sne akUp press enter hero.sne akDown press enter hero.sne akLeft press ent…" at bounding box center [1001, 410] width 355 height 135
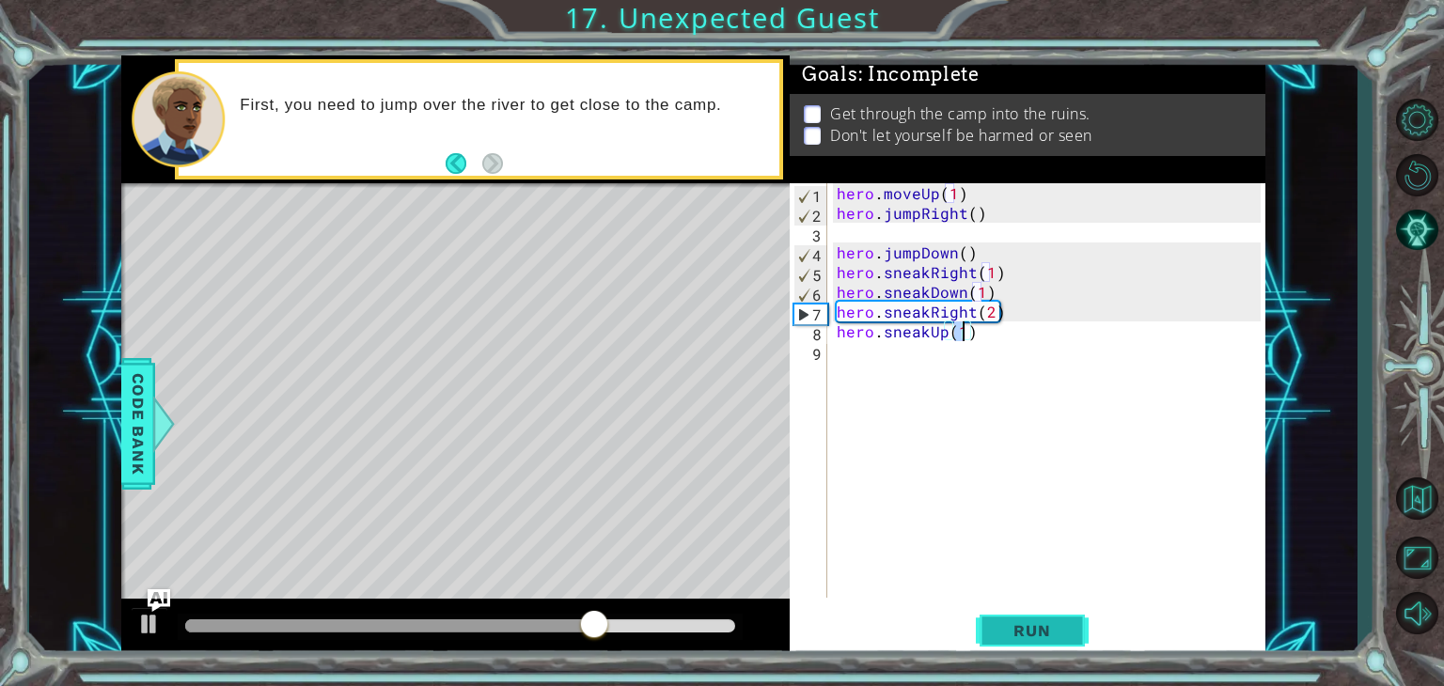
type textarea "hero.sneakUp(1)"
click at [1006, 629] on span "Run" at bounding box center [1032, 630] width 74 height 19
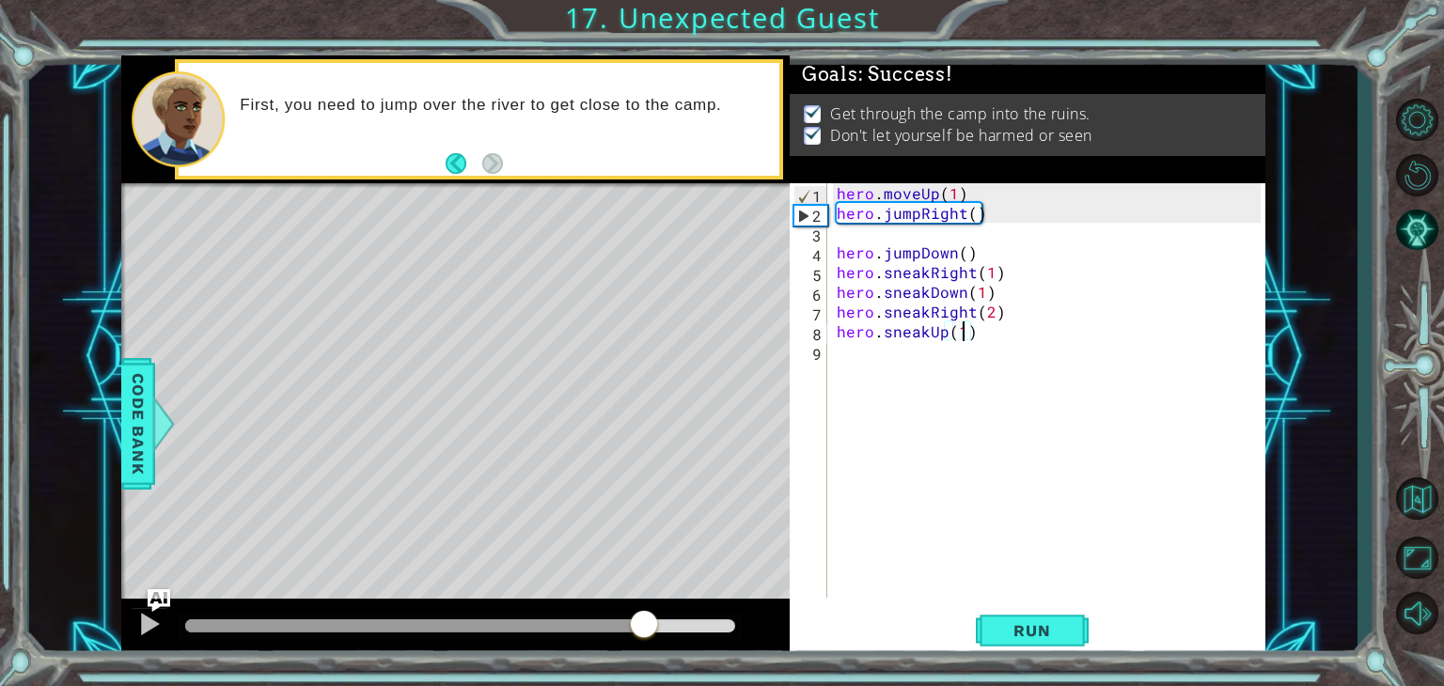
click at [643, 631] on div at bounding box center [460, 626] width 550 height 13
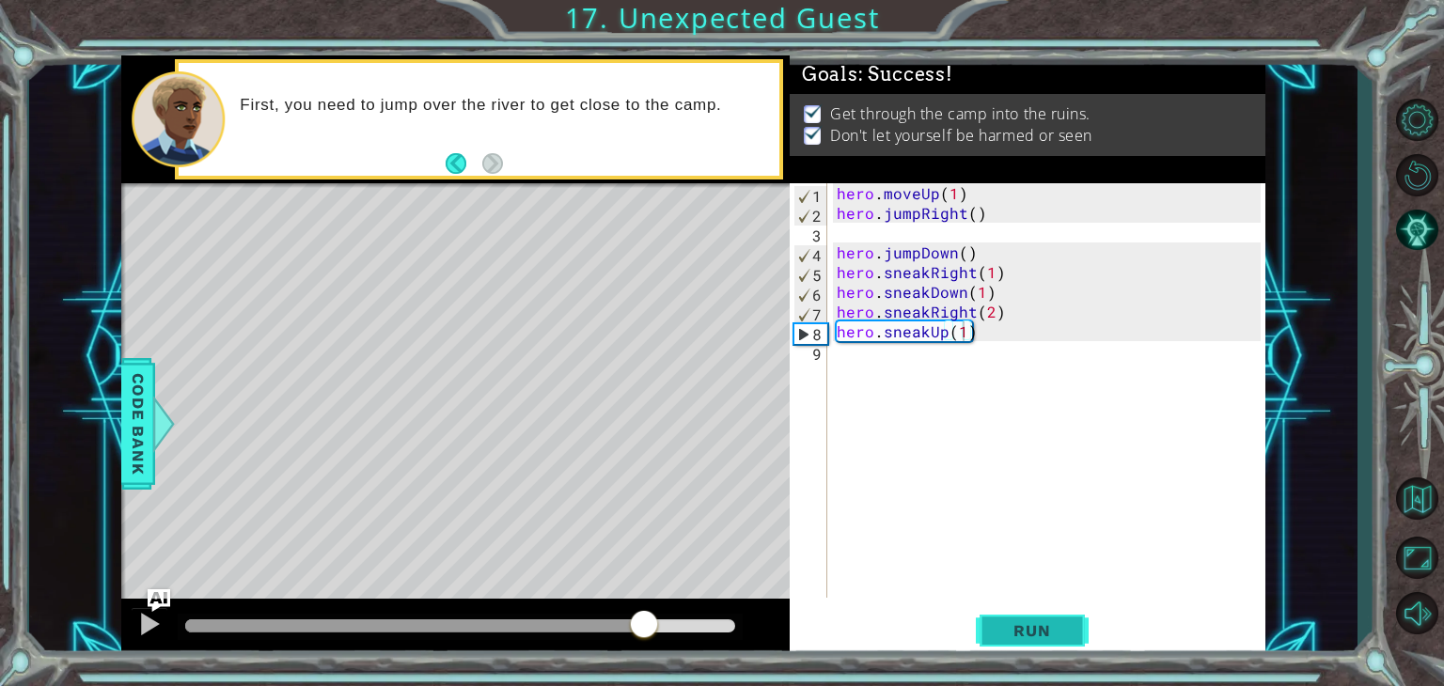
click at [986, 620] on button "Run" at bounding box center [1032, 631] width 113 height 48
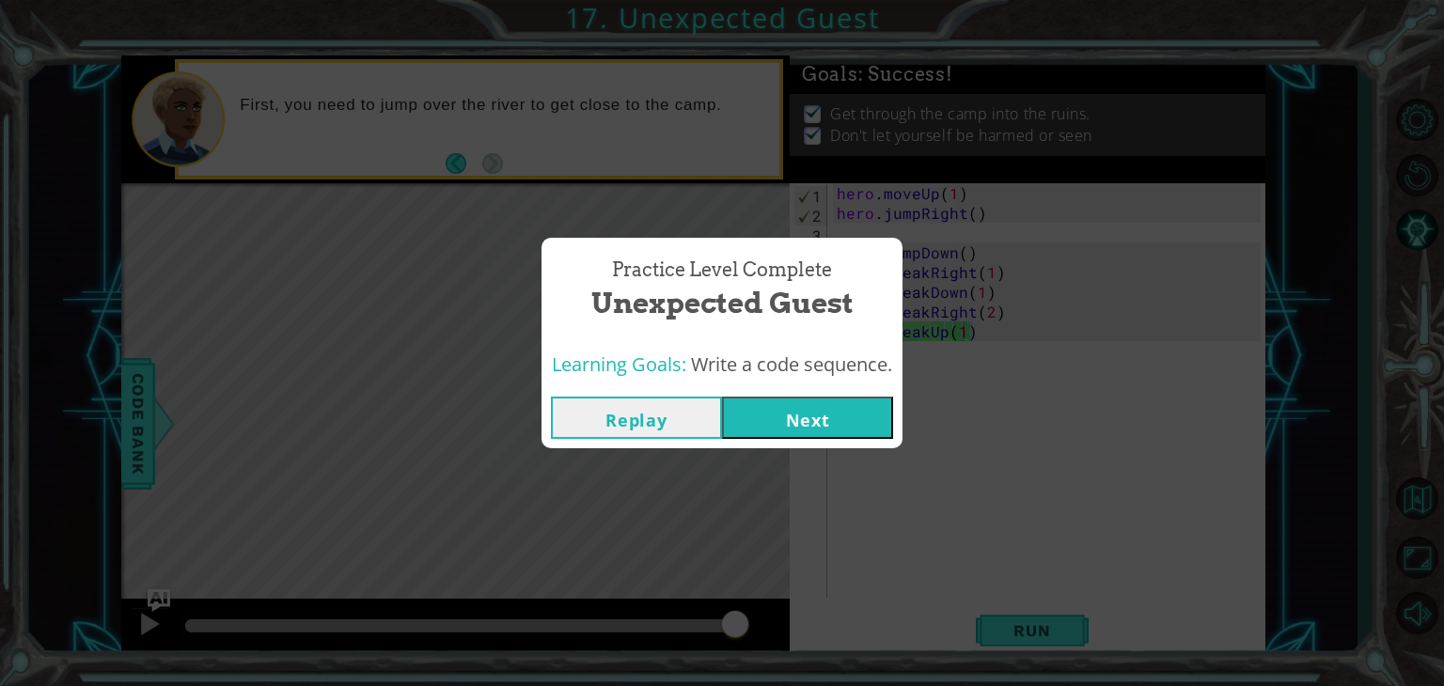
click at [842, 415] on button "Next" at bounding box center [807, 418] width 171 height 42
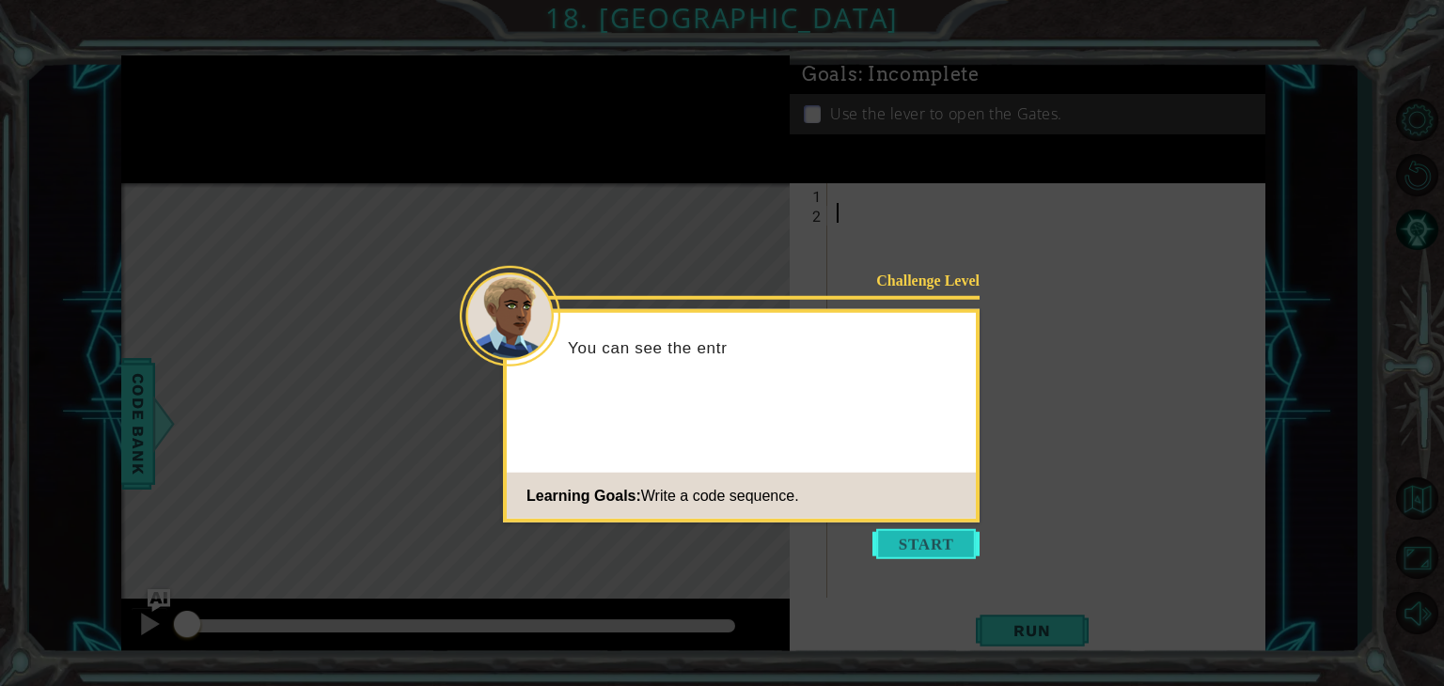
click at [936, 551] on button "Start" at bounding box center [925, 544] width 107 height 30
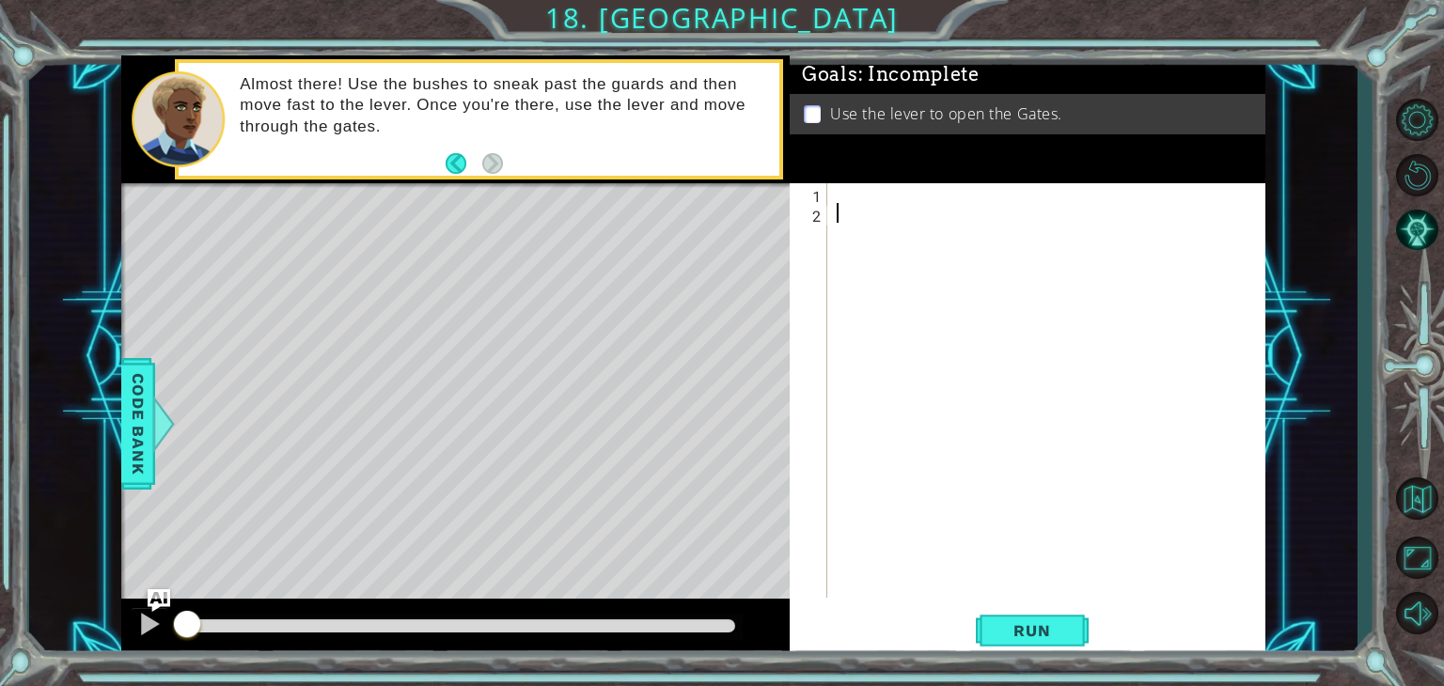
click at [866, 207] on div at bounding box center [1051, 410] width 437 height 454
click at [895, 206] on div at bounding box center [1051, 410] width 437 height 454
click at [895, 196] on div at bounding box center [1051, 410] width 437 height 454
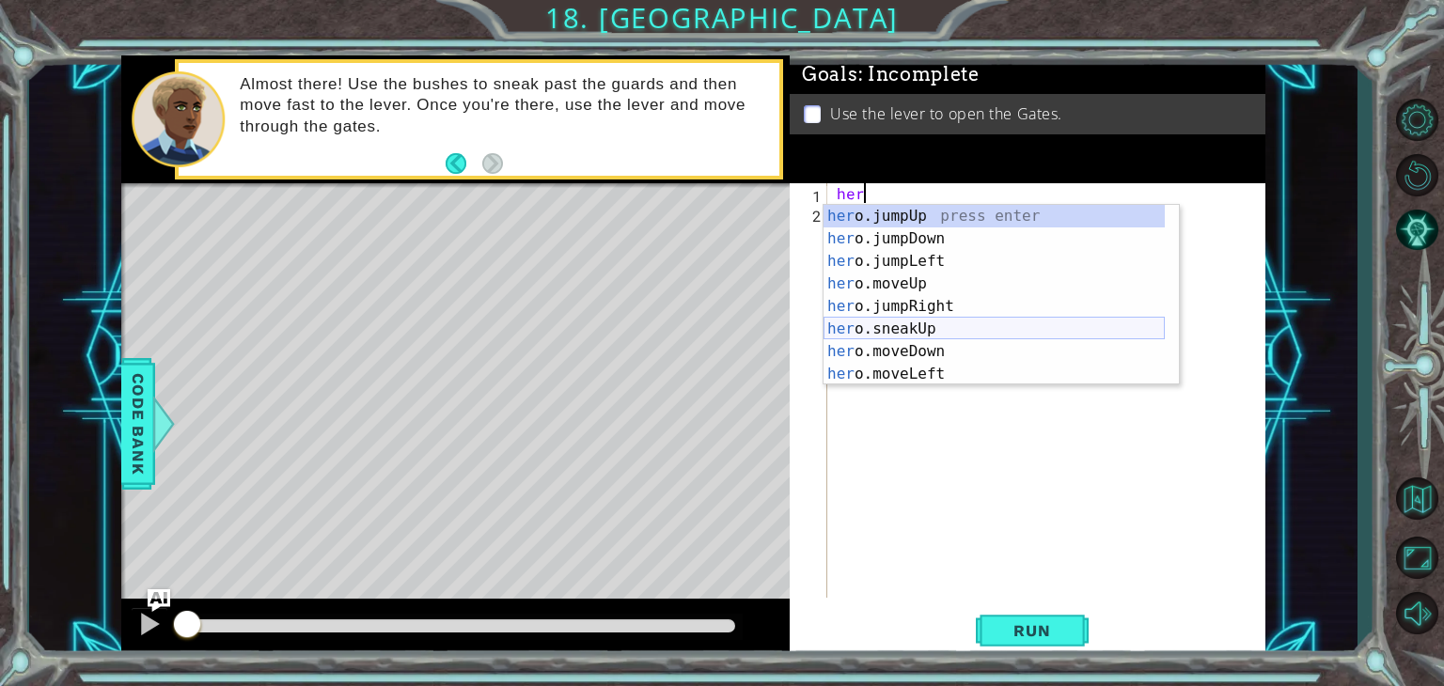
click at [910, 330] on div "her o.jumpUp press enter her o.jumpDown press enter her o.jumpLeft press enter …" at bounding box center [994, 318] width 341 height 226
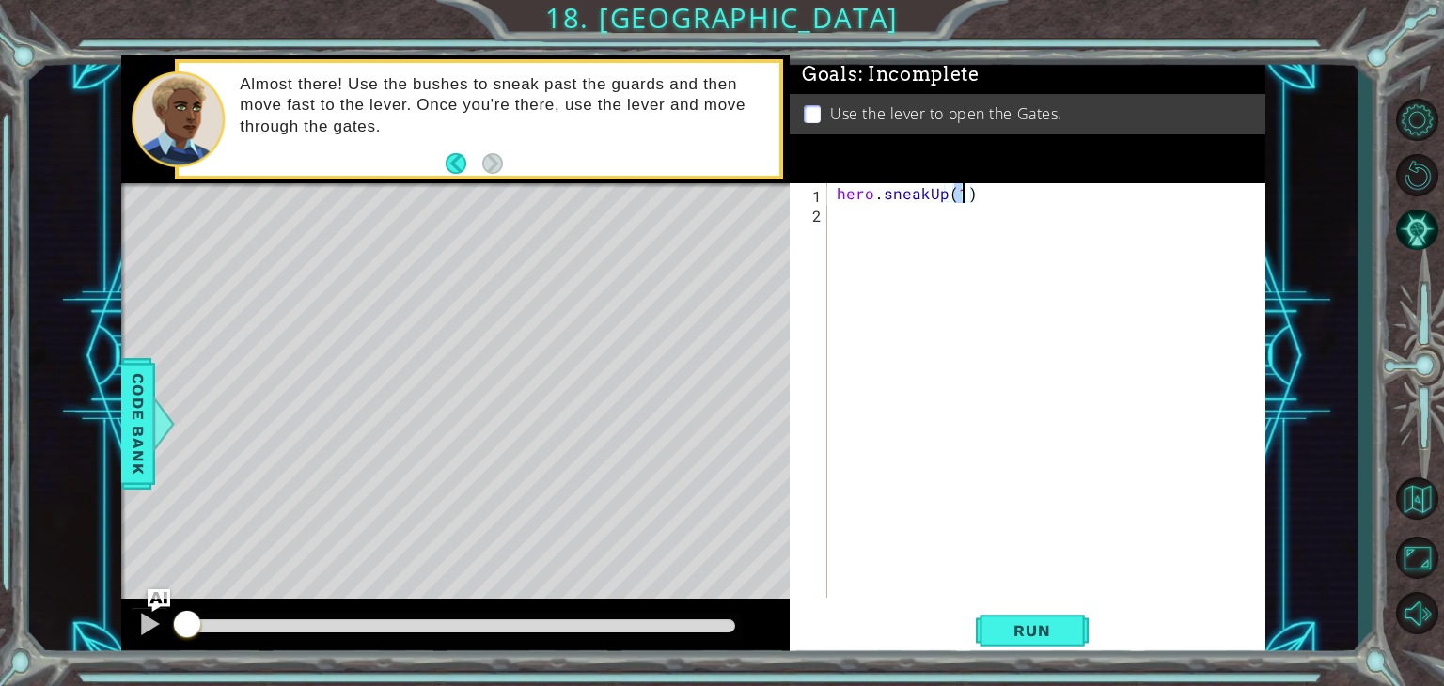
click at [944, 196] on div "hero . sneakUp ( 1 )" at bounding box center [1051, 410] width 437 height 454
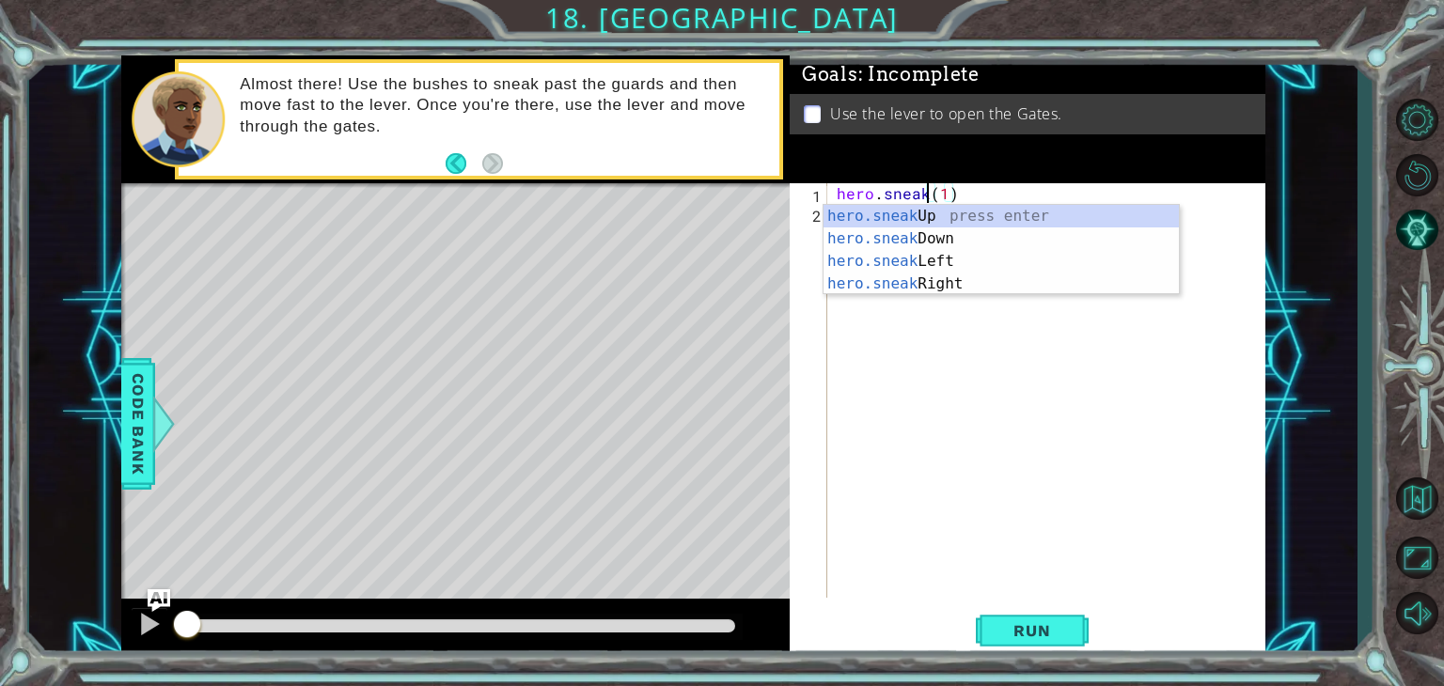
scroll to position [0, 7]
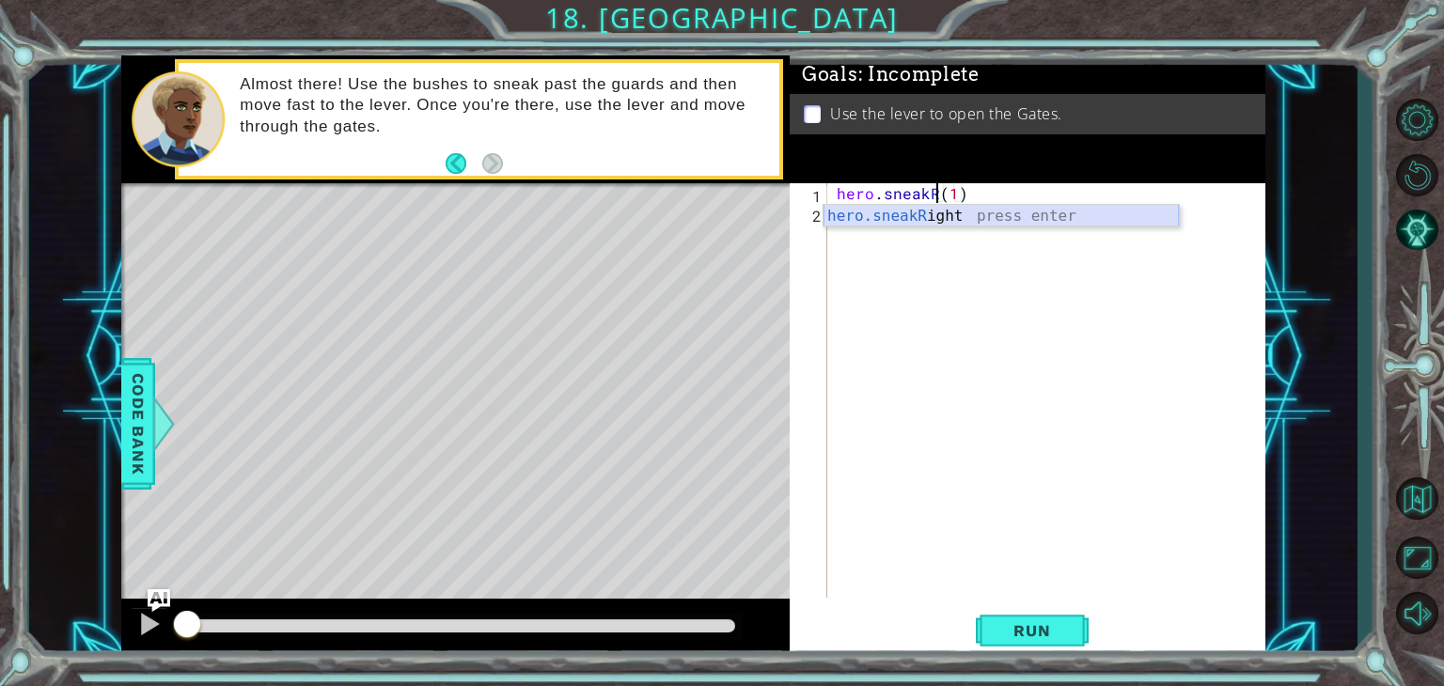
click at [966, 213] on div "hero.sneakR ight press enter" at bounding box center [1001, 239] width 355 height 68
click at [977, 188] on div "hero . sneakRight ) ( 1 )" at bounding box center [1051, 410] width 437 height 454
type textarea "hero.sneakRight(1)"
